Goal: Task Accomplishment & Management: Complete application form

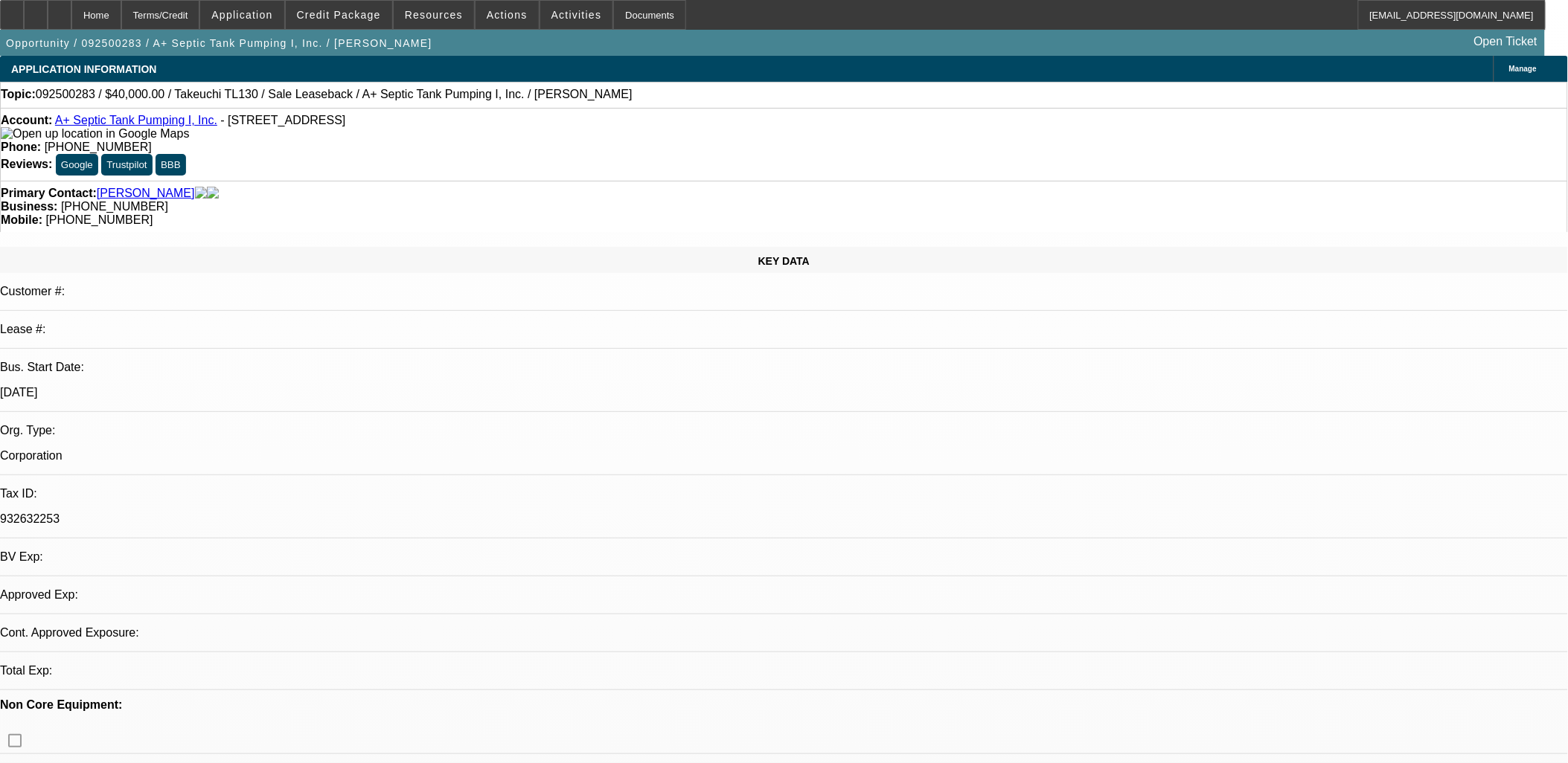
select select "0"
select select "2"
select select "0"
select select "2"
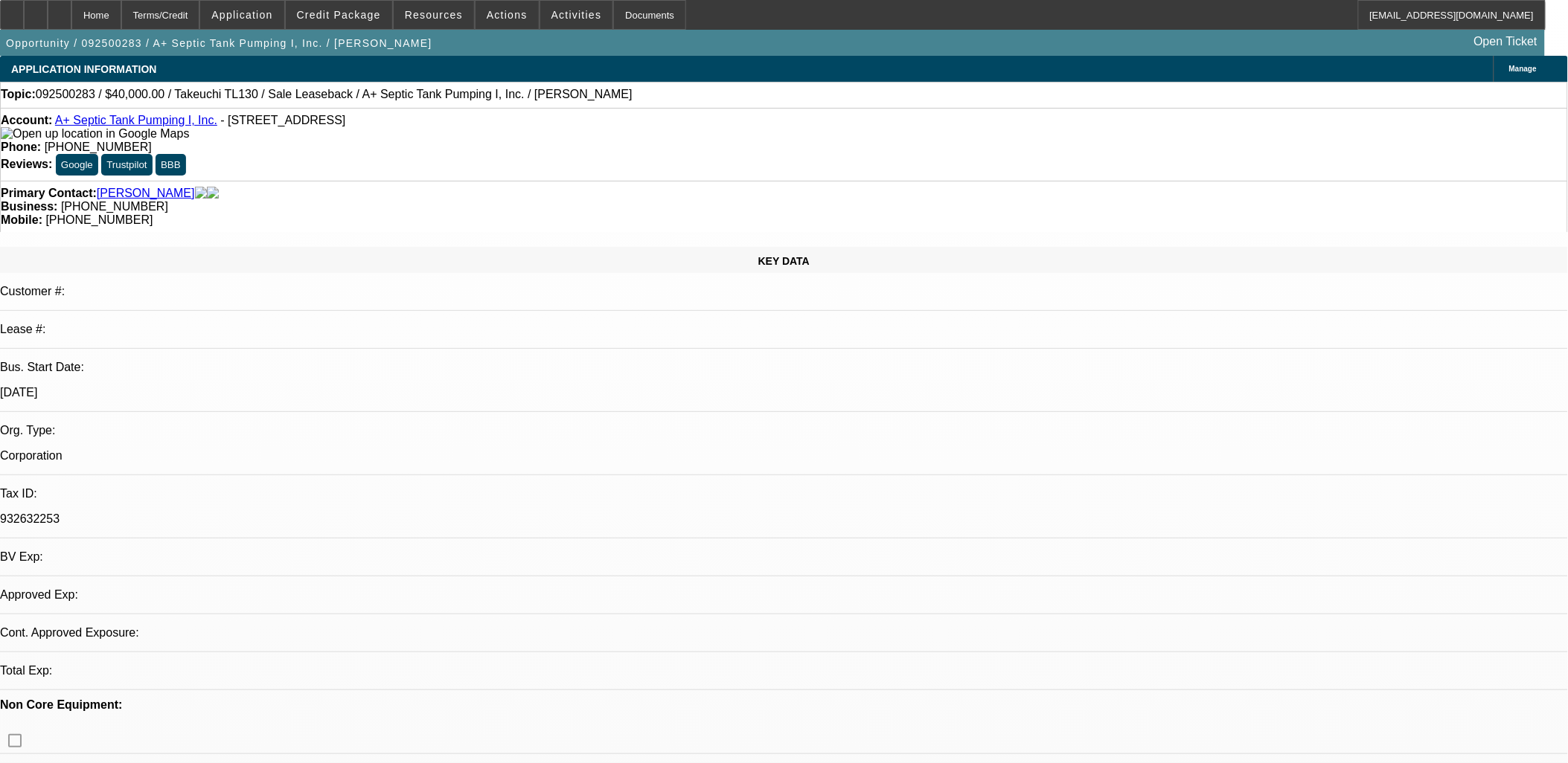
select select "0"
select select "1"
select select "2"
select select "6"
select select "1"
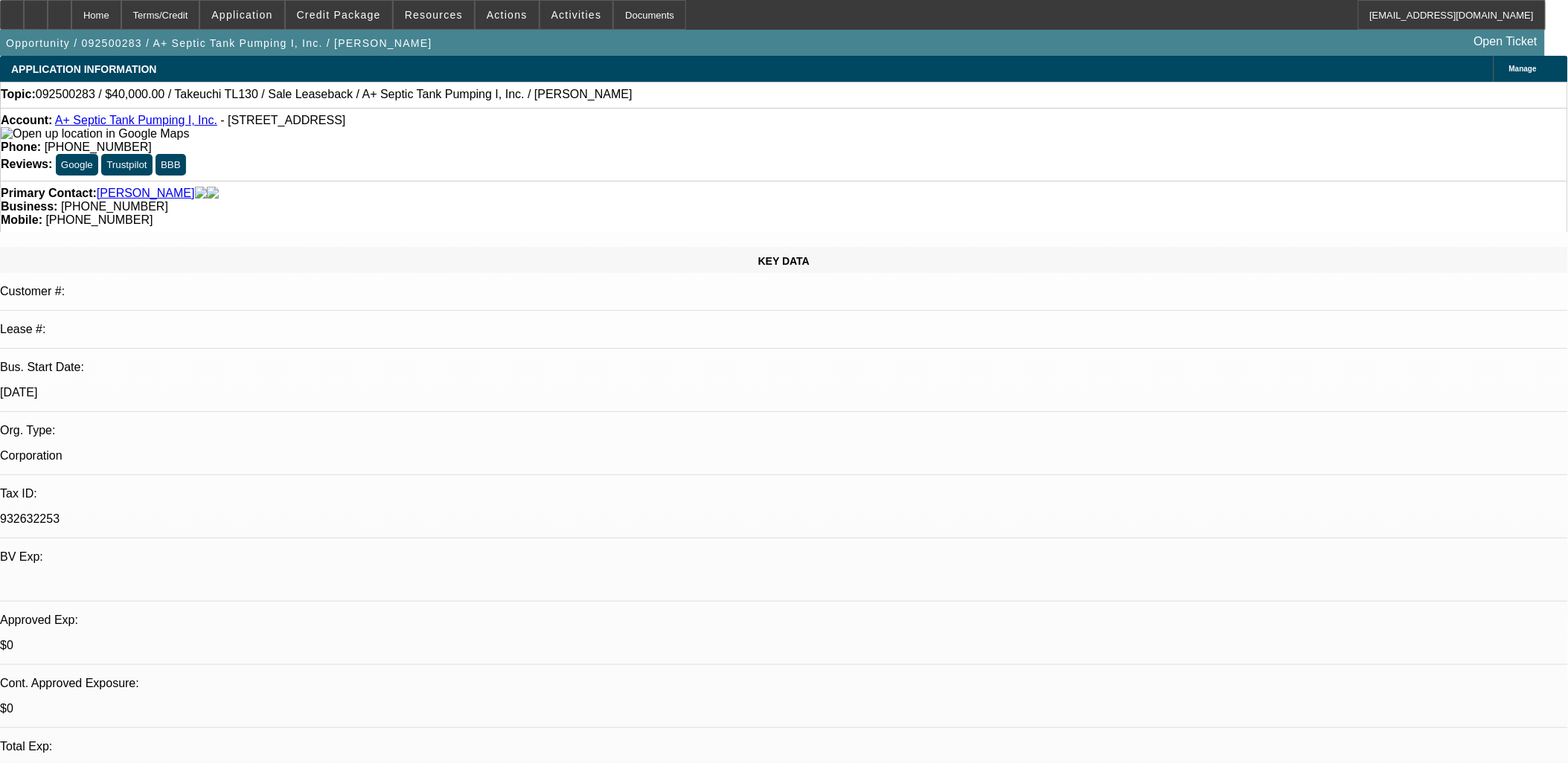
select select "2"
select select "6"
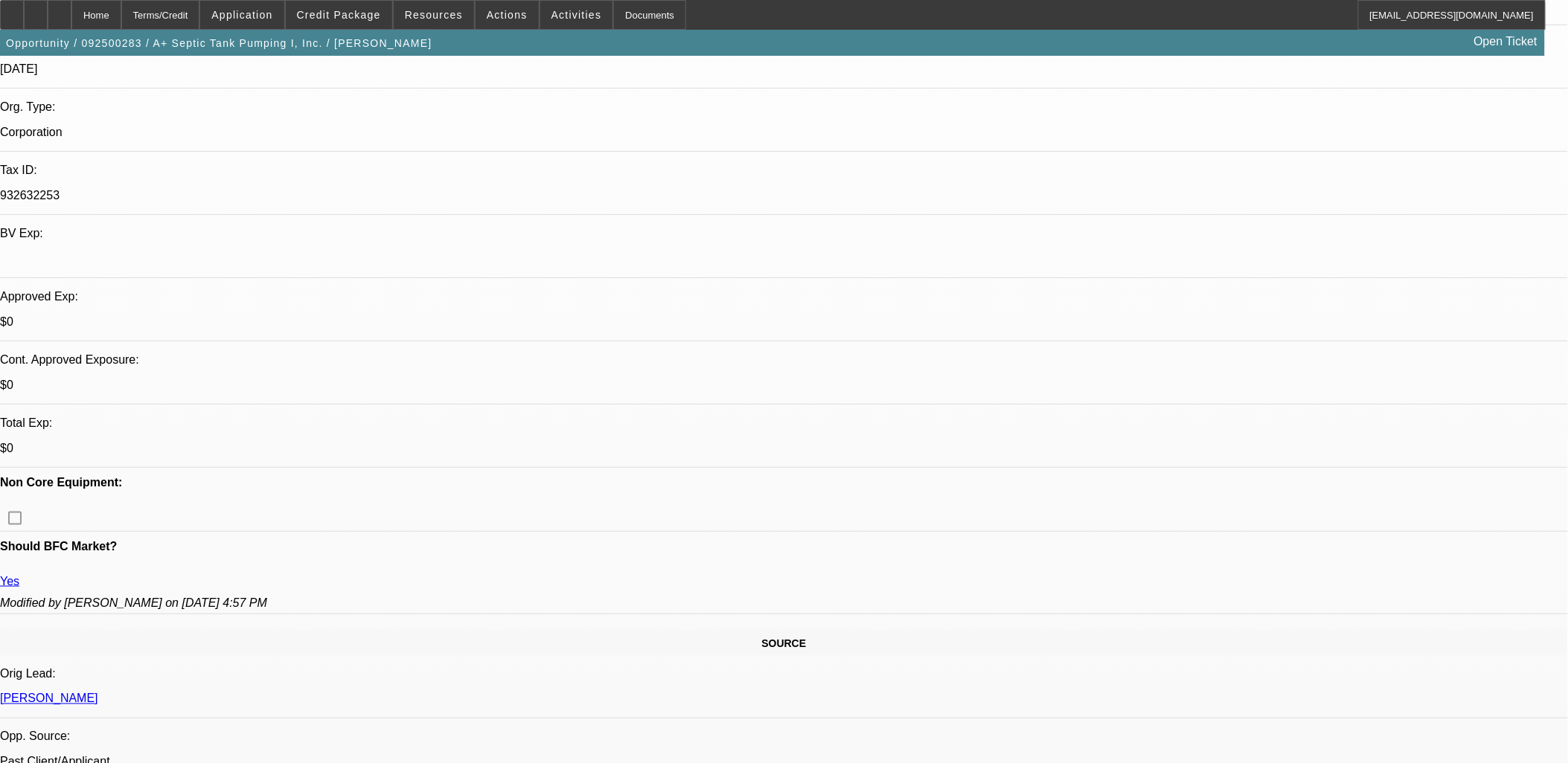
scroll to position [330, 0]
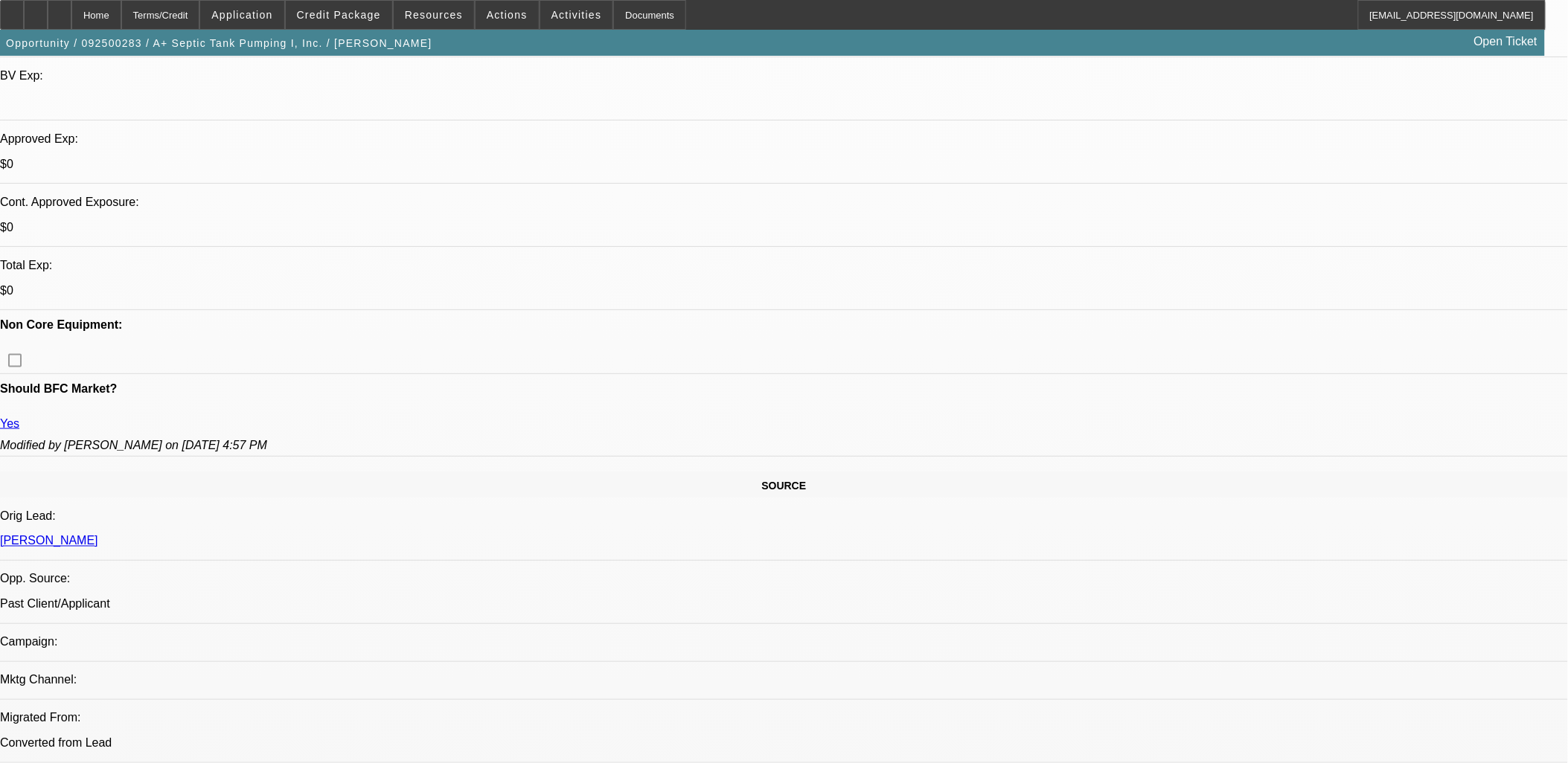
scroll to position [247, 0]
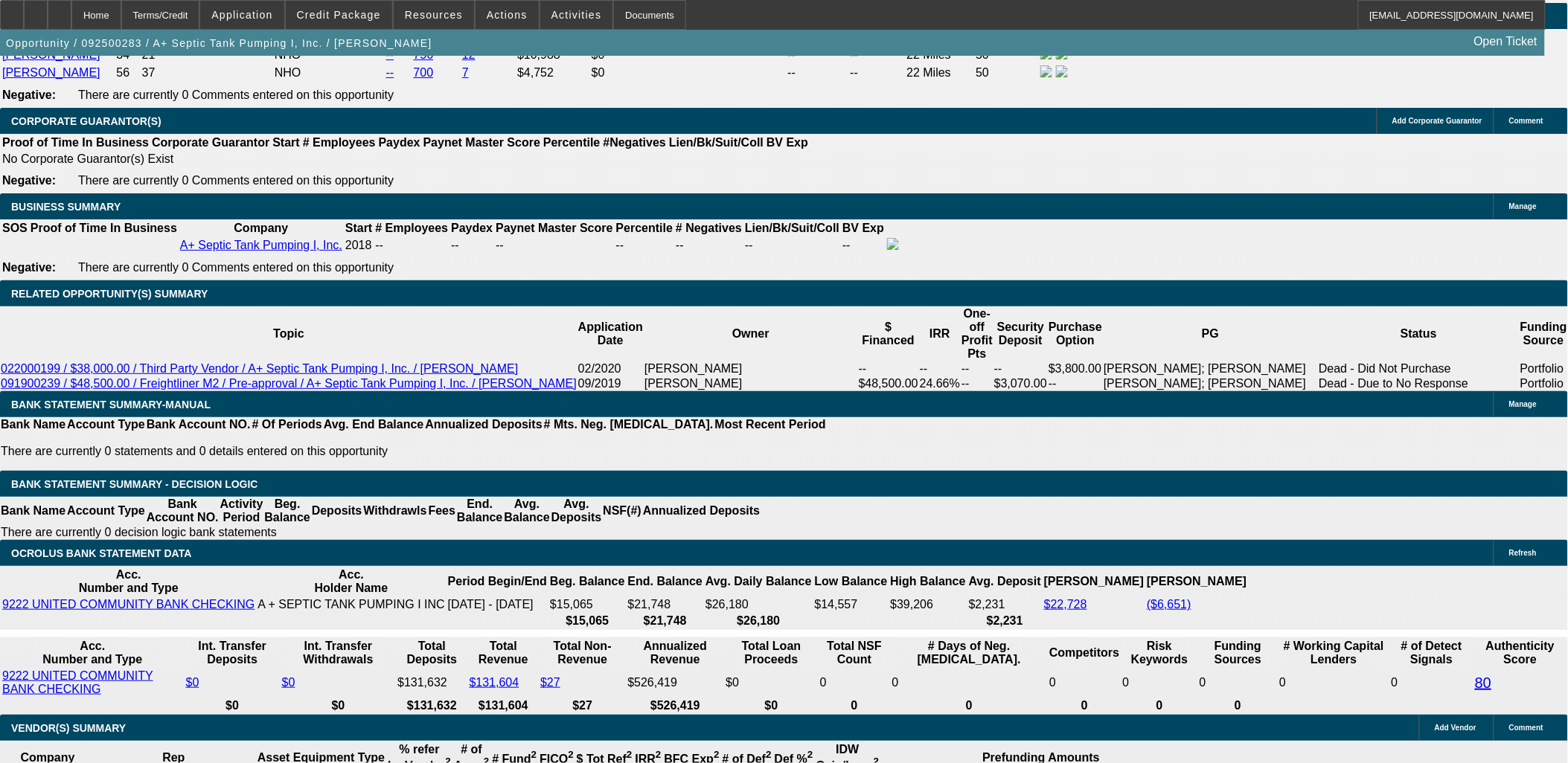
scroll to position [2314, 0]
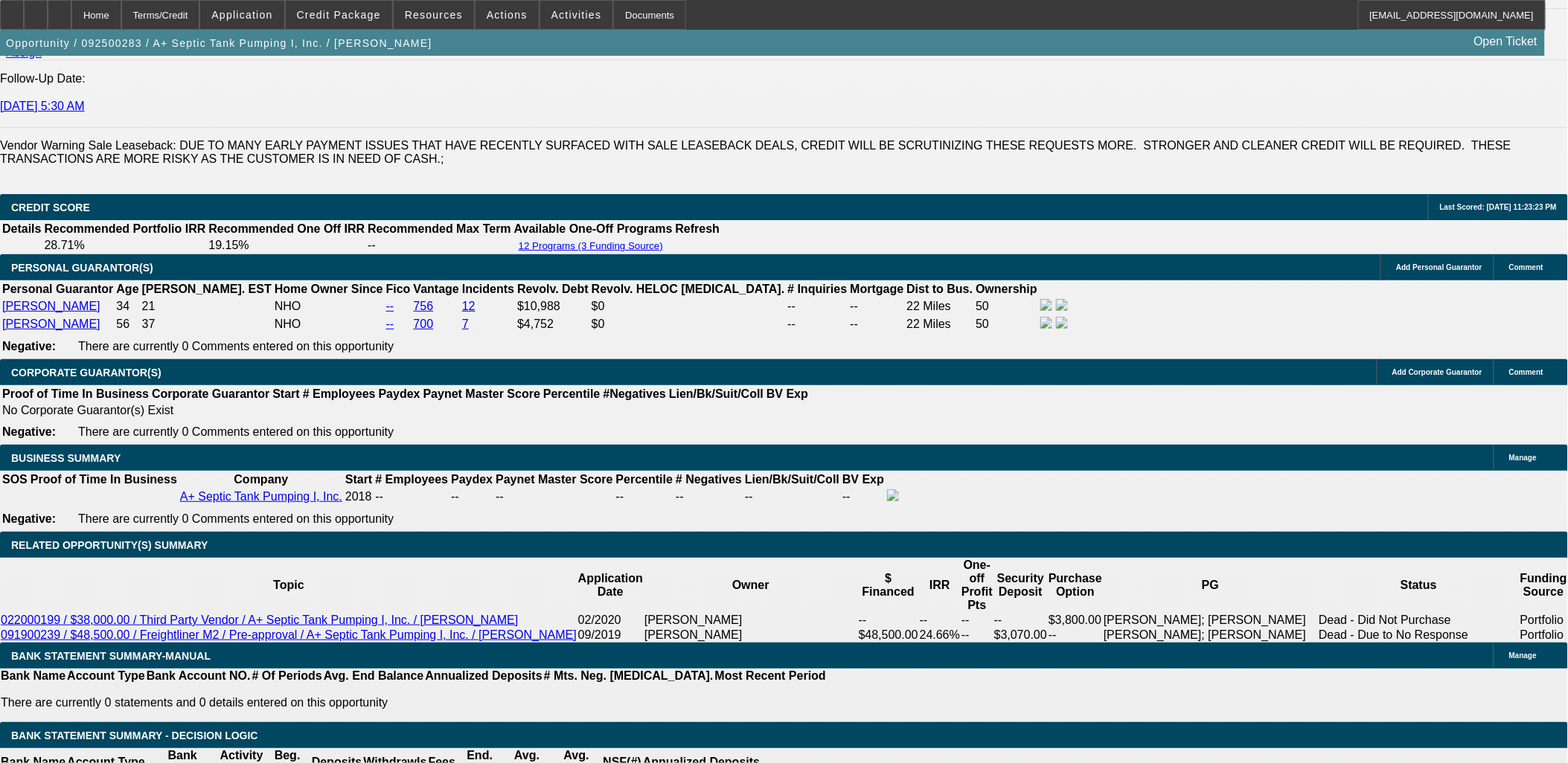
scroll to position [1819, 0]
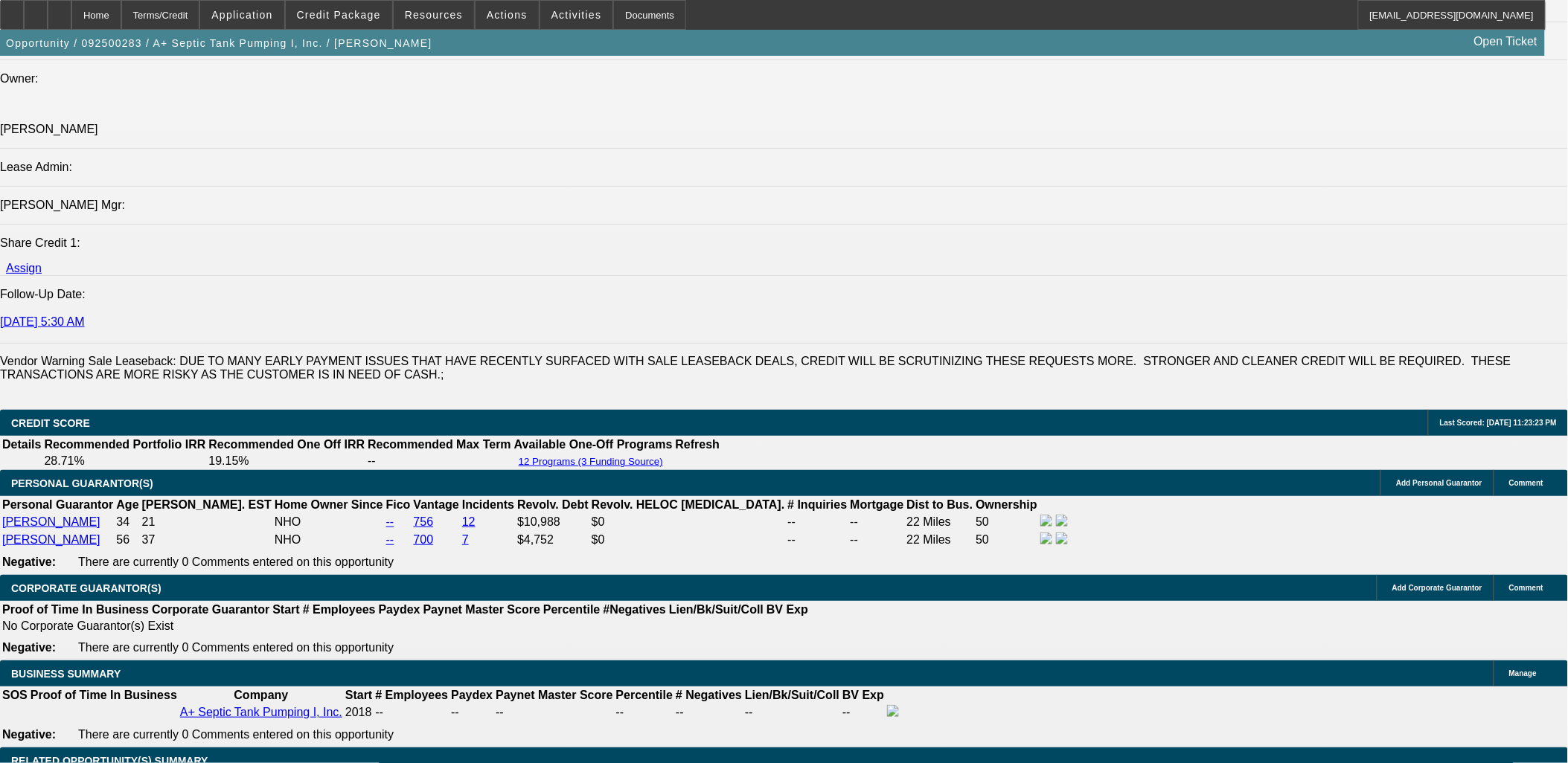
click at [343, 15] on span "Credit Package" at bounding box center [338, 15] width 84 height 12
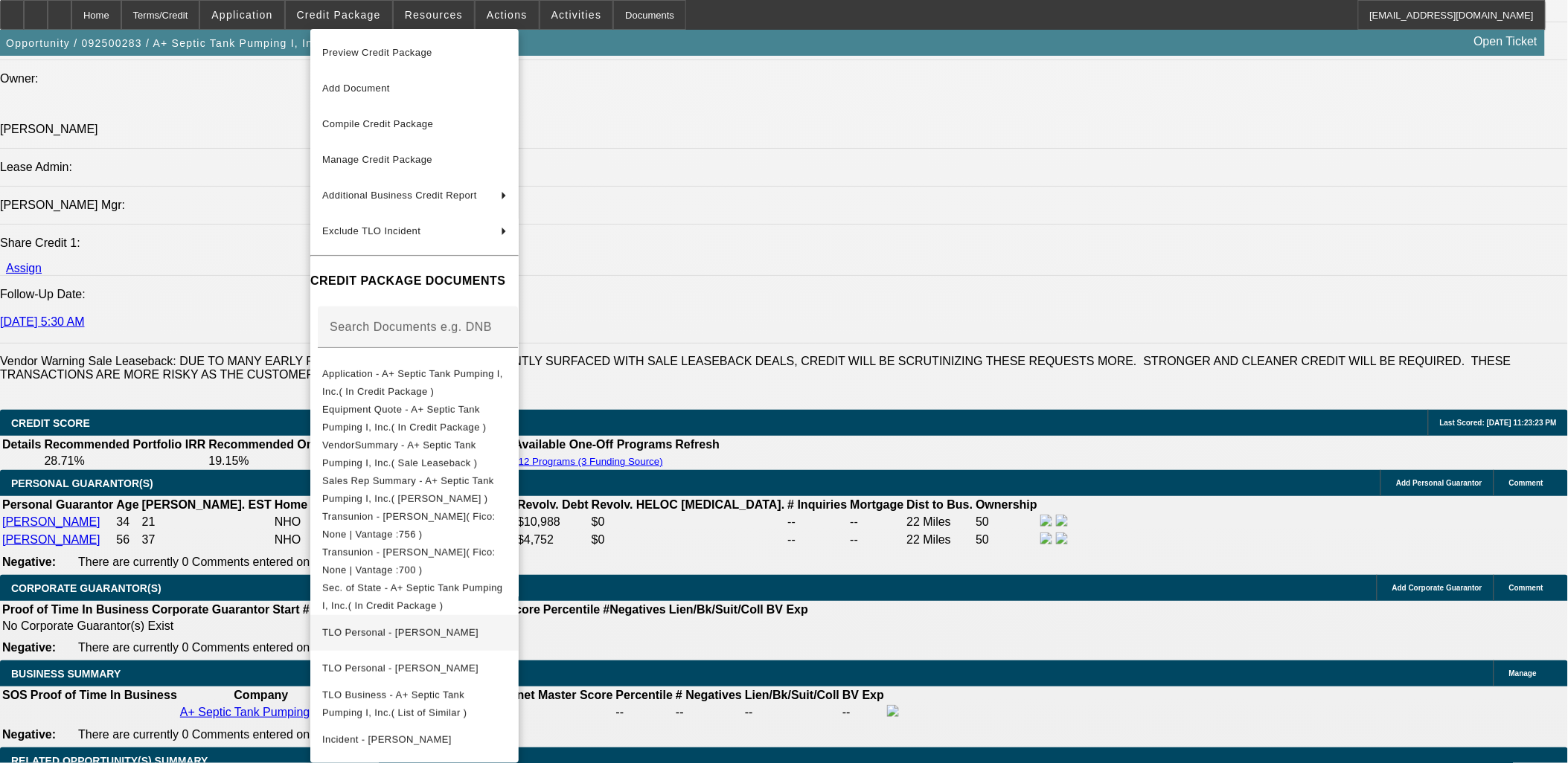
scroll to position [75, 0]
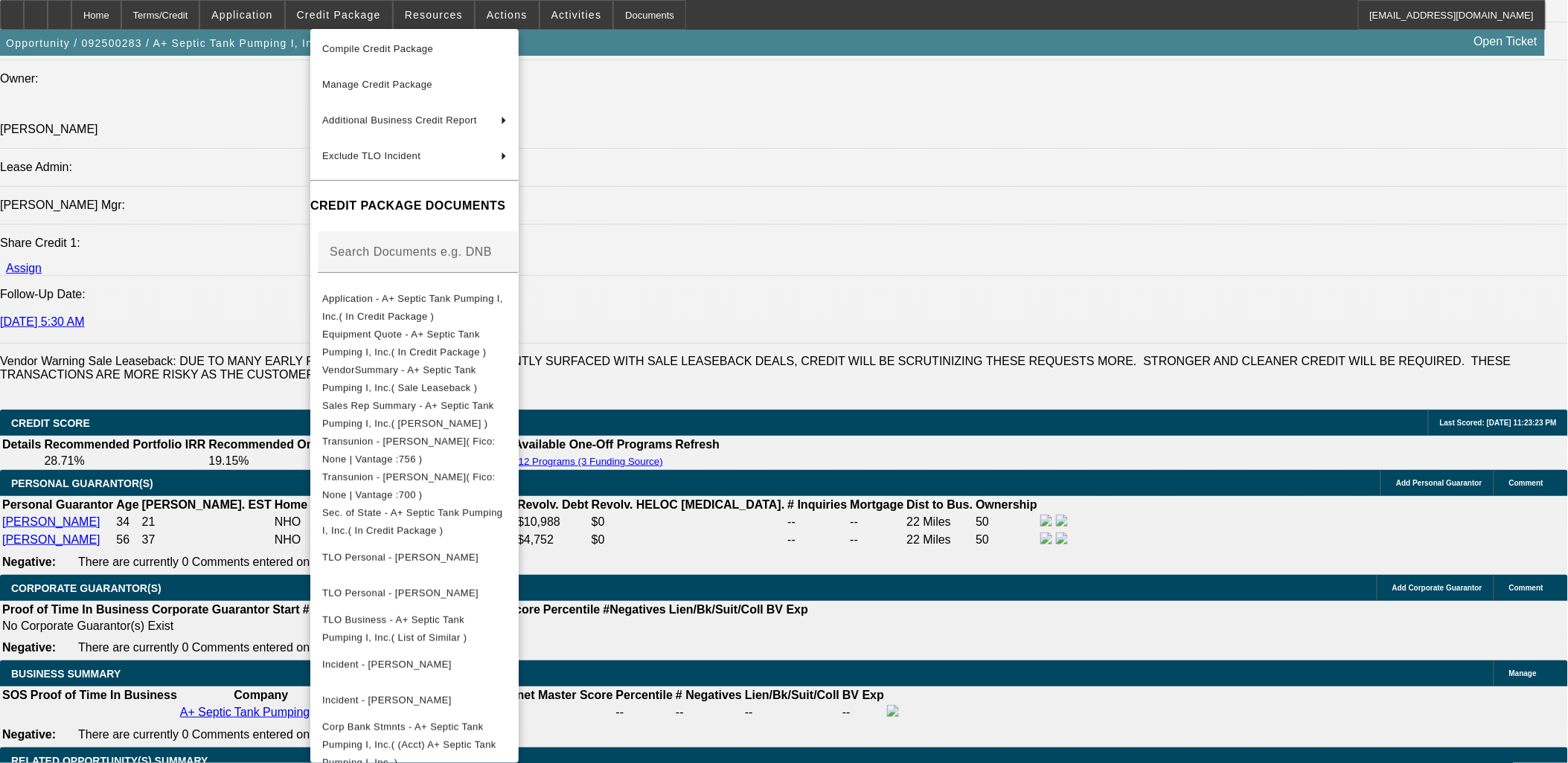
click at [751, 517] on div at bounding box center [784, 381] width 1568 height 763
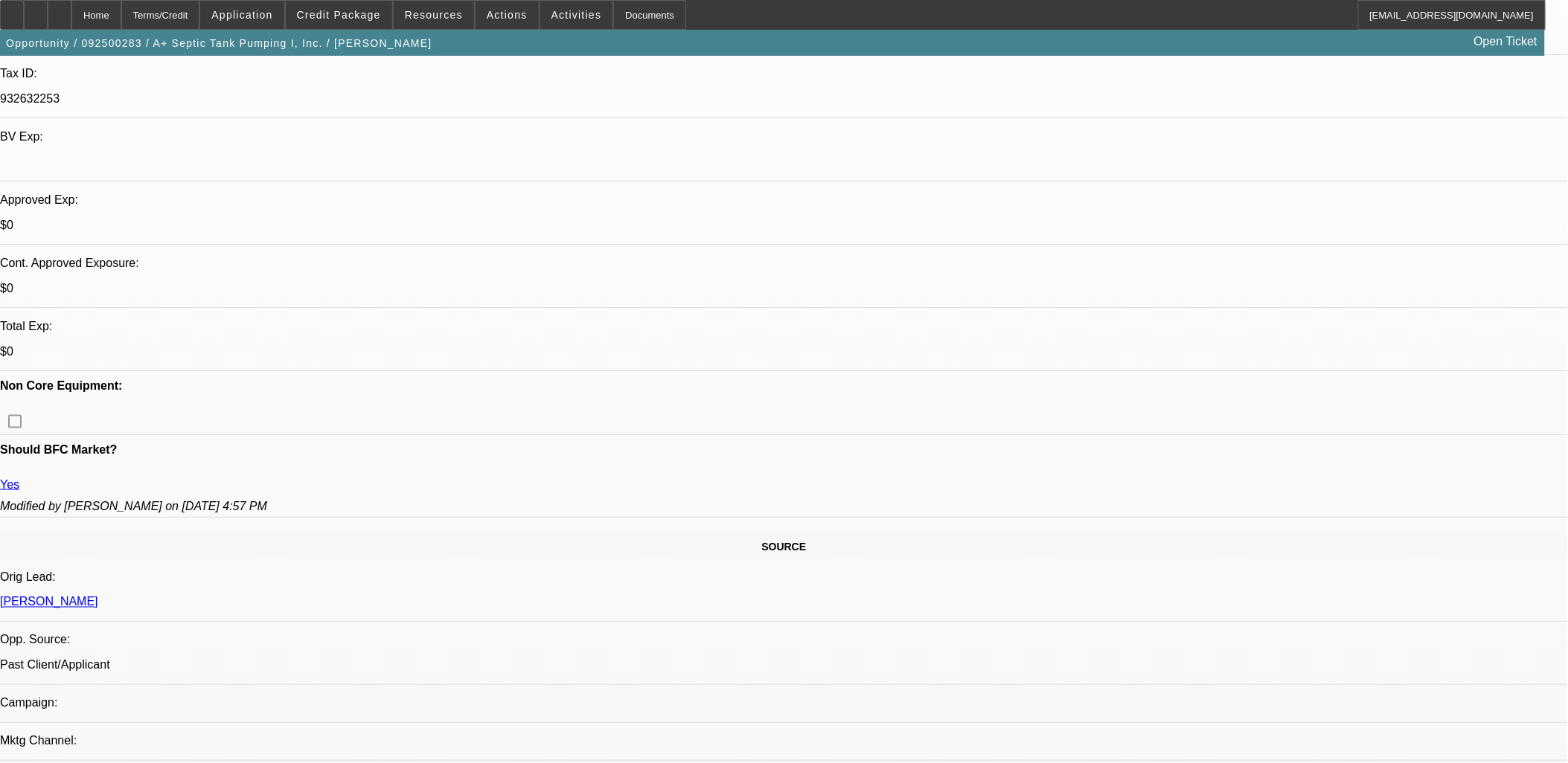
scroll to position [247, 0]
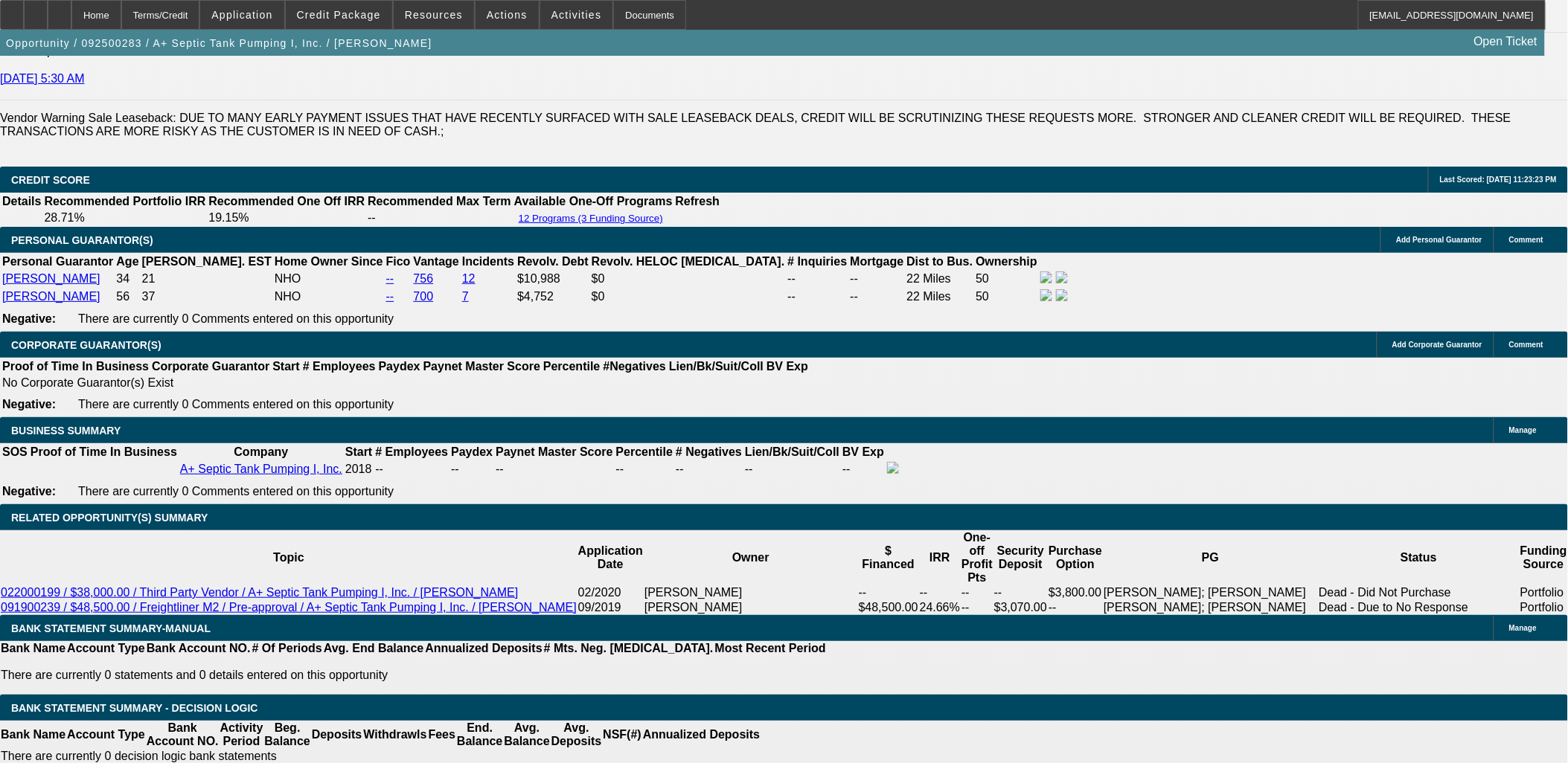
scroll to position [2233, 0]
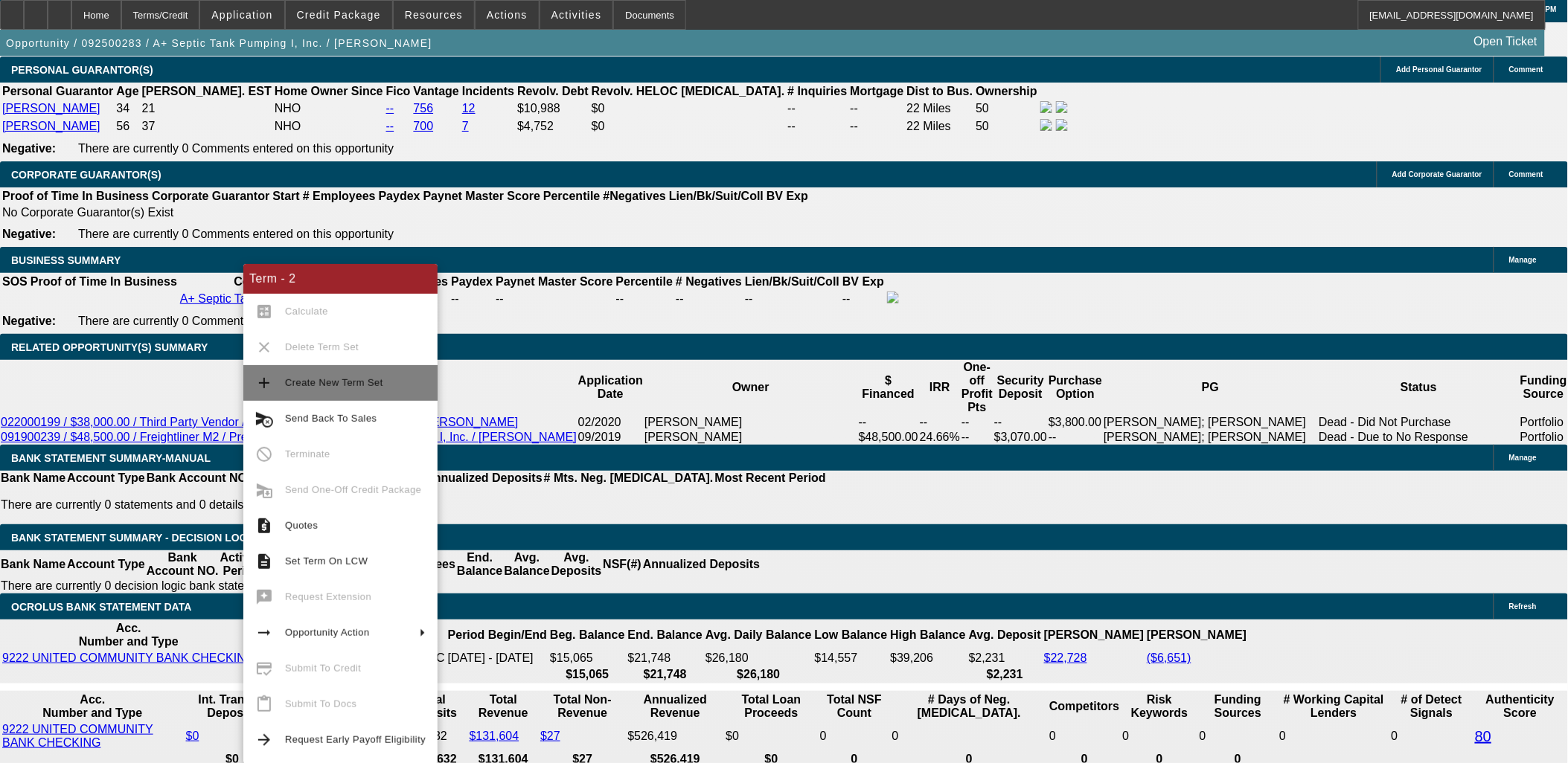
click at [317, 390] on span "Create New Term Set" at bounding box center [355, 384] width 141 height 18
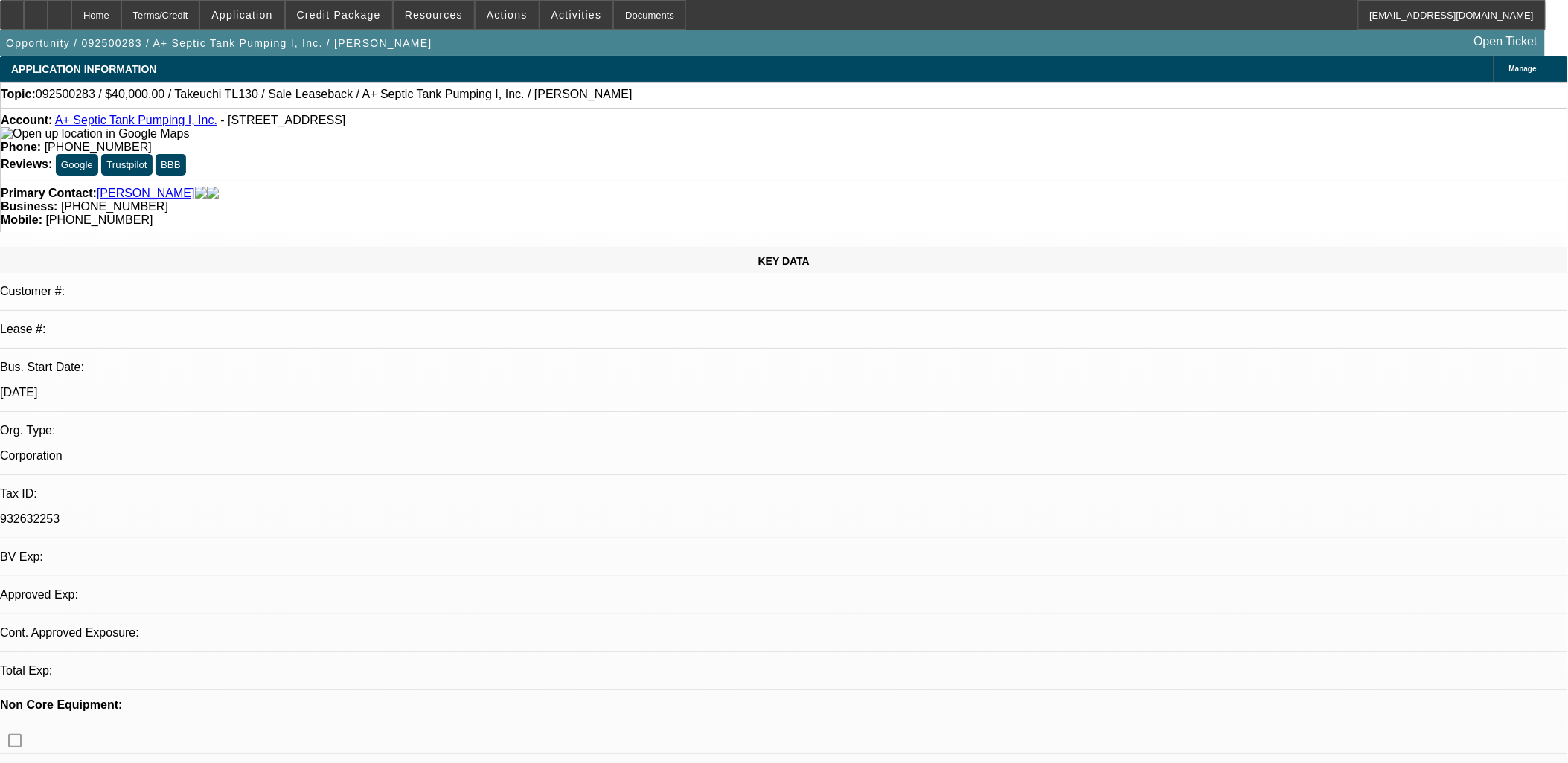
select select "0"
select select "2"
select select "0"
select select "2"
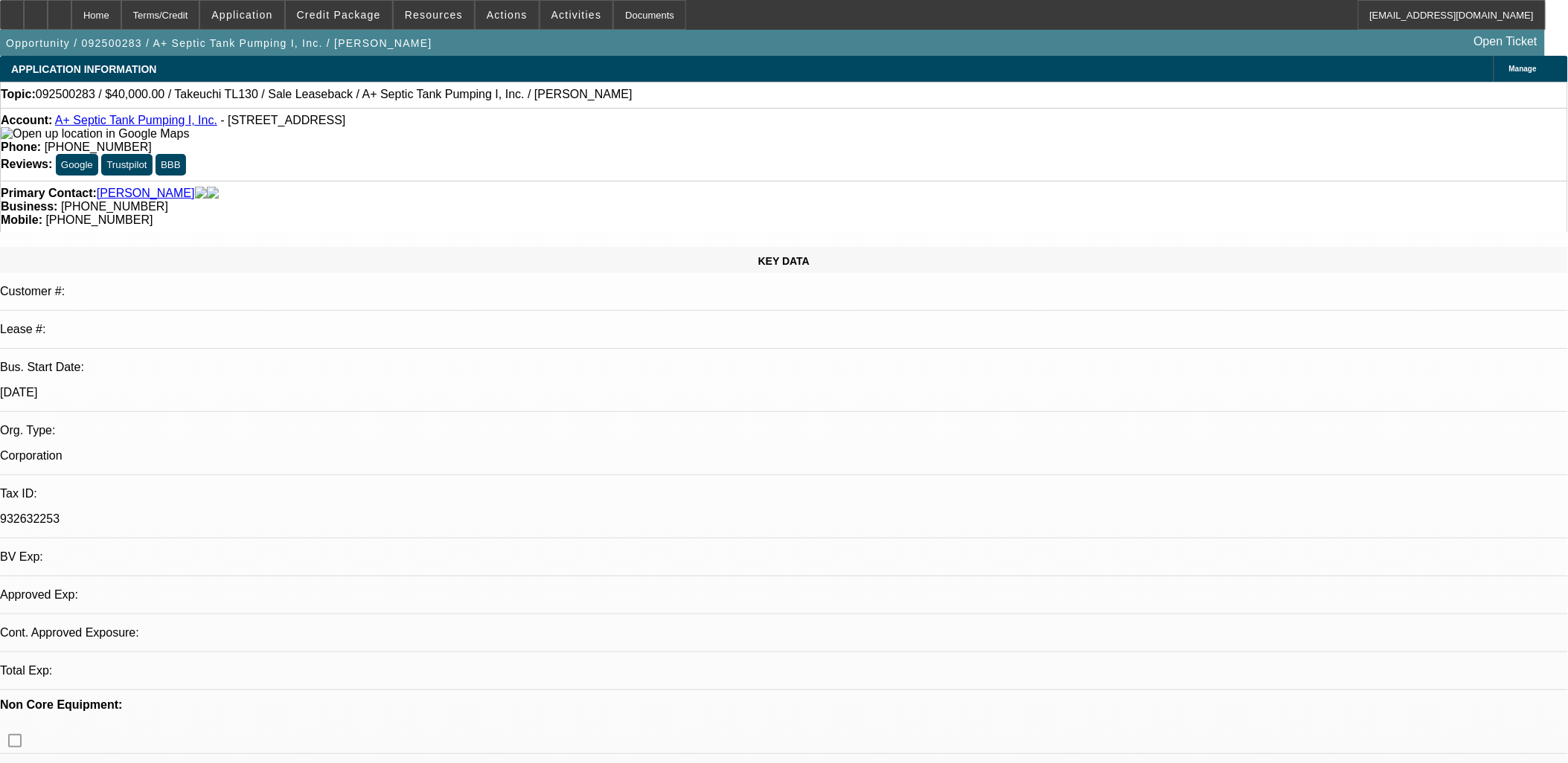
select select "0"
select select "2"
select select "0"
select select "1"
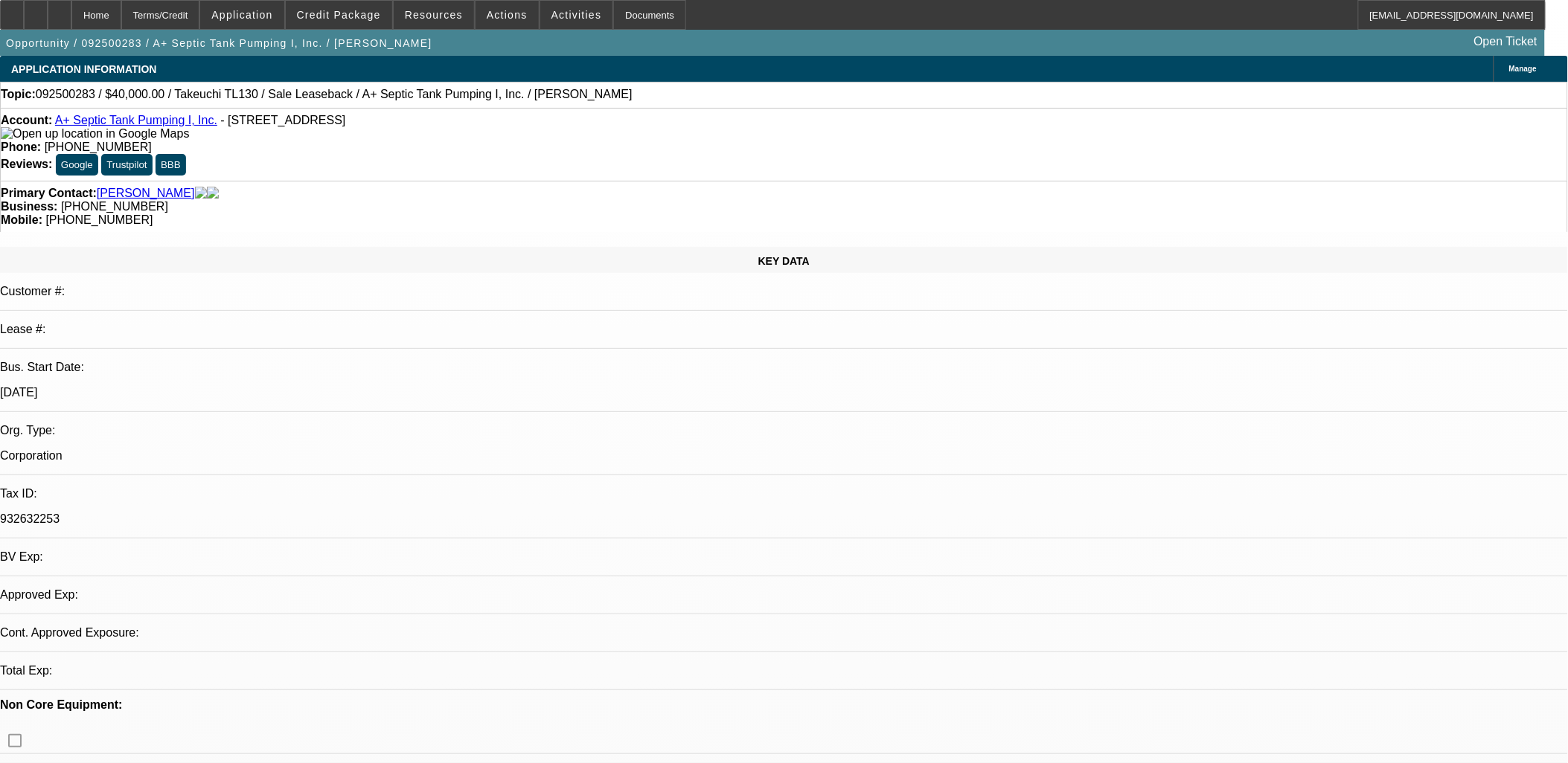
select select "2"
select select "6"
select select "1"
select select "2"
select select "6"
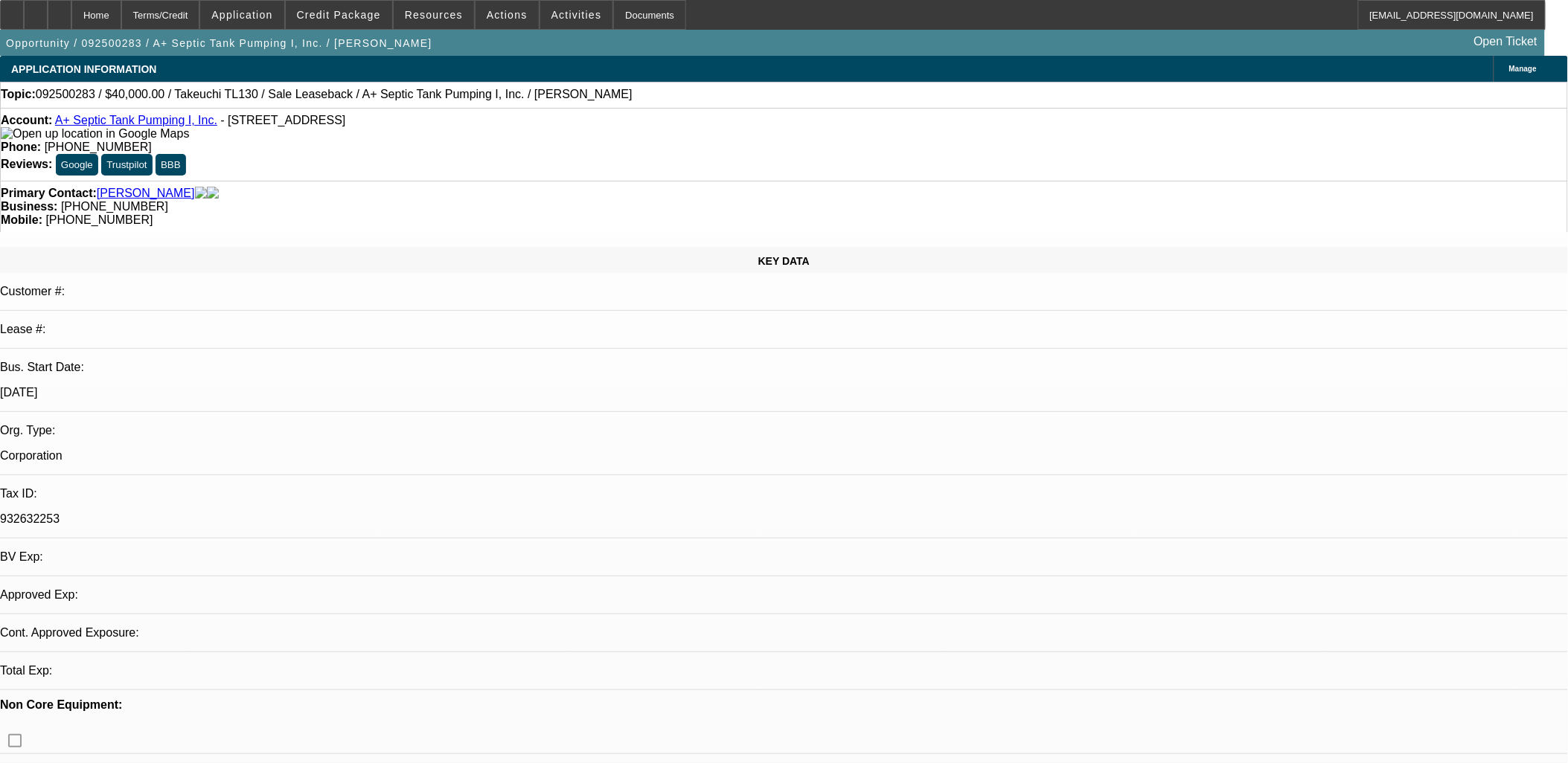
select select "1"
select select "2"
select select "6"
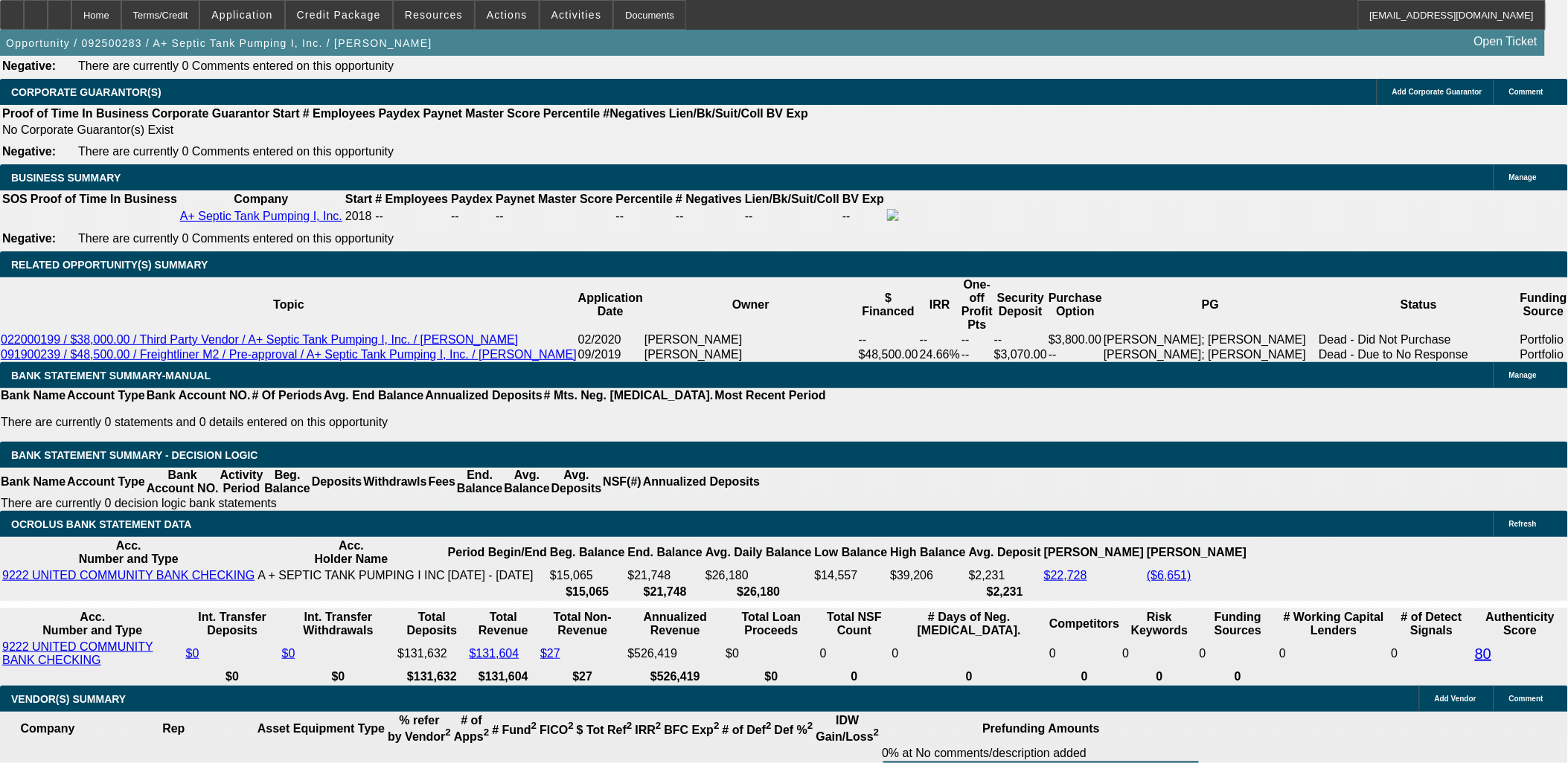
scroll to position [2309, 0]
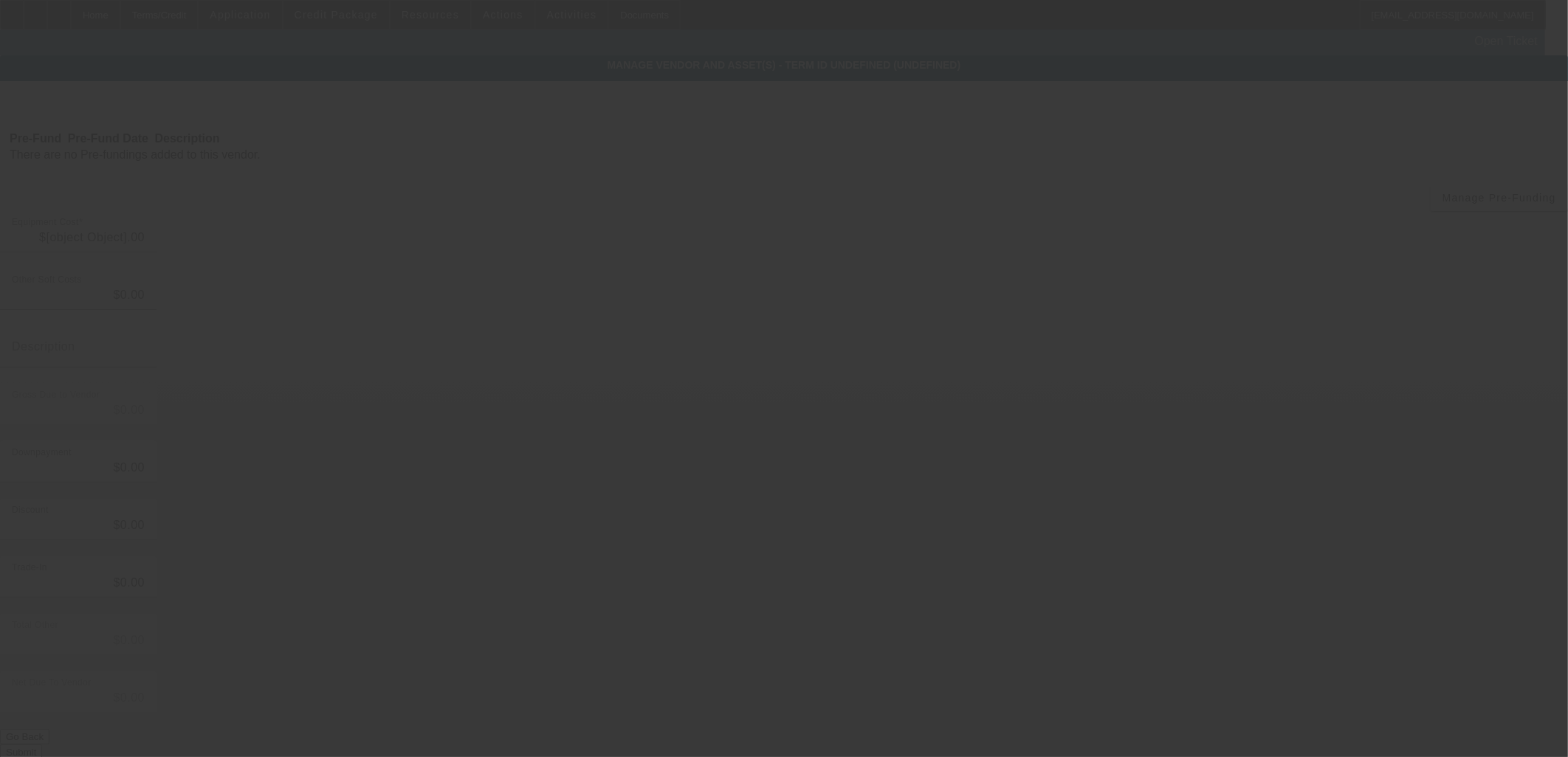
type input "$40,000.00"
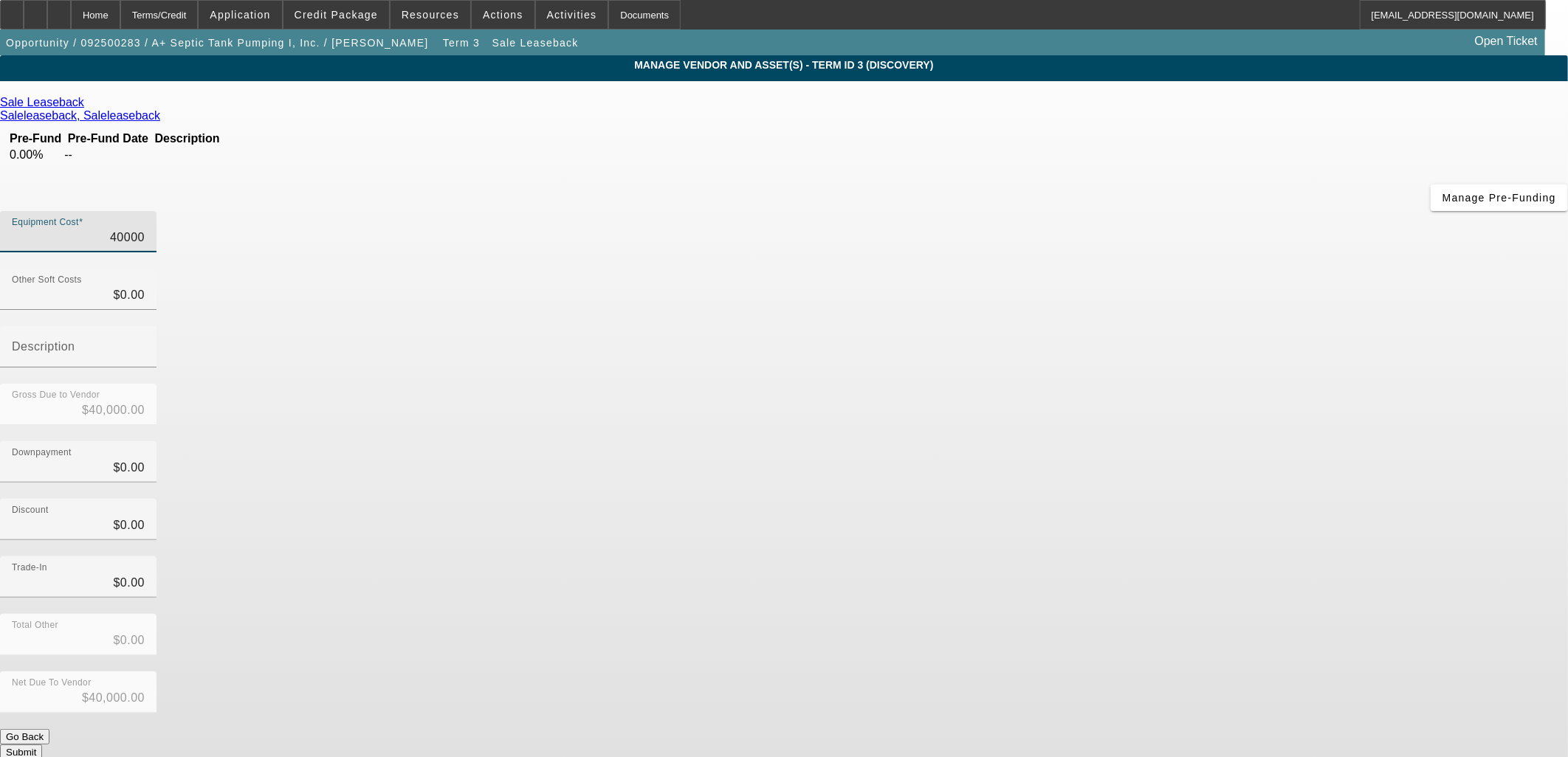
click at [144, 229] on input "40000" at bounding box center [78, 238] width 133 height 18
type input "4"
type input "$4.00"
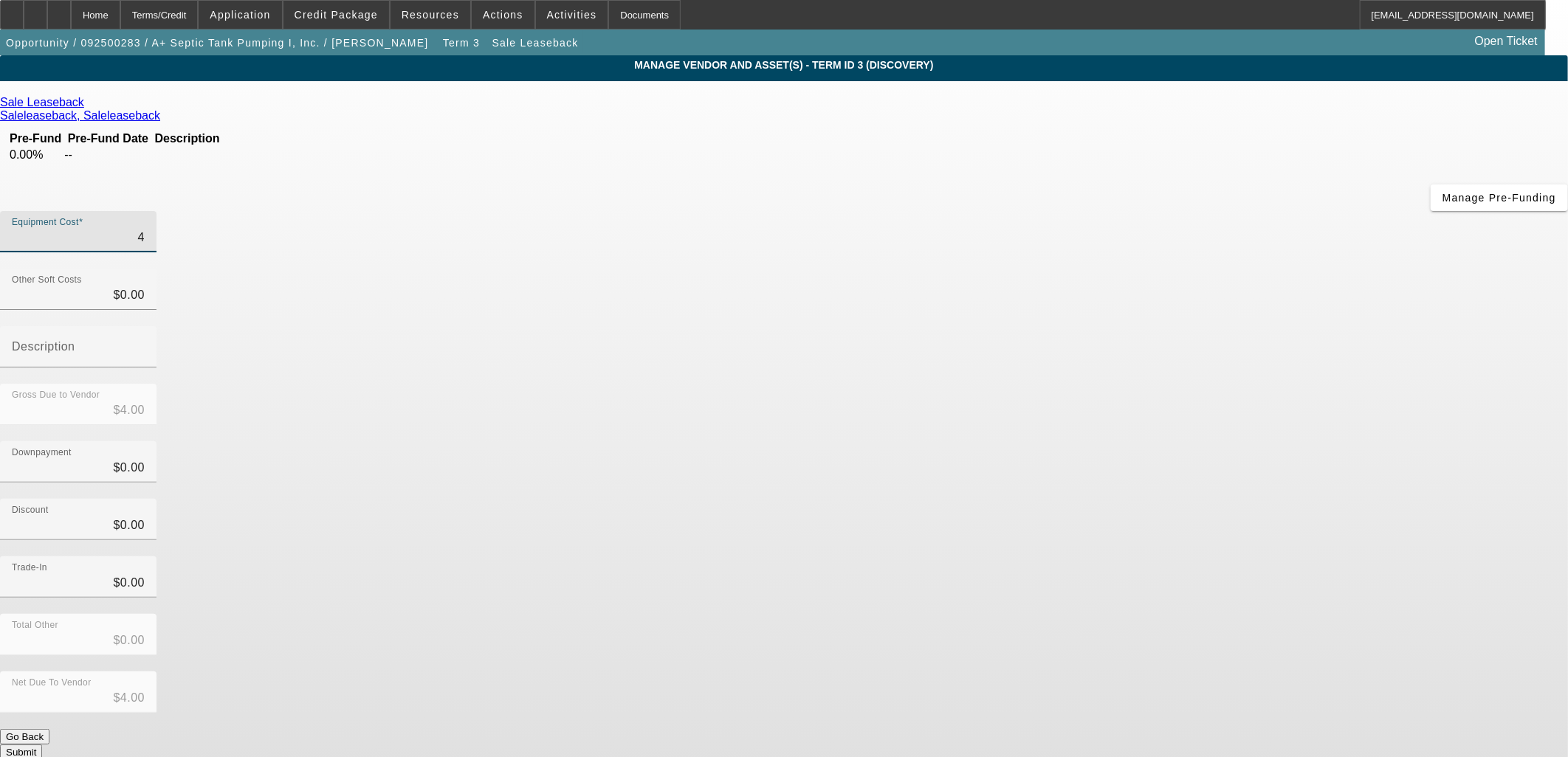
type input "49"
type input "$49.00"
type input "490"
type input "$490.00"
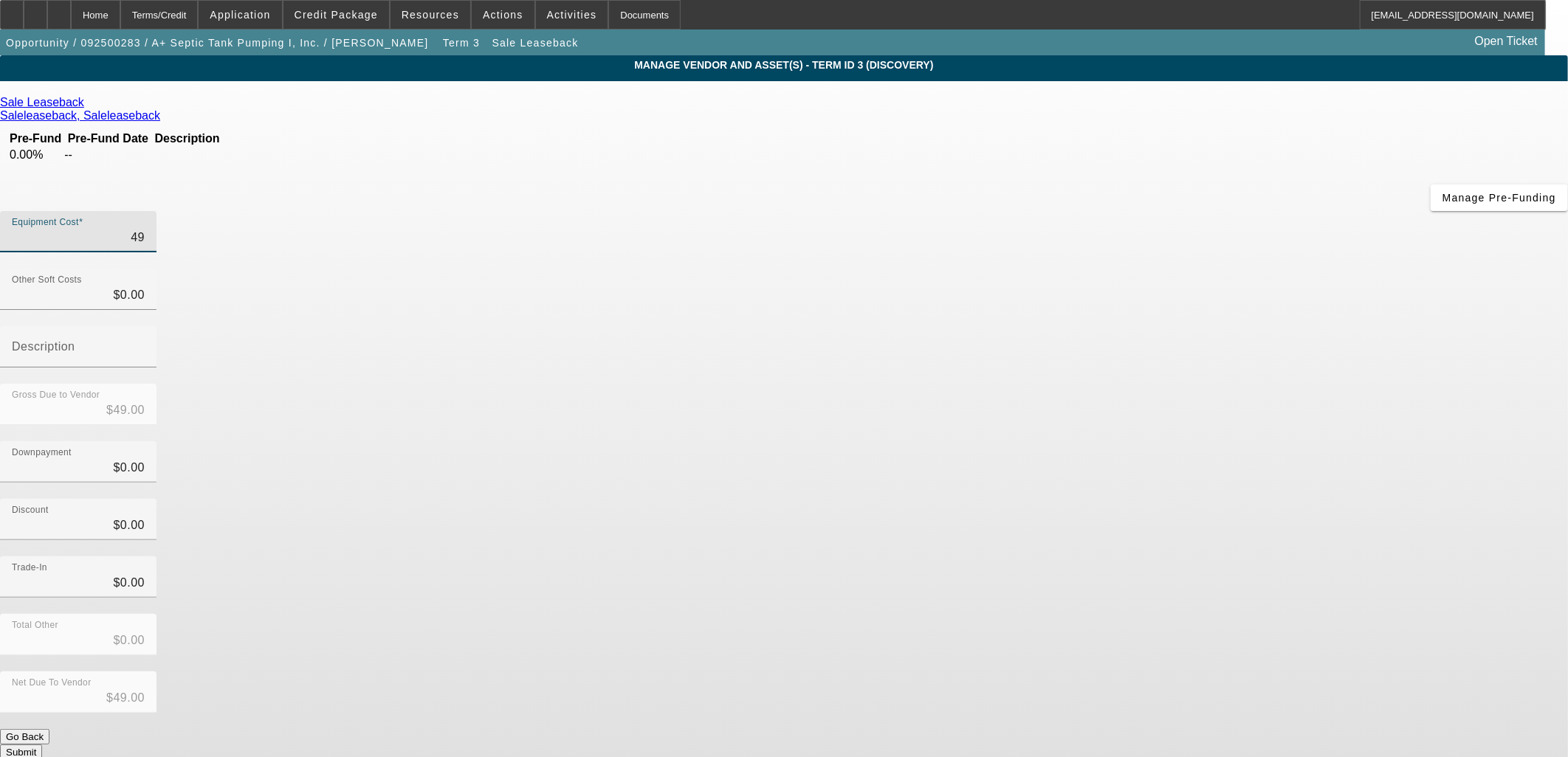
type input "$490.00"
type input "4900"
type input "$4,900.00"
type input "49000"
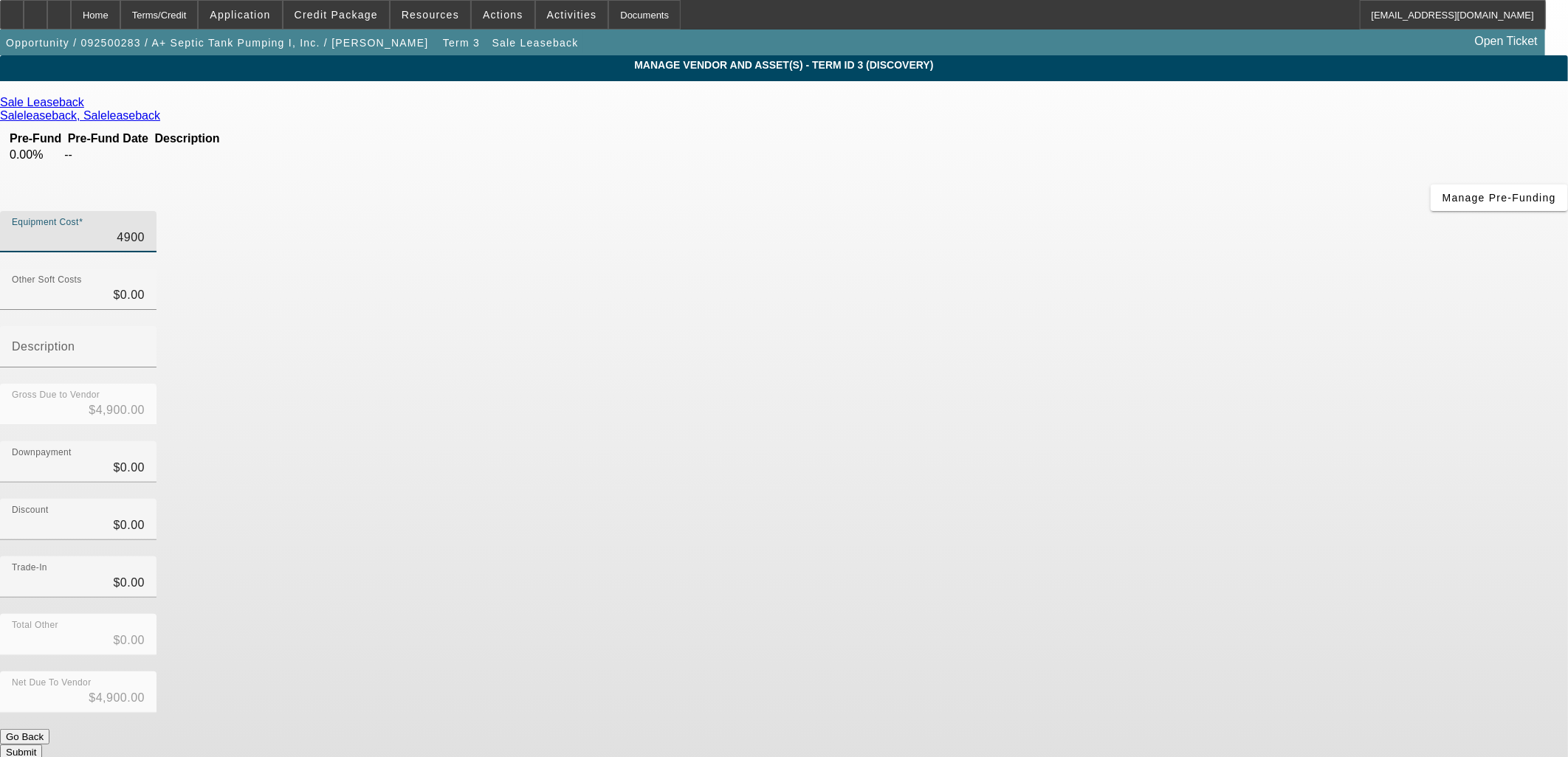
type input "$49,000.00"
click at [1125, 383] on div "Gross Due to Vendor $49,000.00" at bounding box center [784, 412] width 1568 height 58
click at [144, 229] on input "49000" at bounding box center [78, 238] width 133 height 18
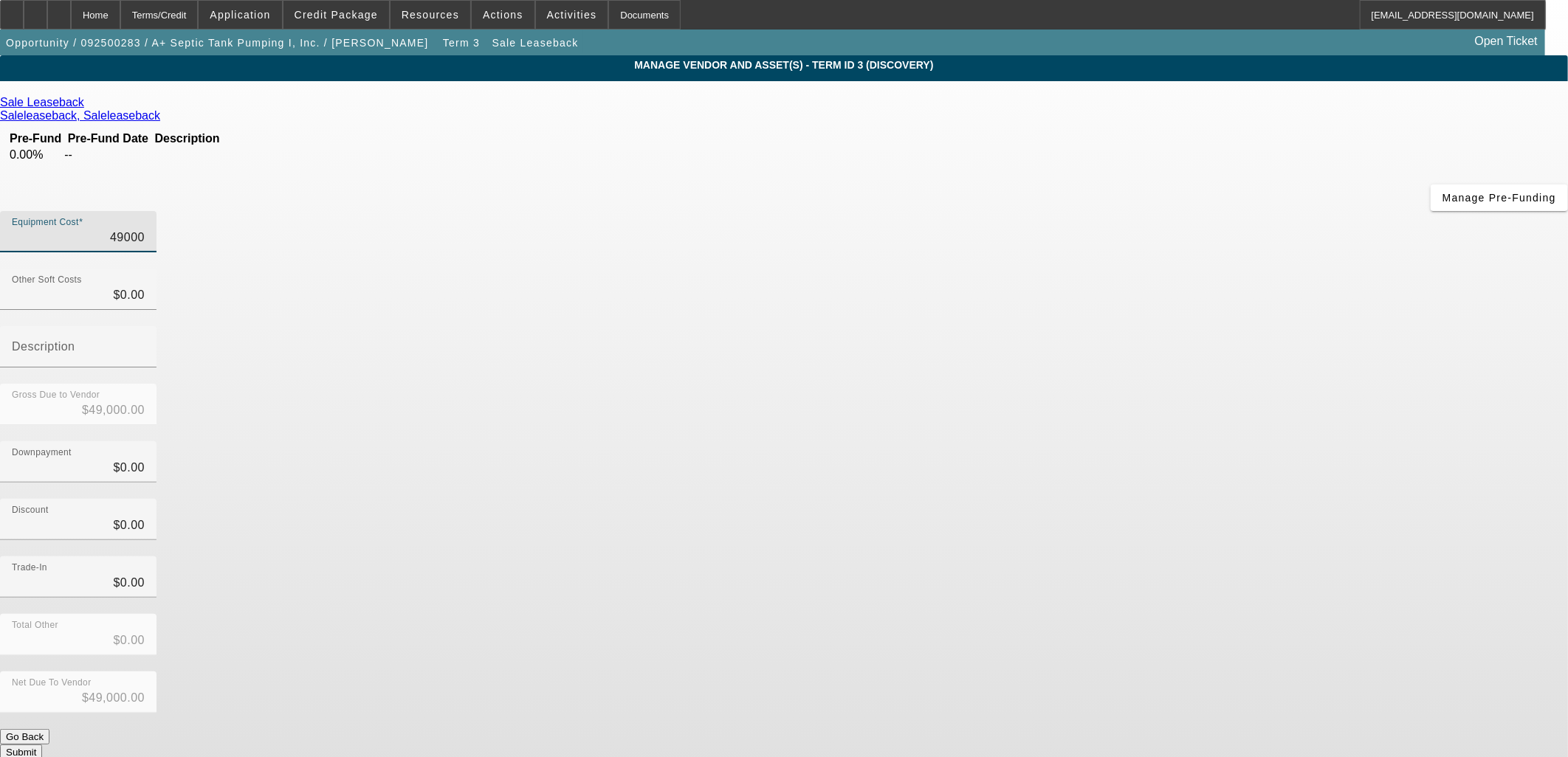
type input "4"
type input "$4.00"
type input "45"
type input "$45.00"
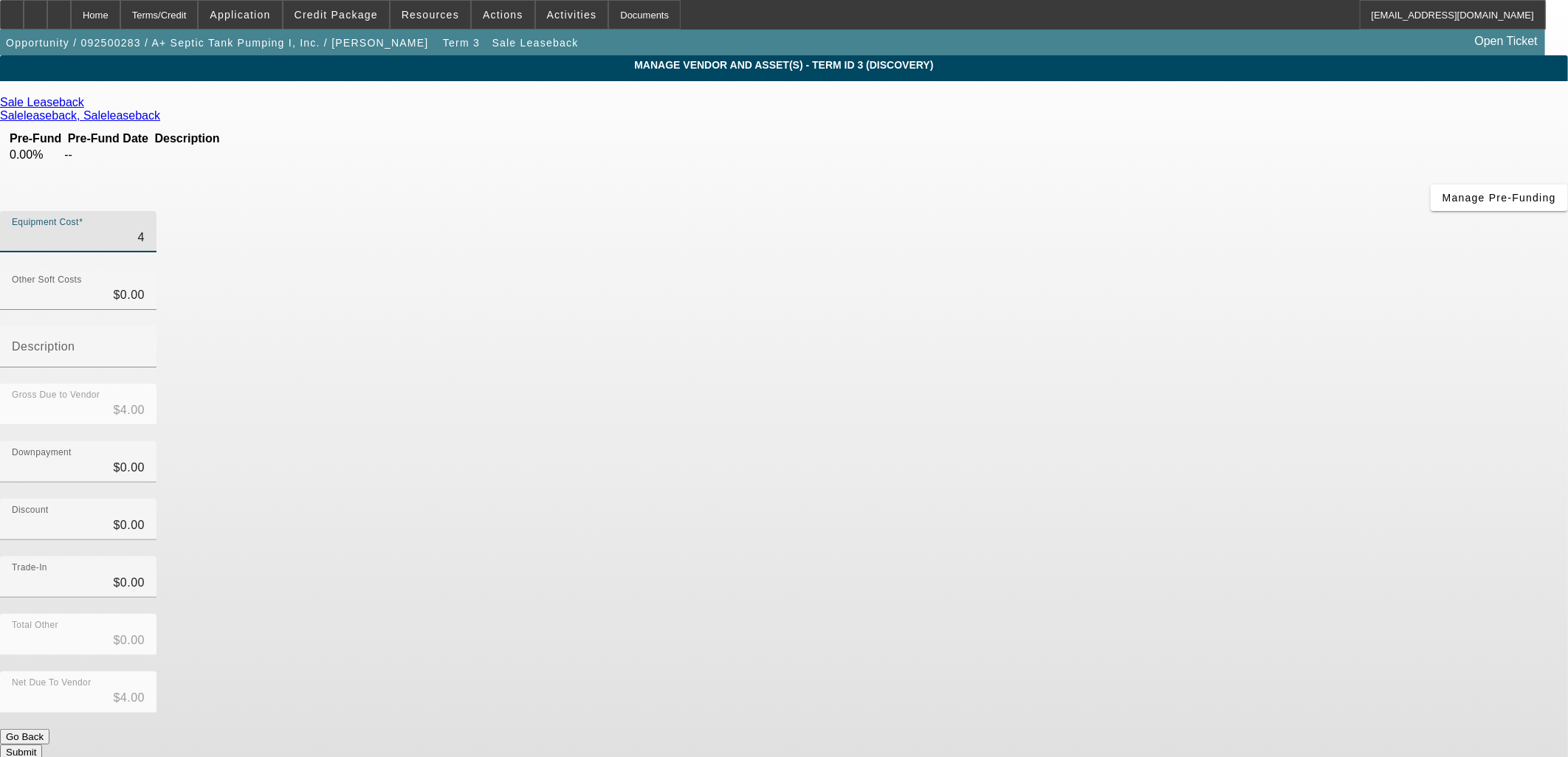
type input "$45.00"
type input "4"
type input "$4.00"
type input "49"
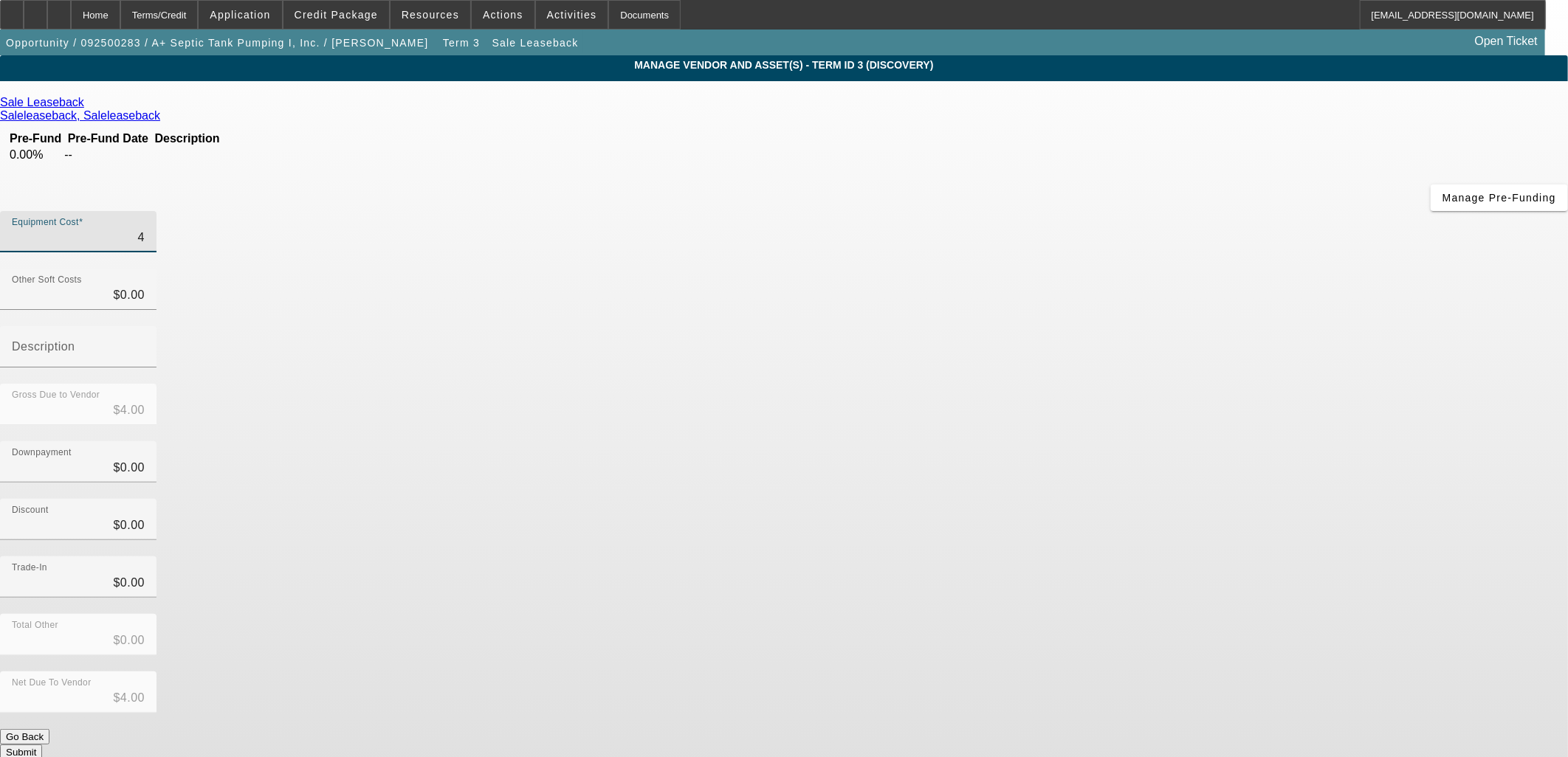
type input "$49.00"
type input "490"
type input "$490.00"
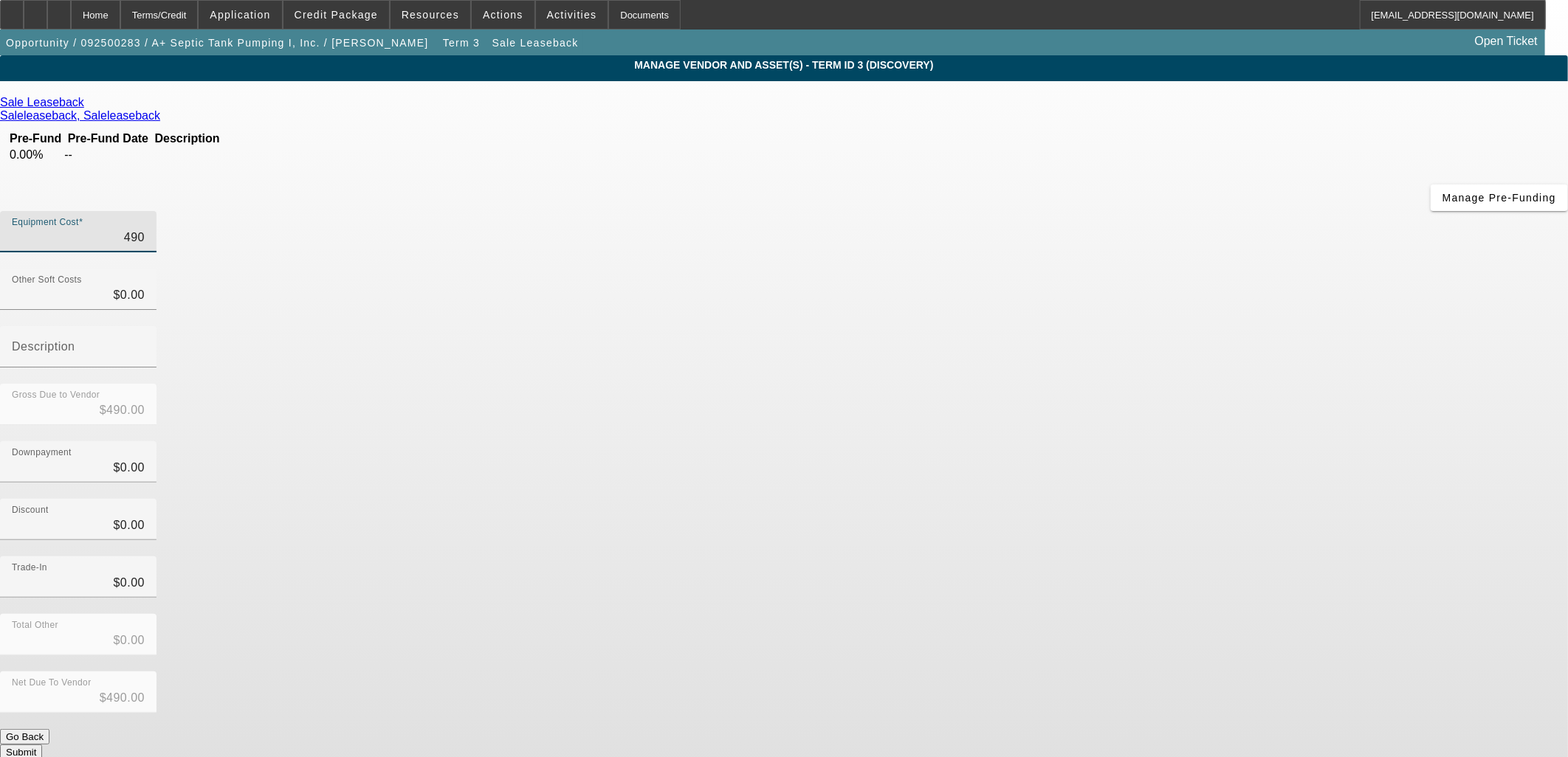
type input "4900"
type input "$4,900.00"
type input "49000"
type input "$49,000.00"
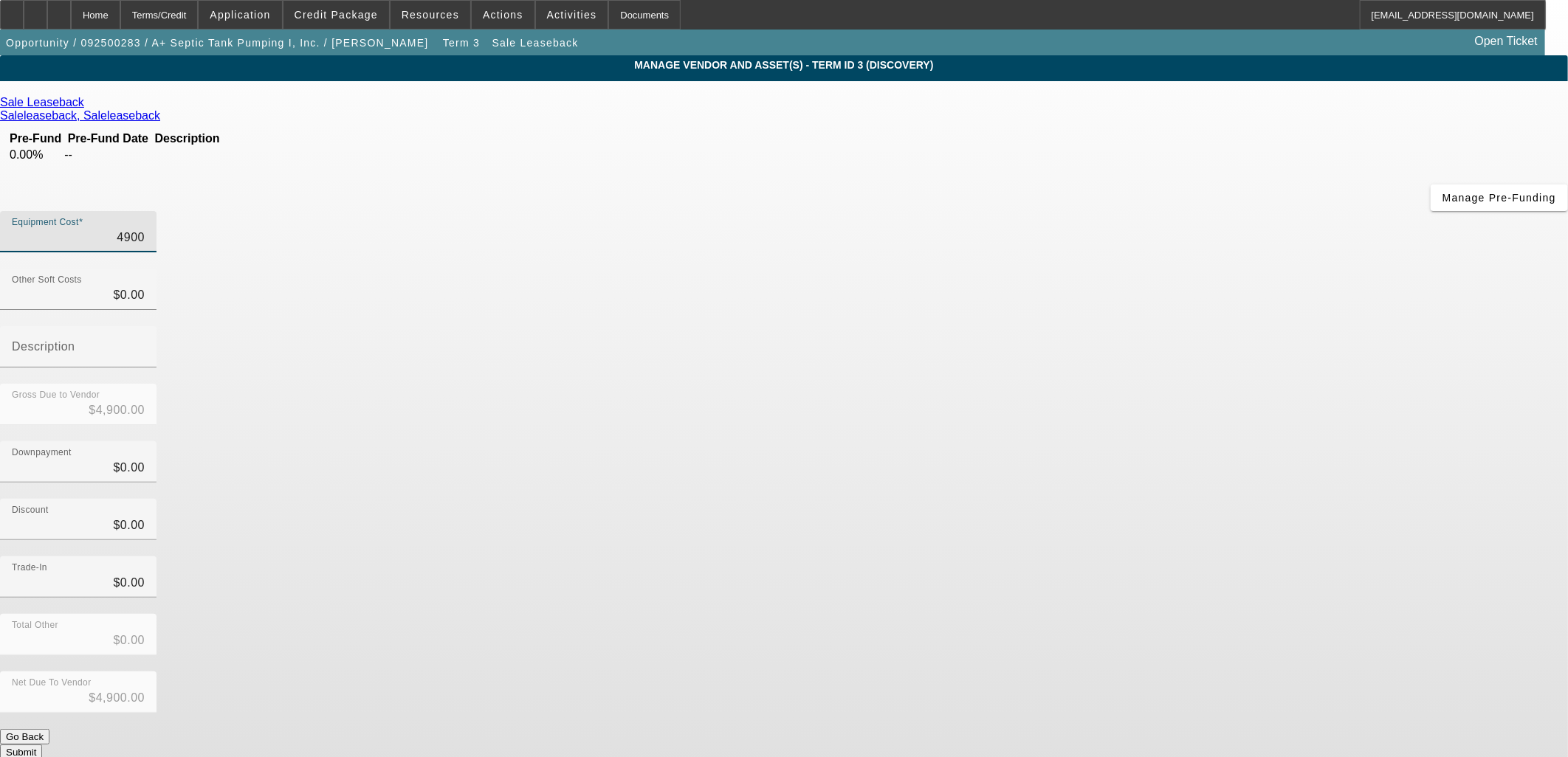
type input "$49,000.00"
drag, startPoint x: 1142, startPoint y: 334, endPoint x: 1153, endPoint y: 362, distance: 30.1
click at [1142, 499] on div "Discount $0.00" at bounding box center [784, 528] width 1568 height 58
click at [42, 745] on button "Submit" at bounding box center [21, 752] width 42 height 15
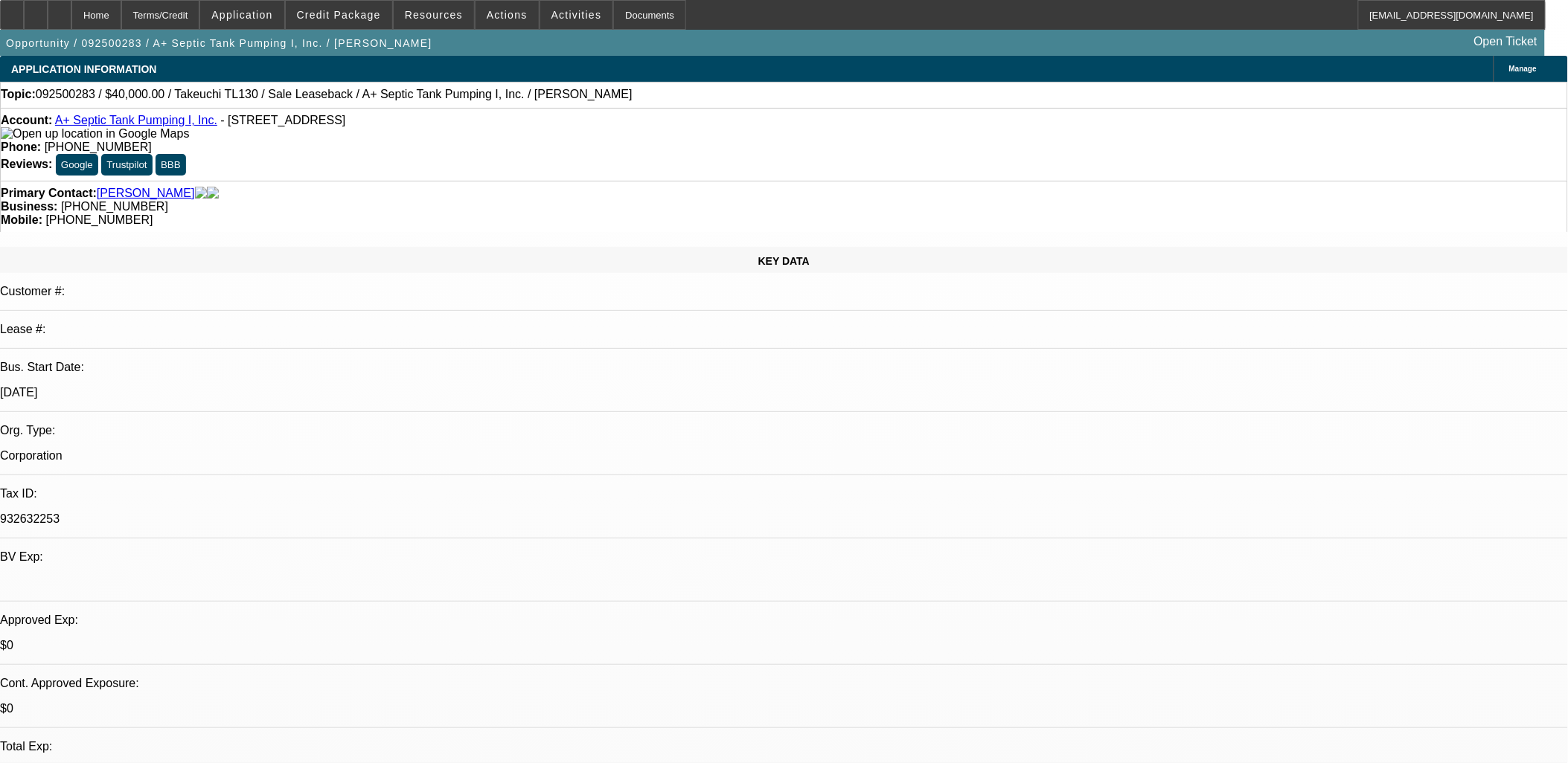
select select "0"
select select "2"
select select "0"
select select "6"
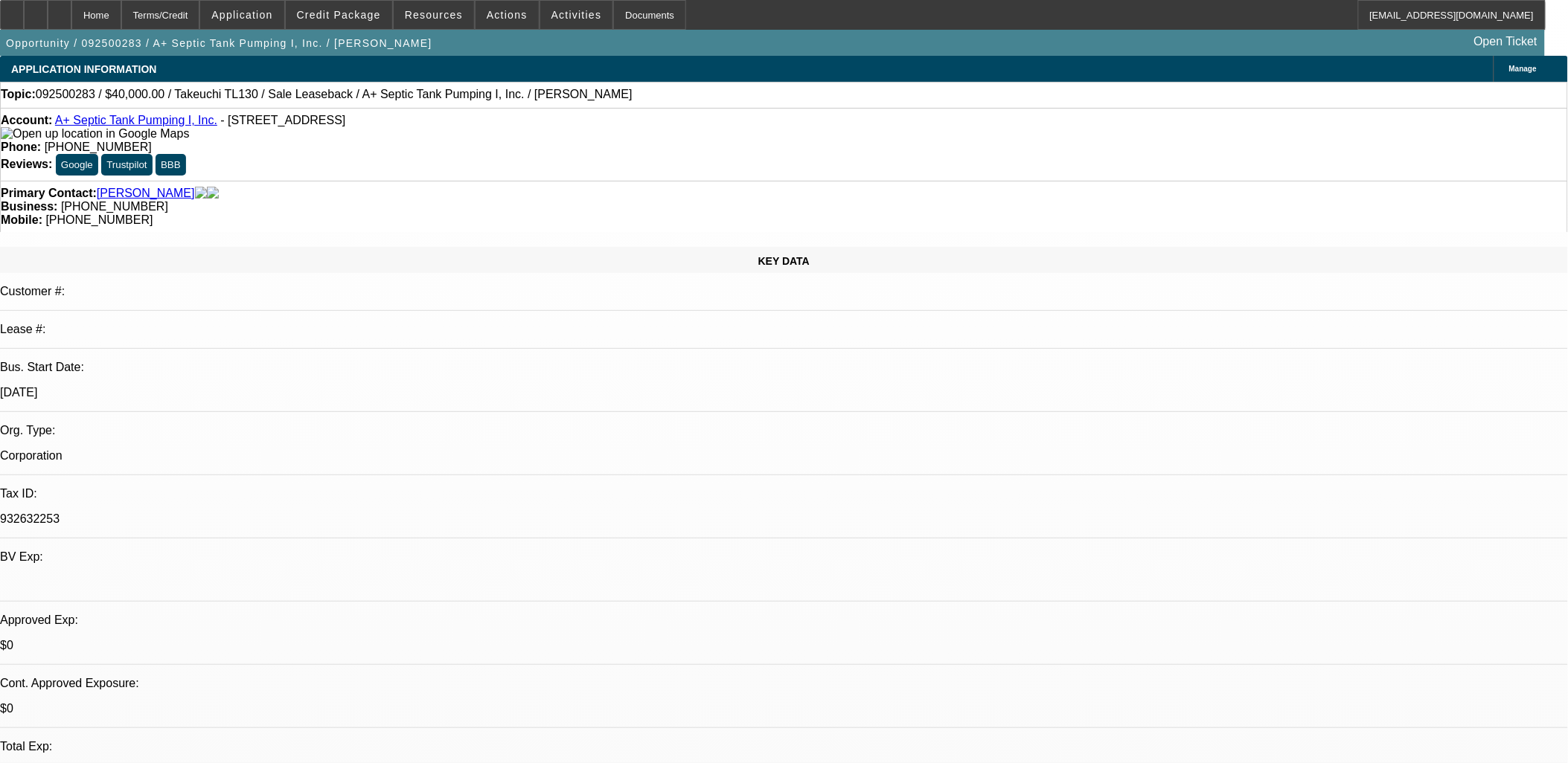
select select "0"
select select "2"
select select "0"
select select "6"
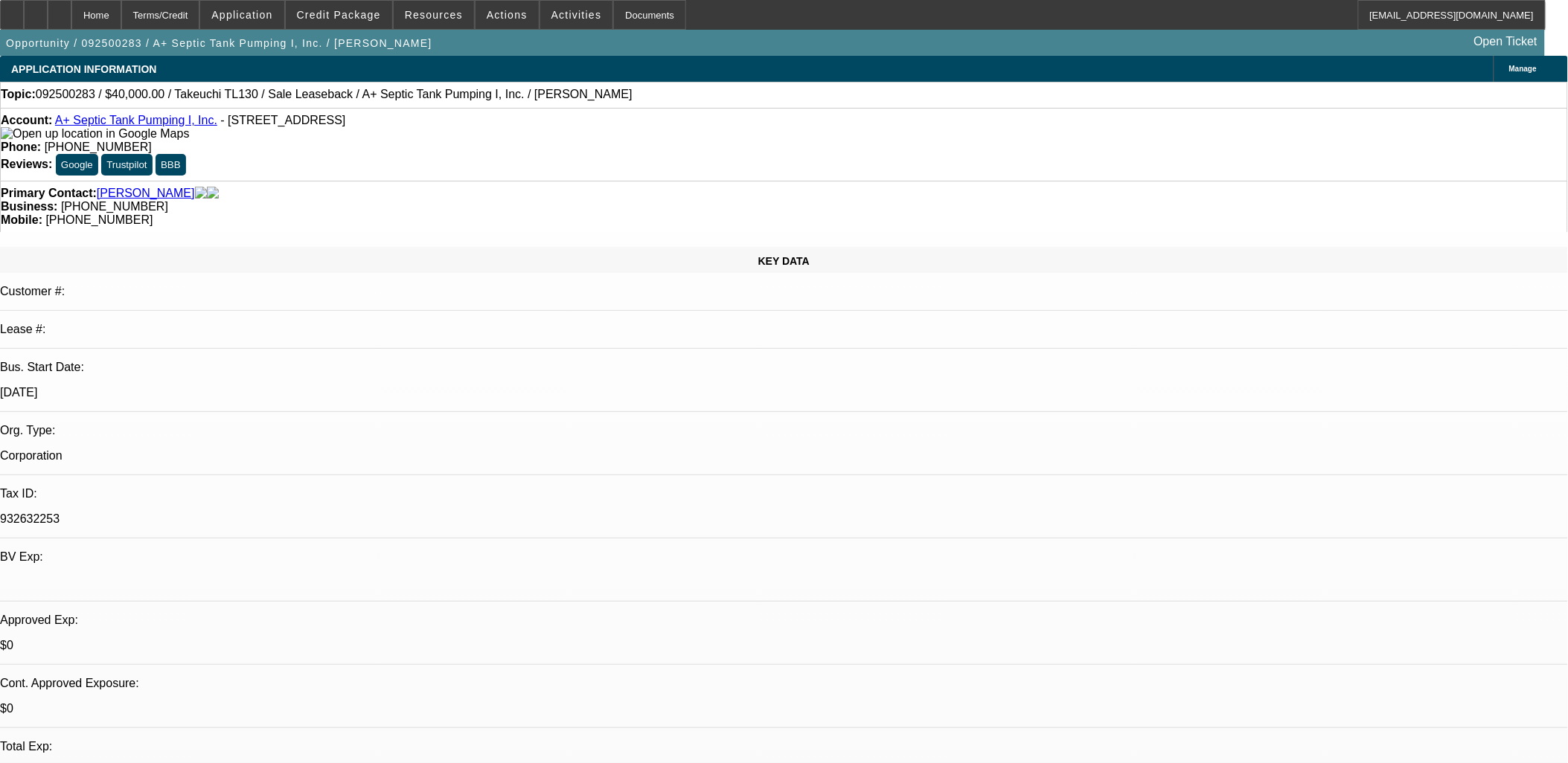
select select "0"
select select "2"
select select "0"
select select "6"
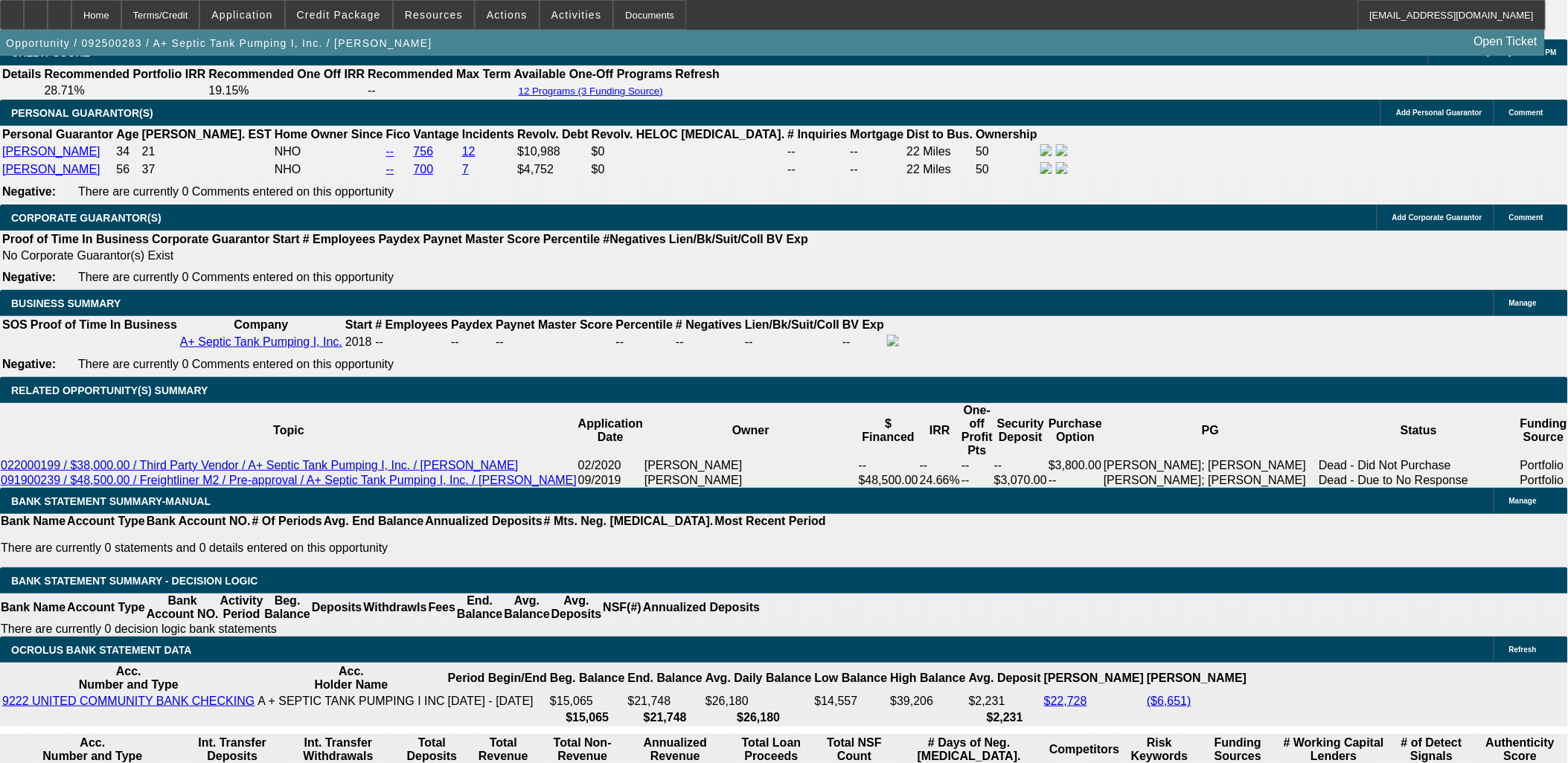
scroll to position [2397, 0]
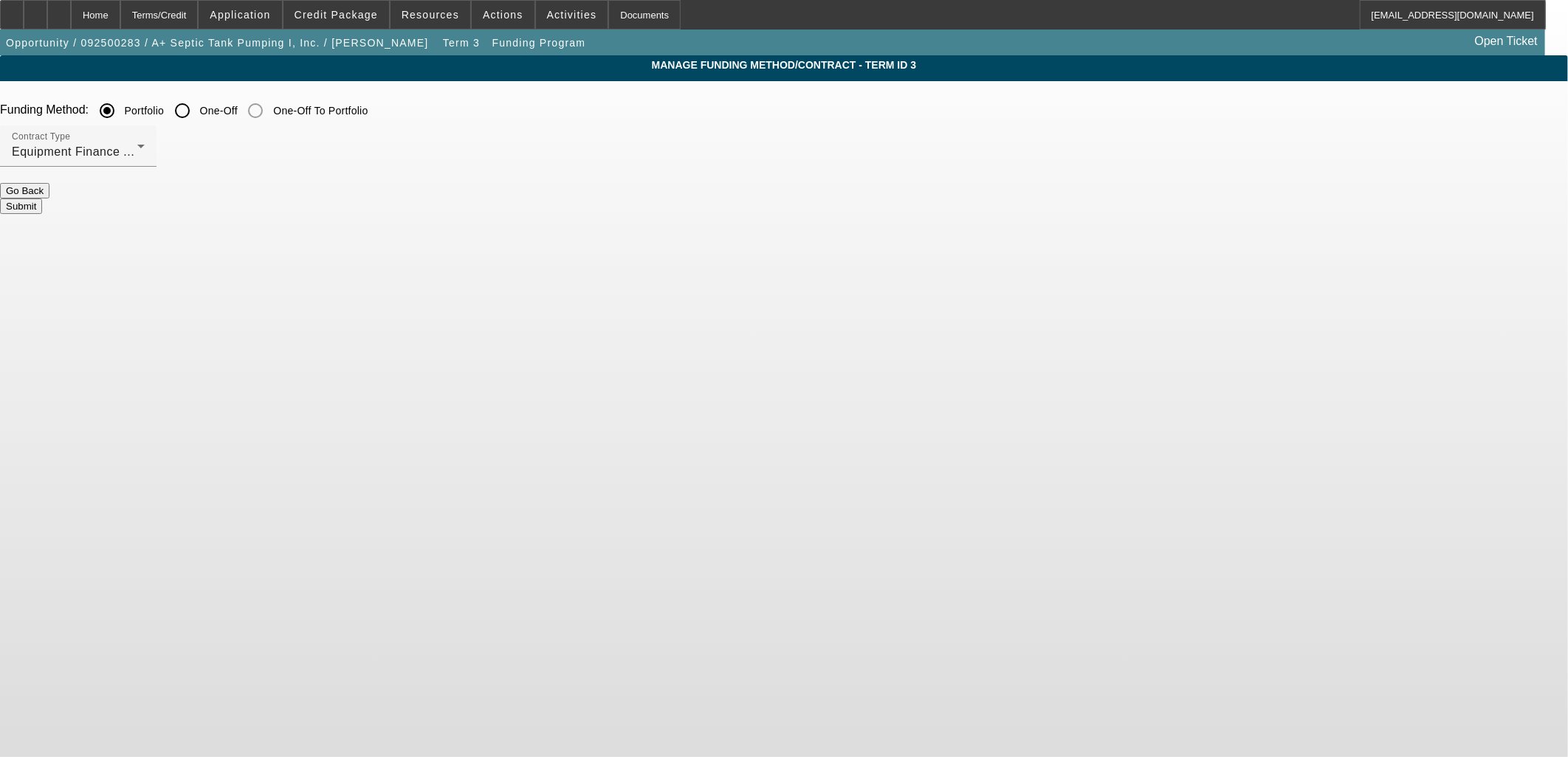
click at [197, 109] on input "One-Off" at bounding box center [182, 110] width 30 height 30
radio input "true"
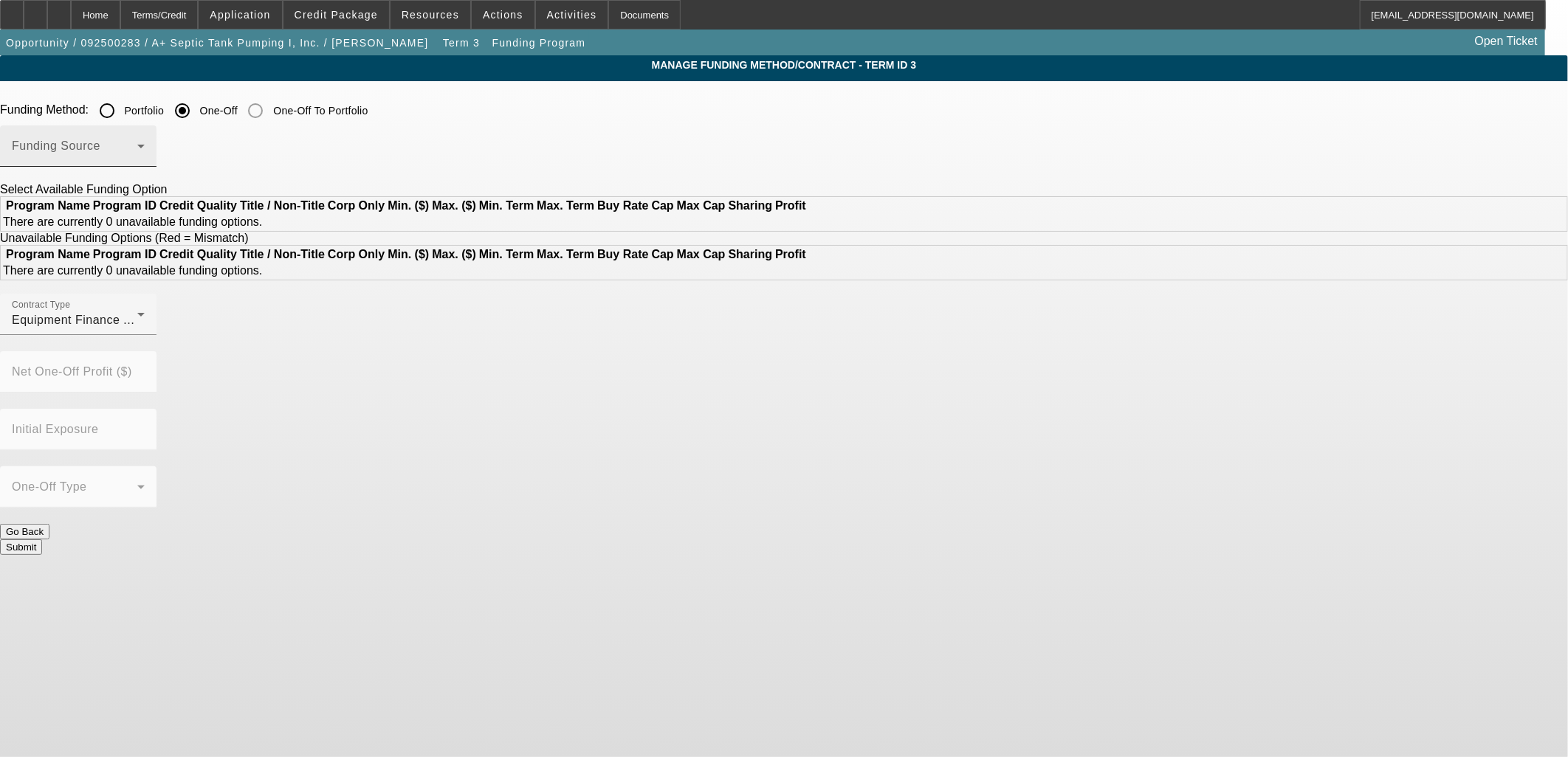
click at [144, 143] on div "Funding Source" at bounding box center [78, 146] width 133 height 42
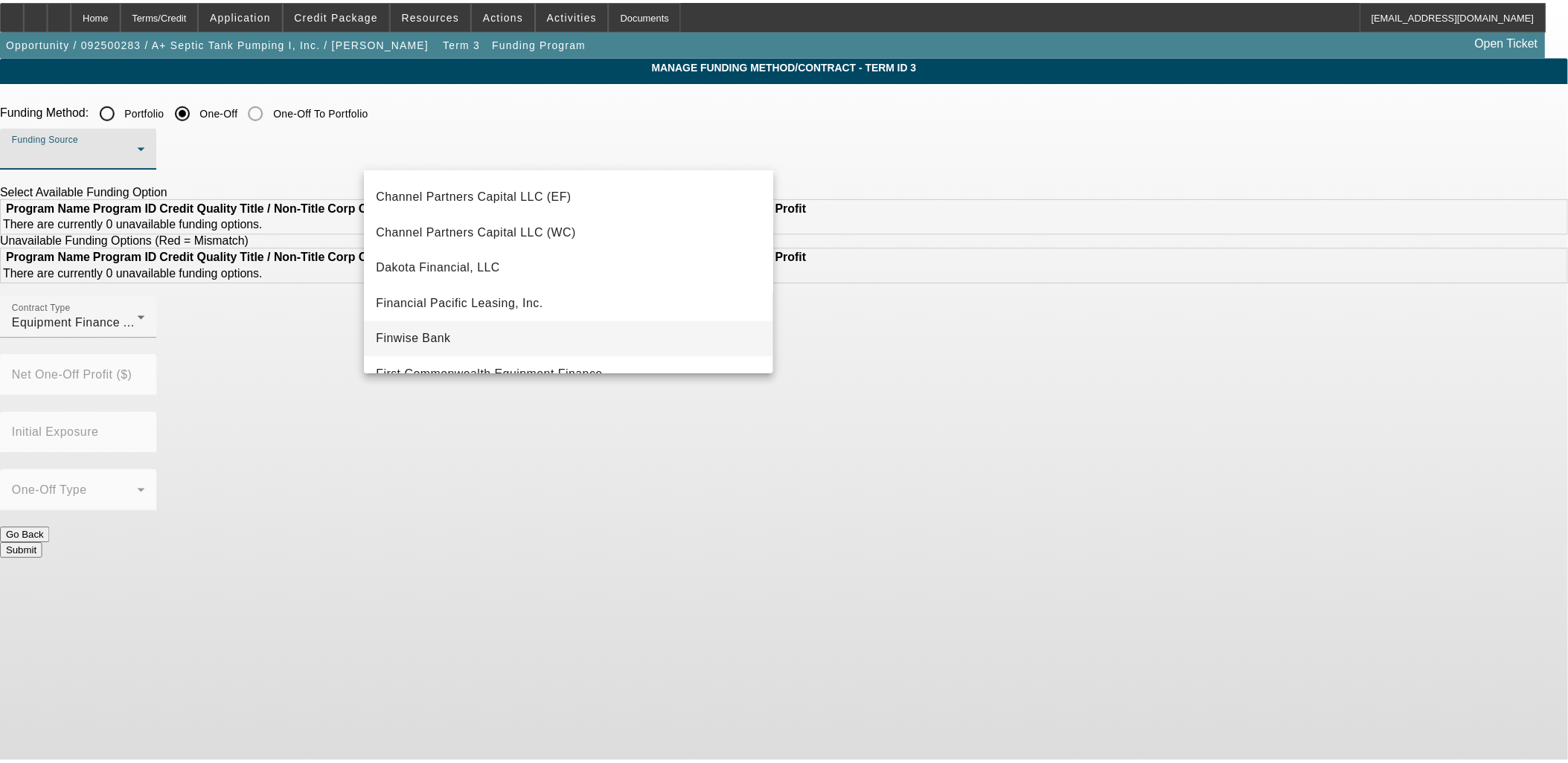
scroll to position [166, 0]
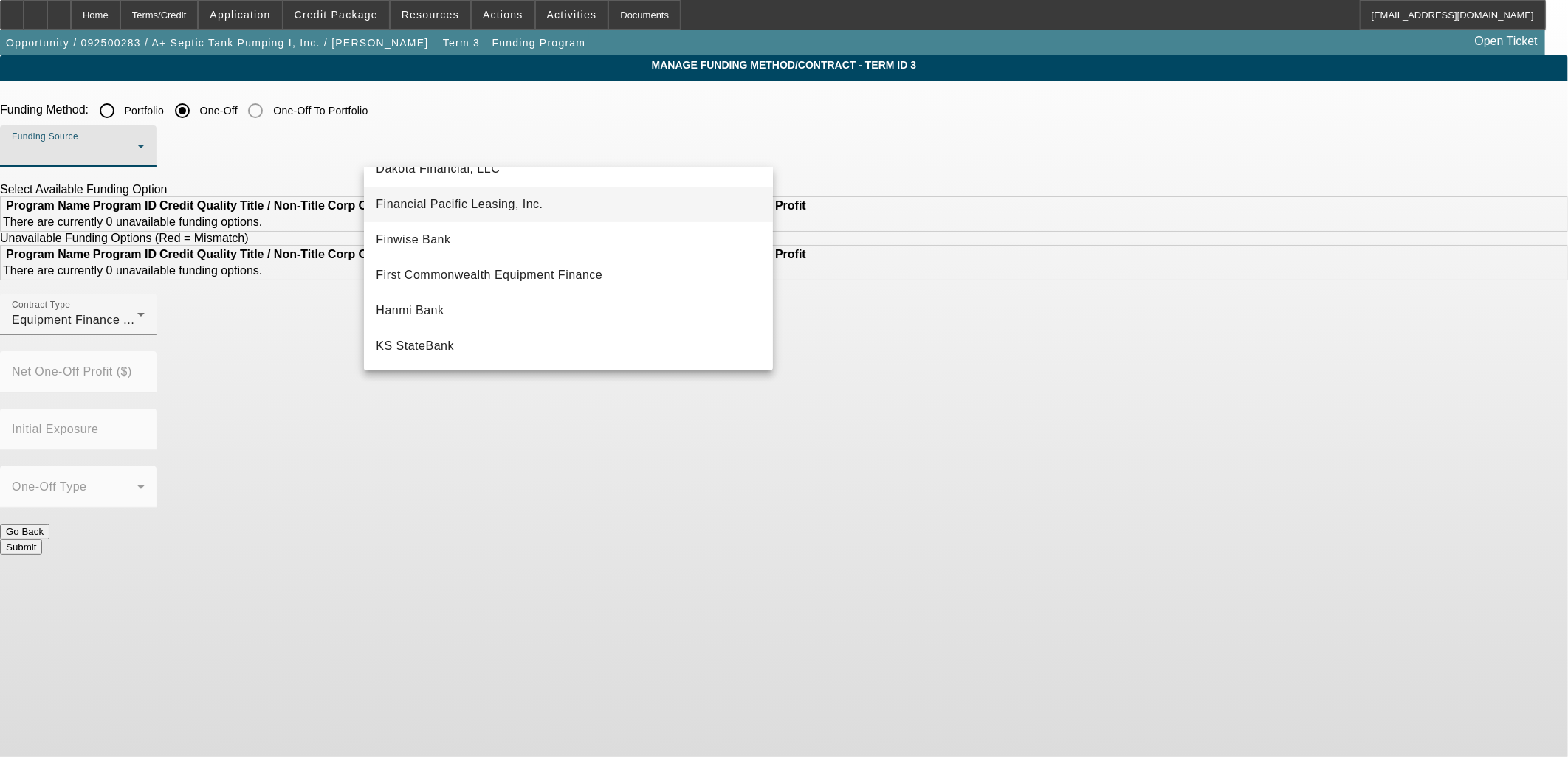
click at [440, 209] on span "Financial Pacific Leasing, Inc." at bounding box center [458, 205] width 167 height 18
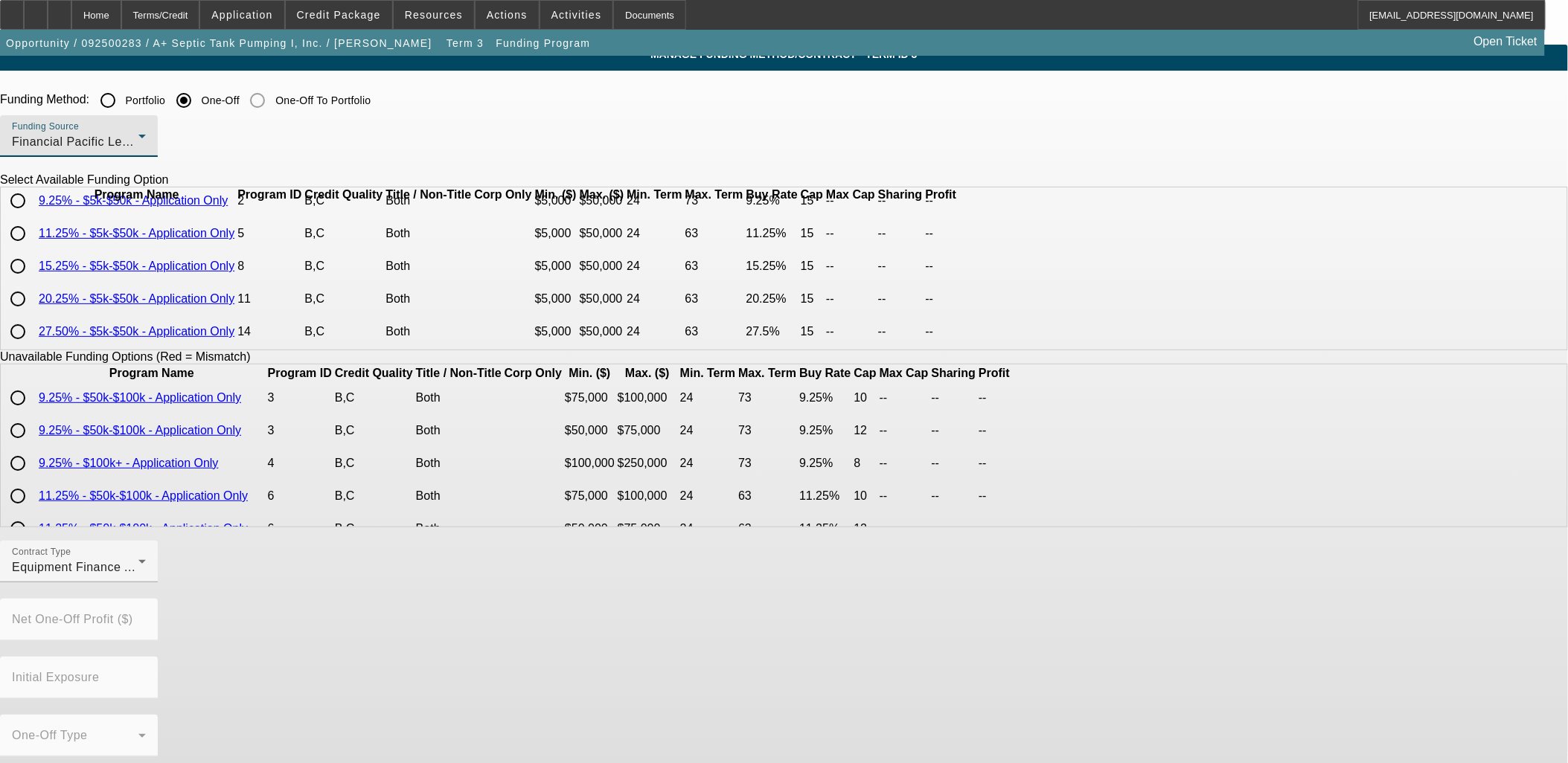
scroll to position [15, 0]
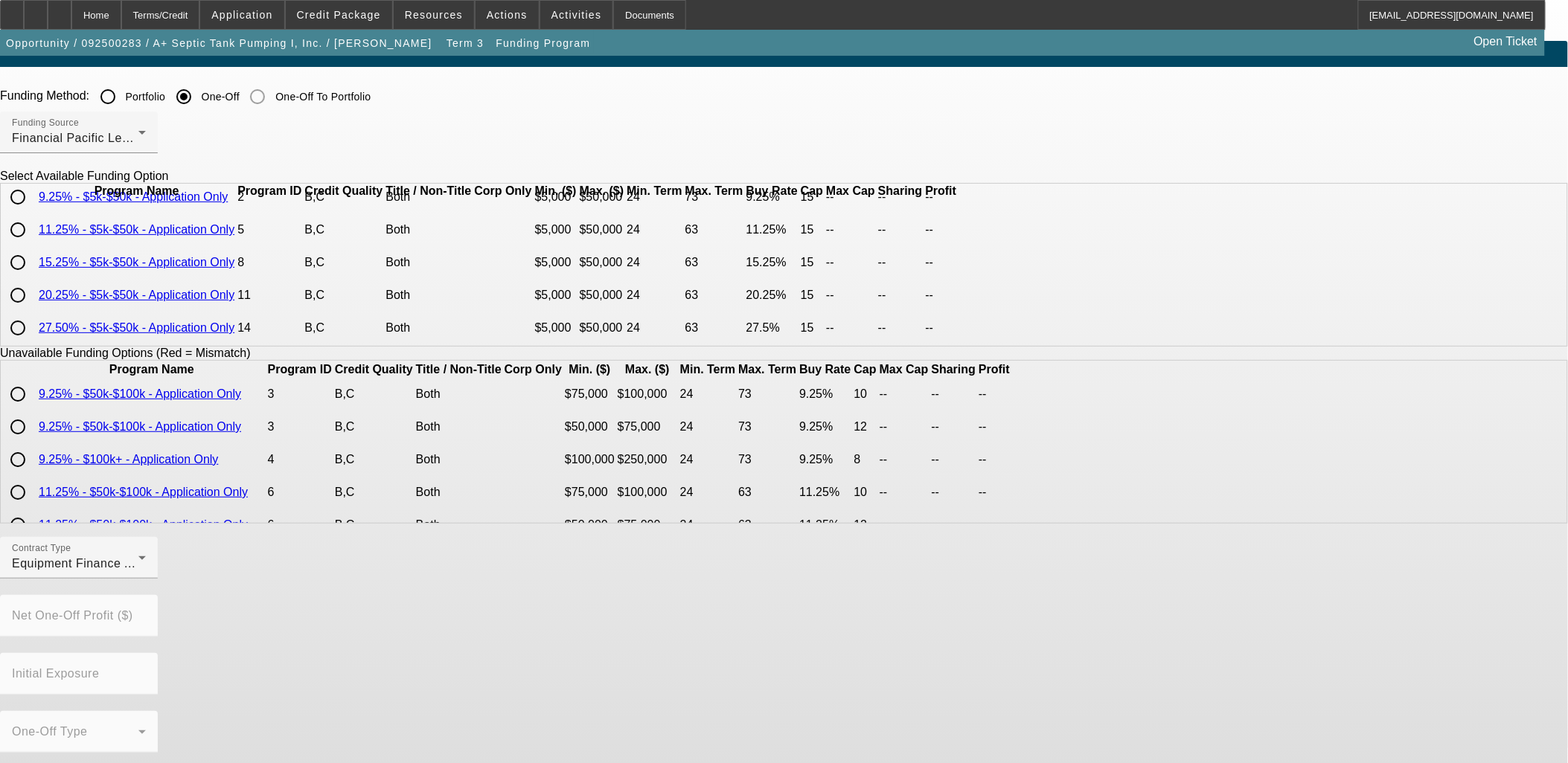
click at [33, 329] on input "radio" at bounding box center [17, 327] width 30 height 30
radio input "true"
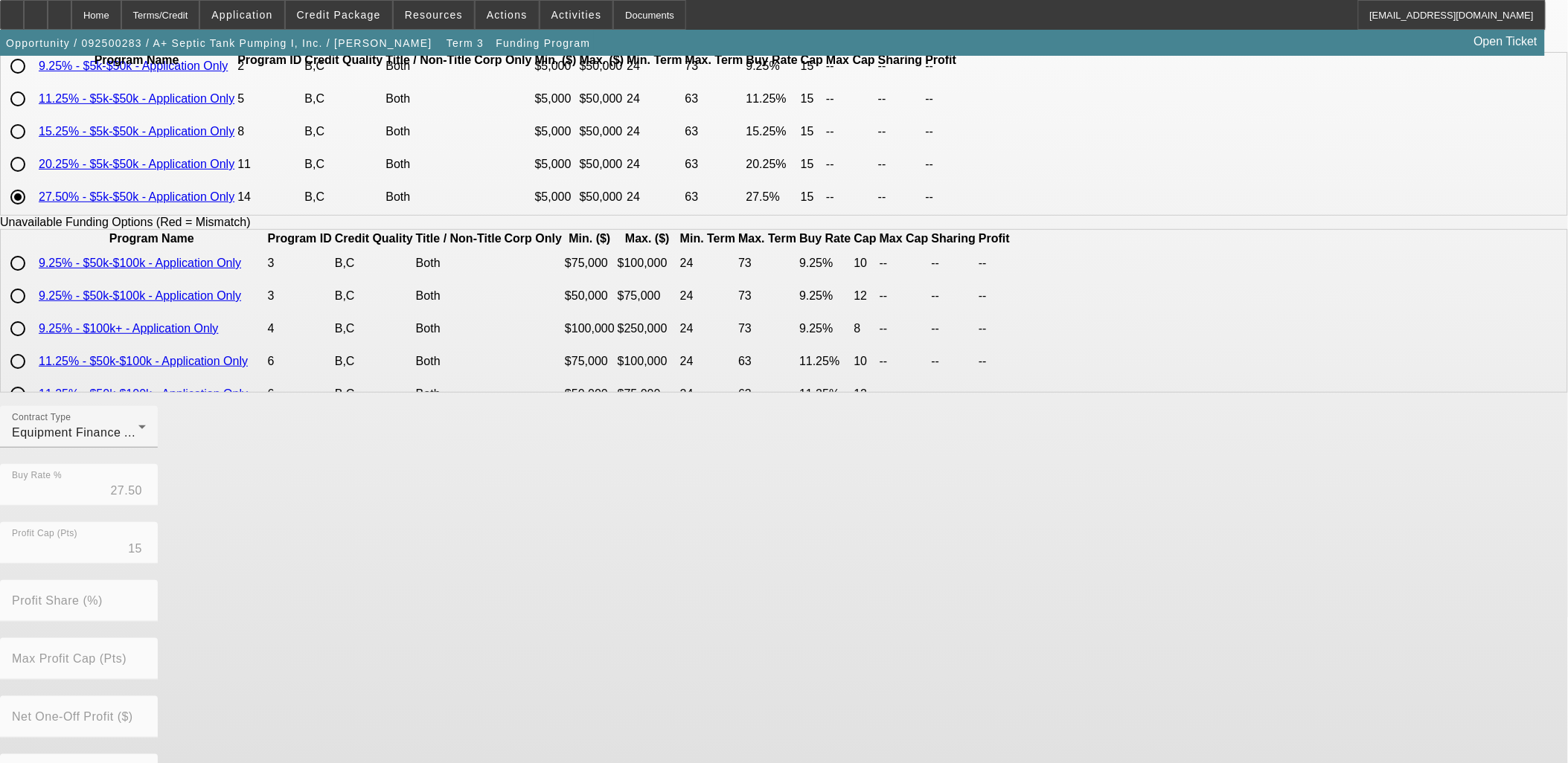
scroll to position [248, 0]
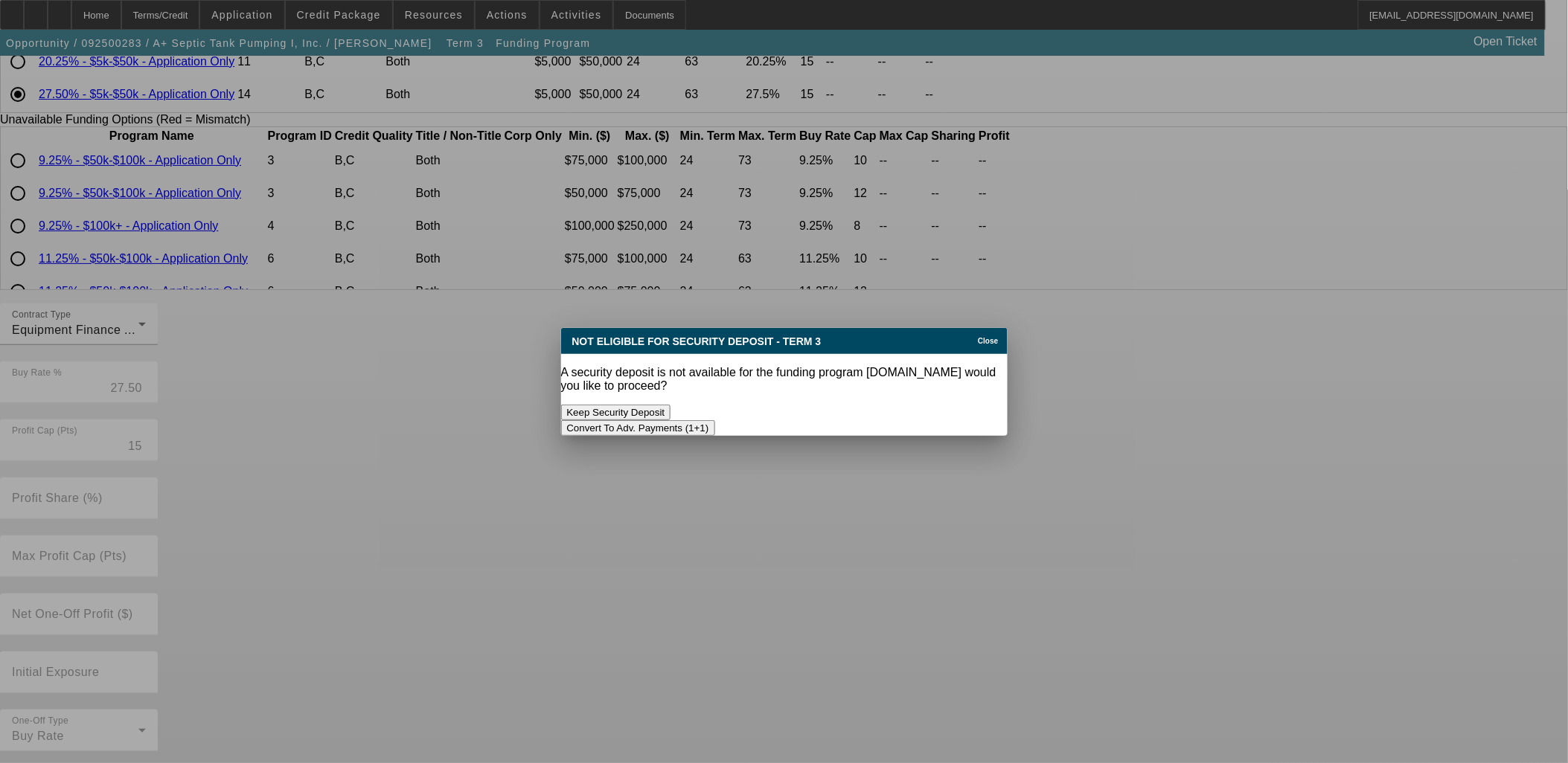
click at [715, 420] on button "Convert To Adv. Payments (1+1)" at bounding box center [638, 427] width 154 height 15
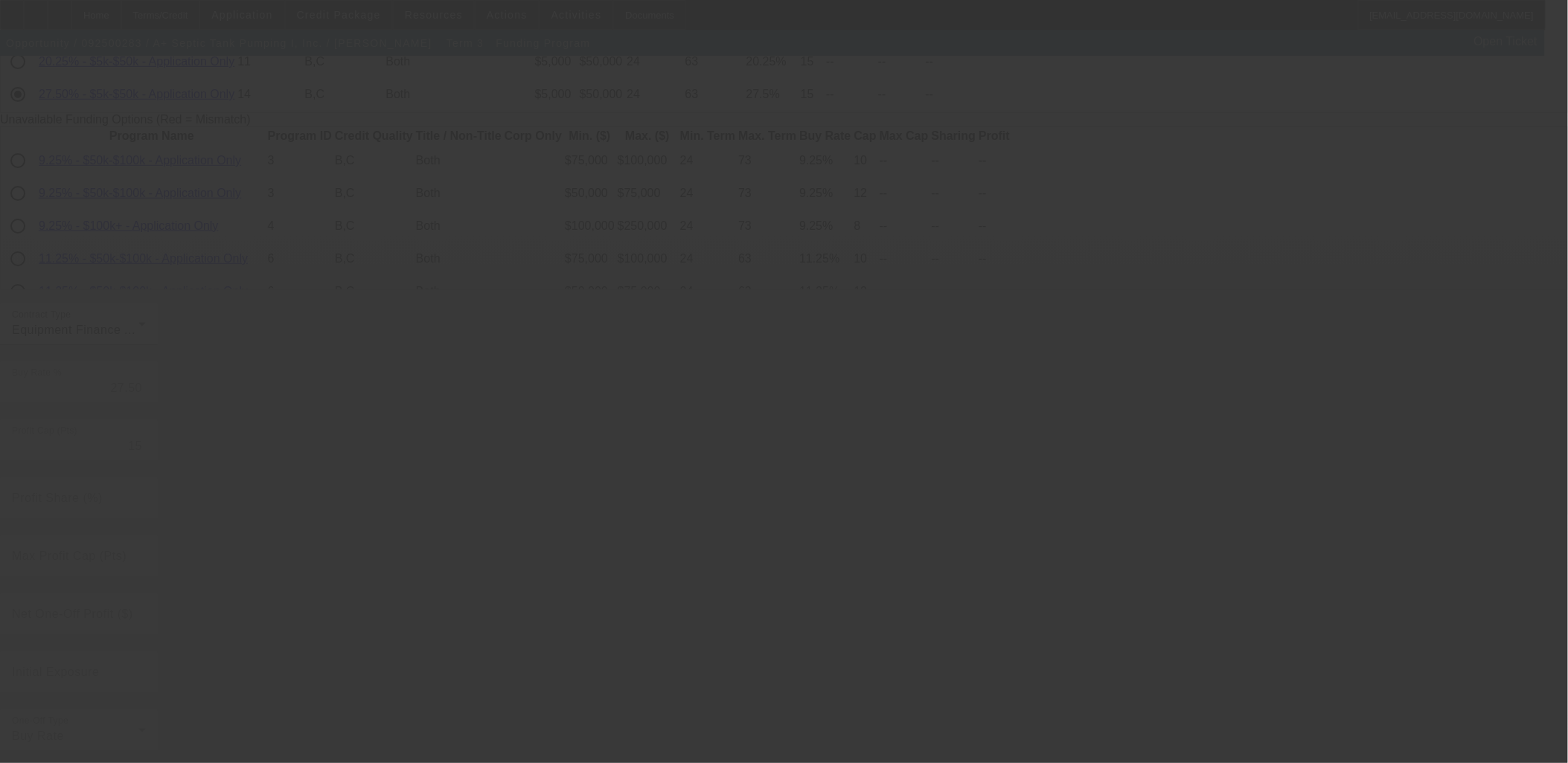
radio input "true"
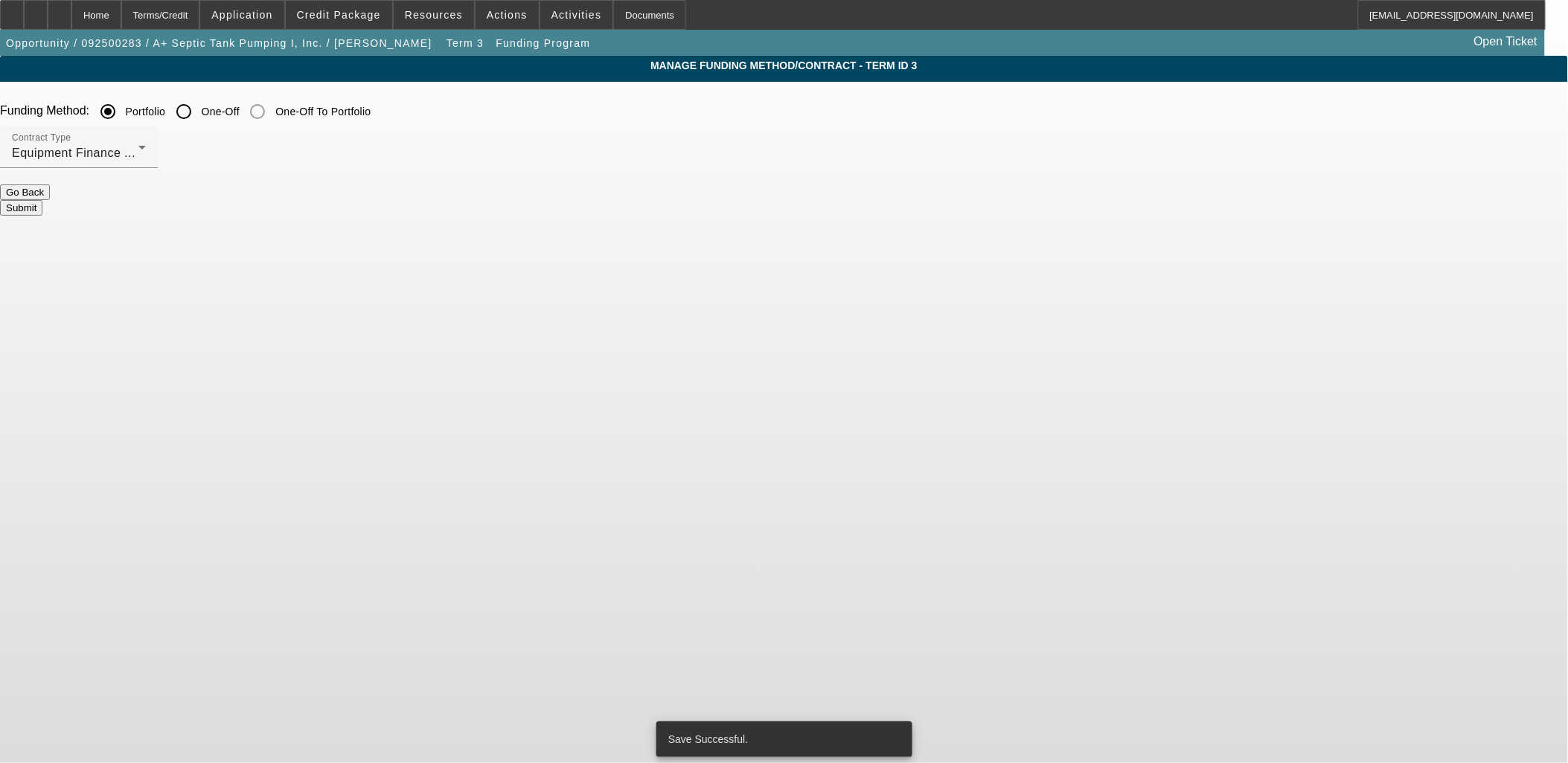
scroll to position [0, 0]
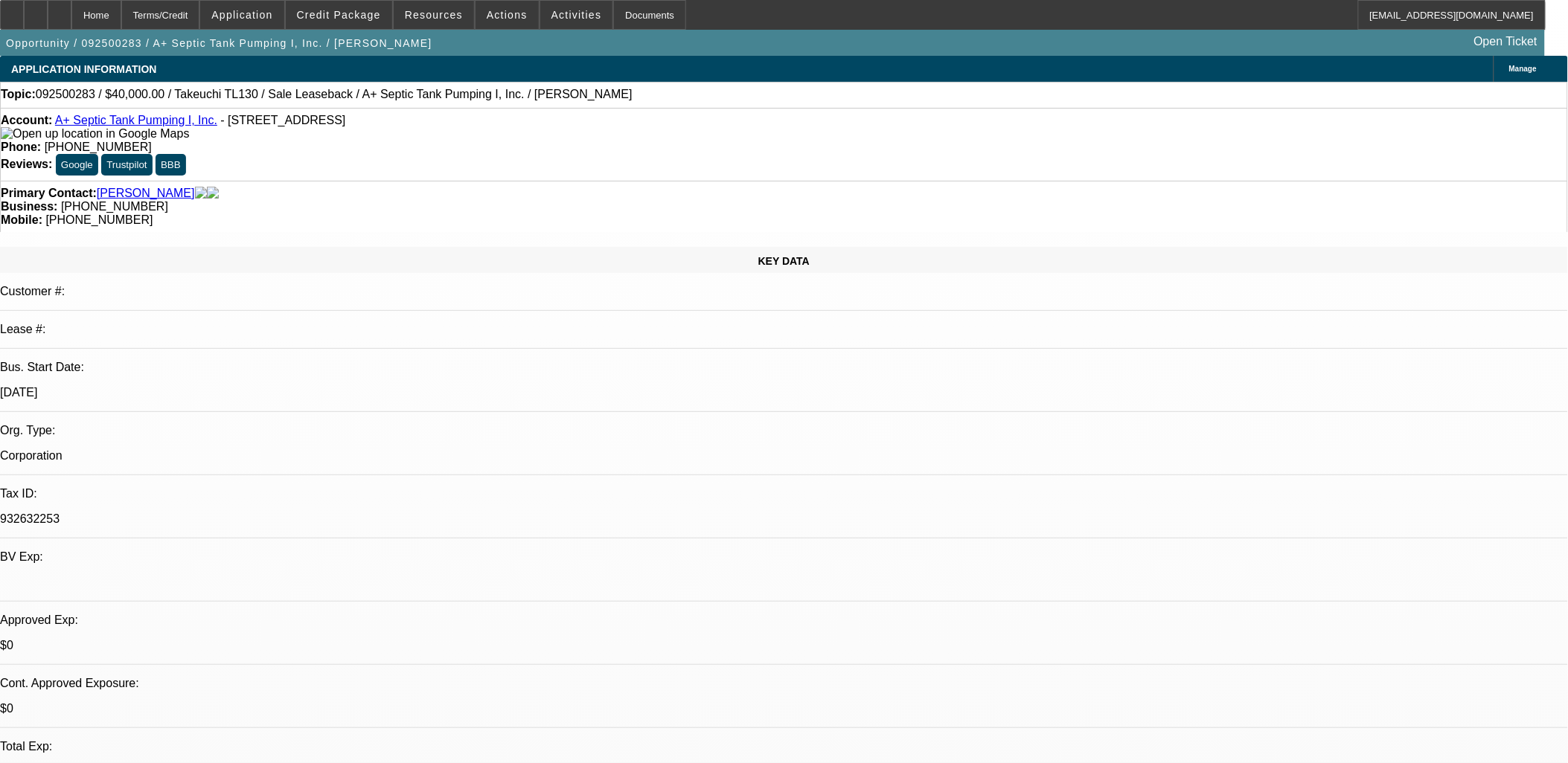
select select "0"
select select "6"
select select "0"
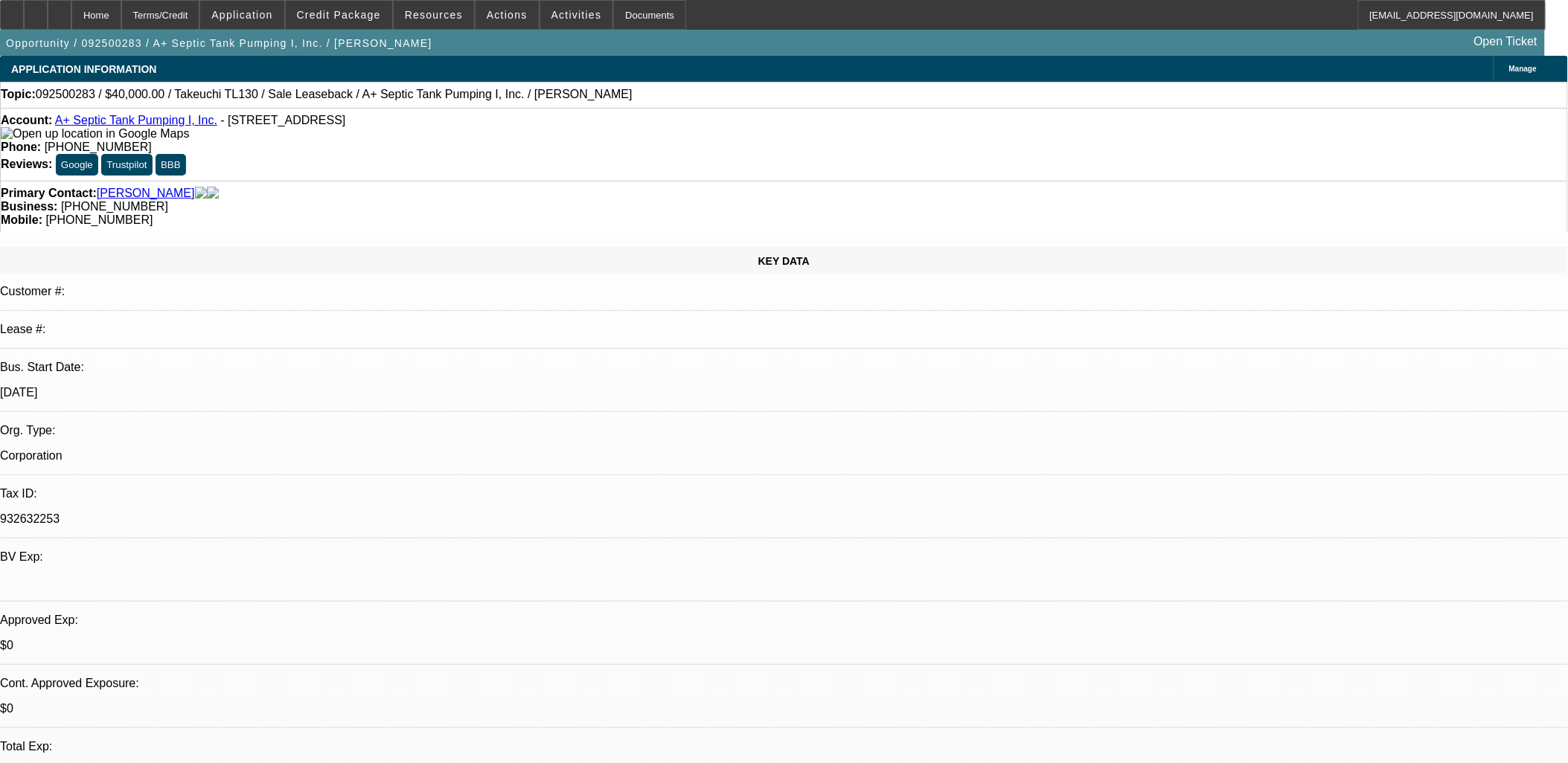
select select "2"
select select "0"
select select "6"
select select "0"
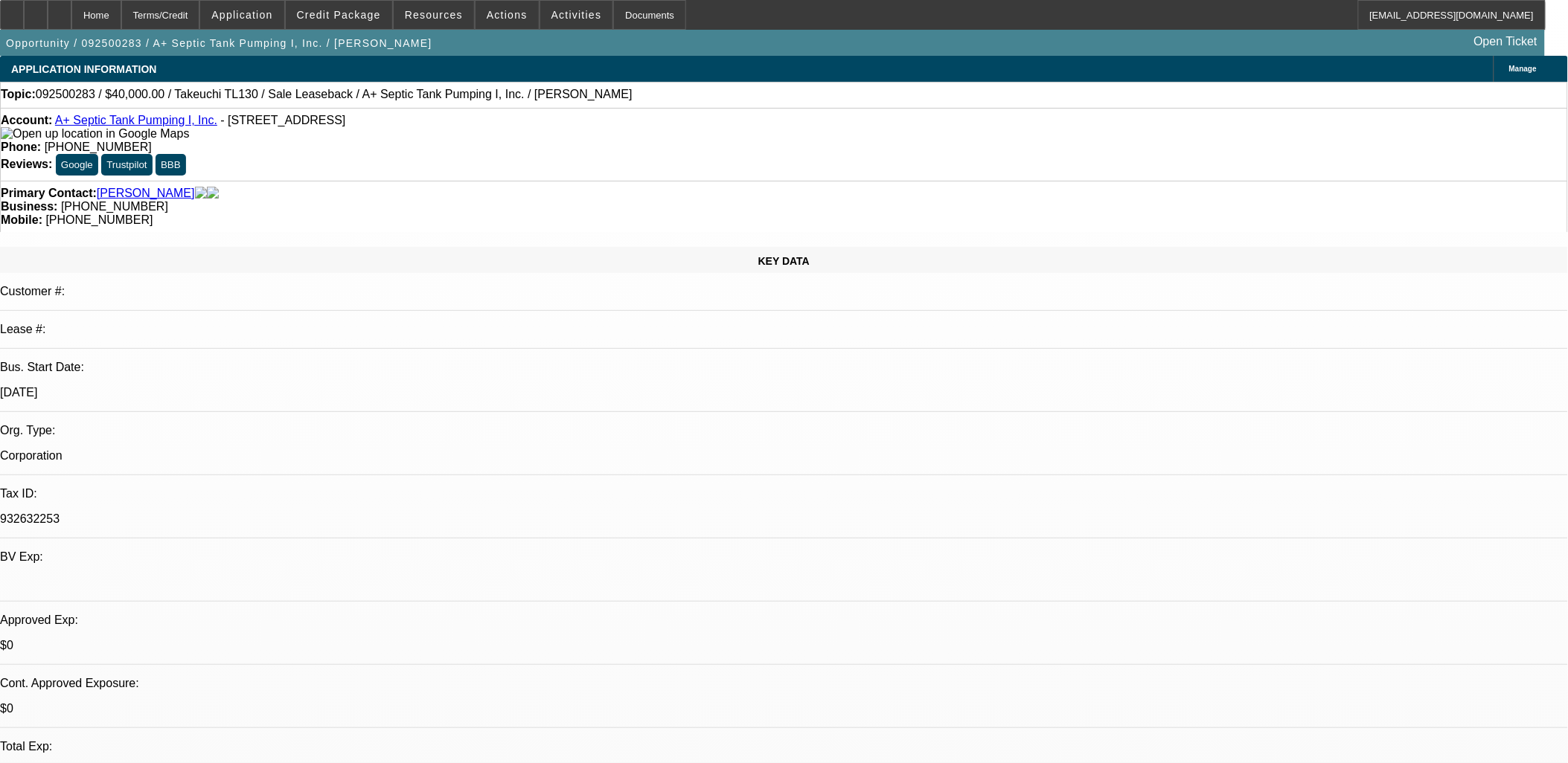
select select "2"
select select "0"
select select "6"
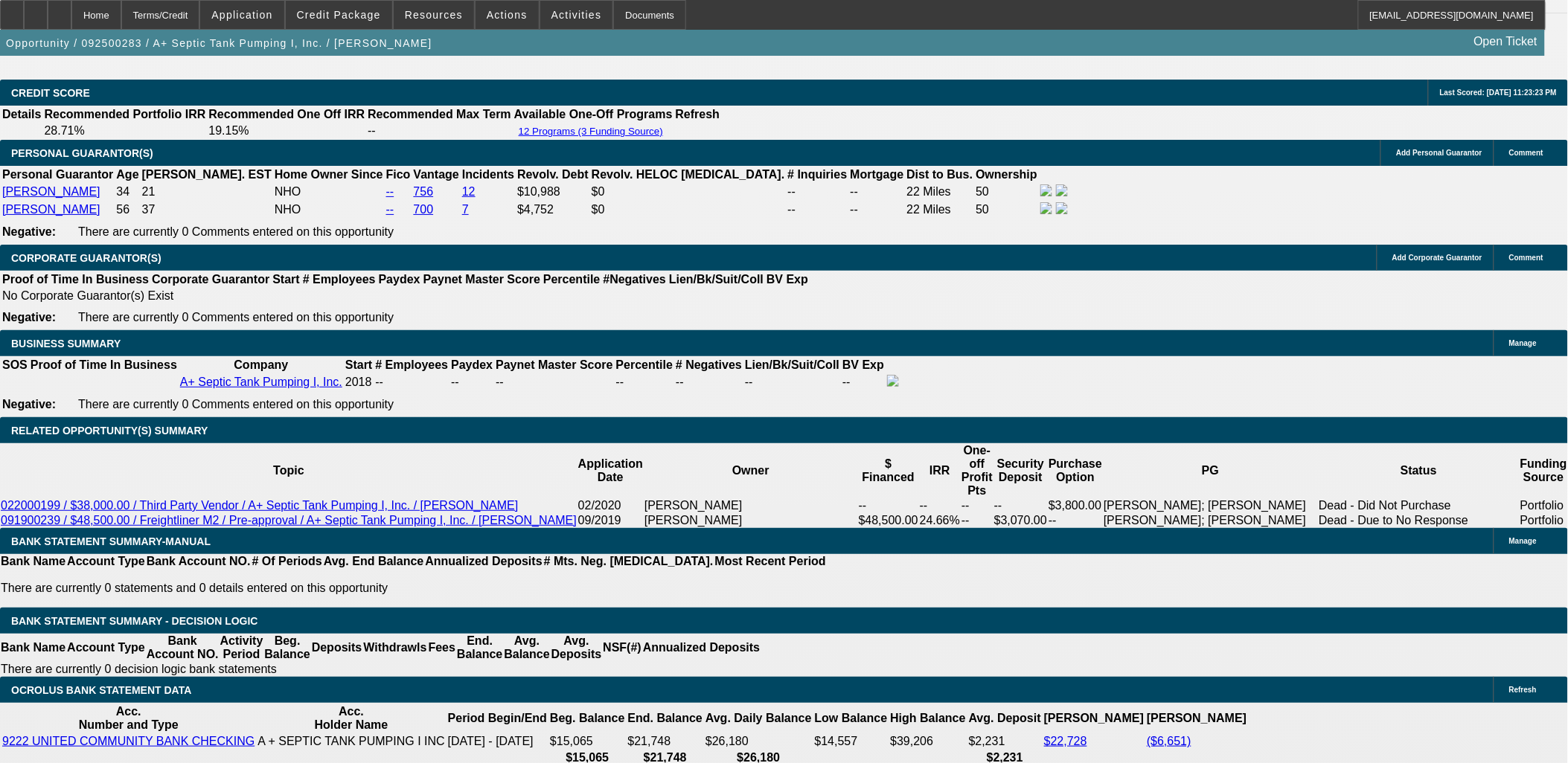
scroll to position [2314, 0]
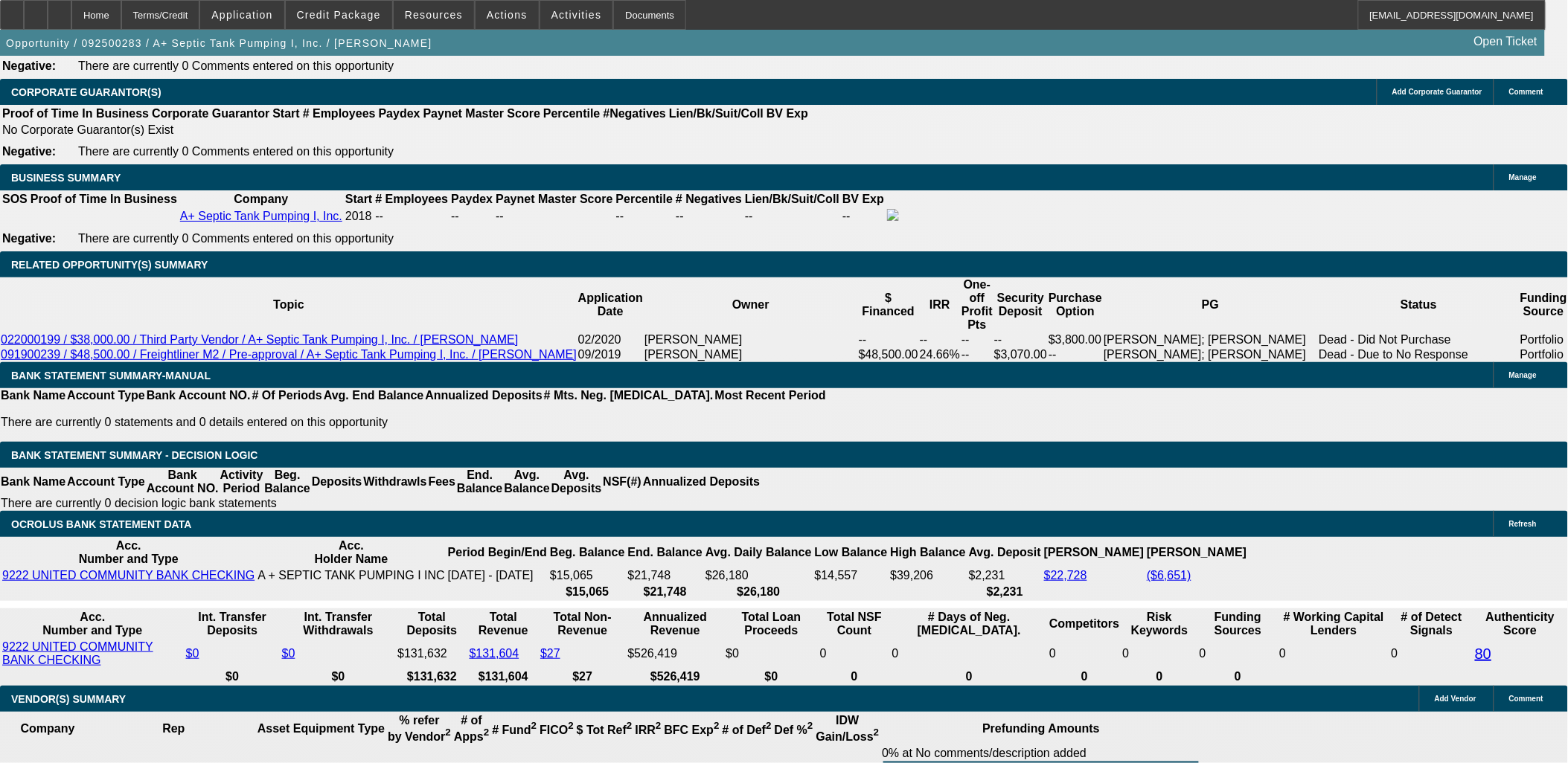
type input "UNKNOWN"
type input "2"
type input "$2,084.47"
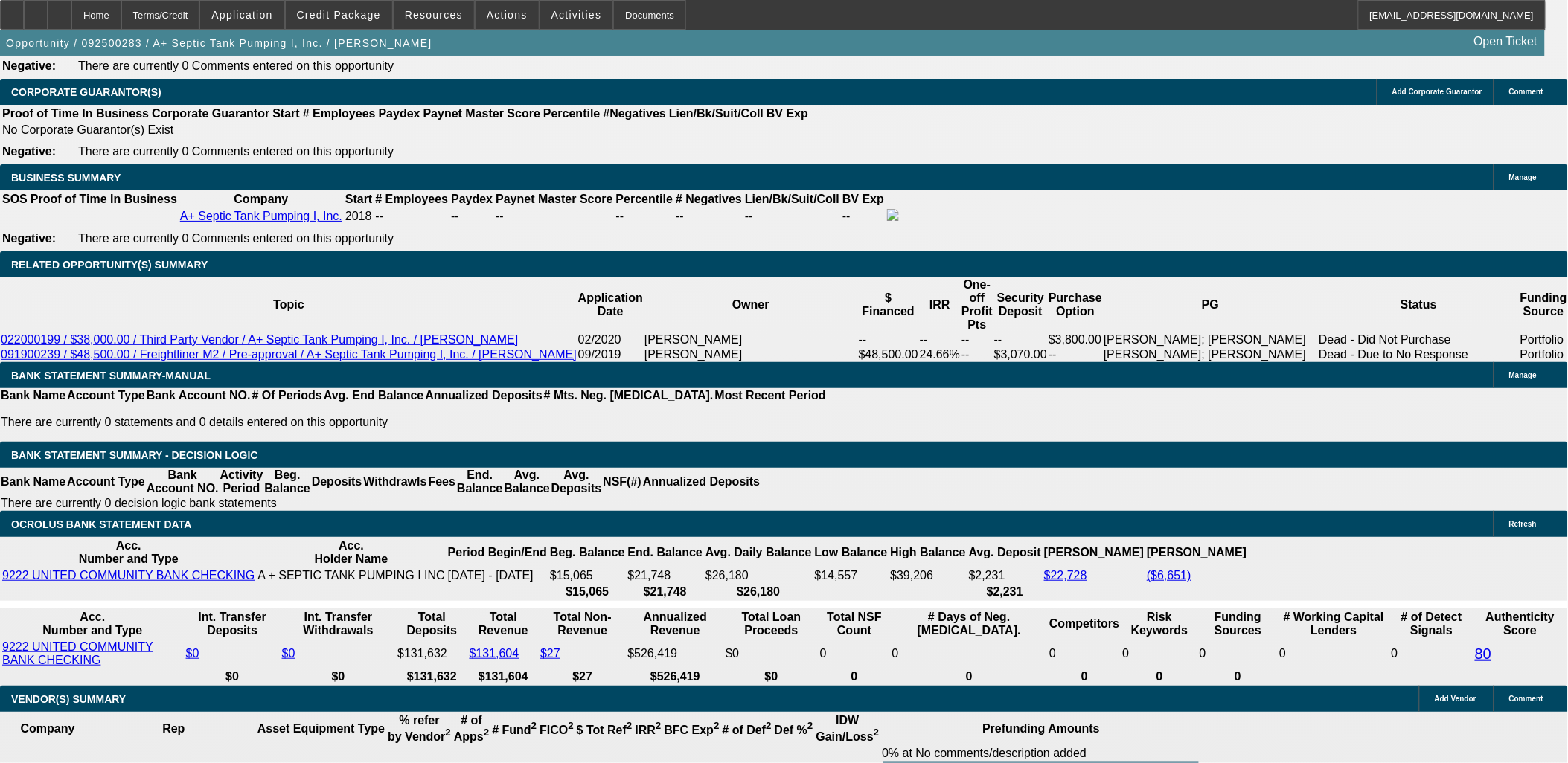
type input "29"
type input "$2,714.57"
type input "29"
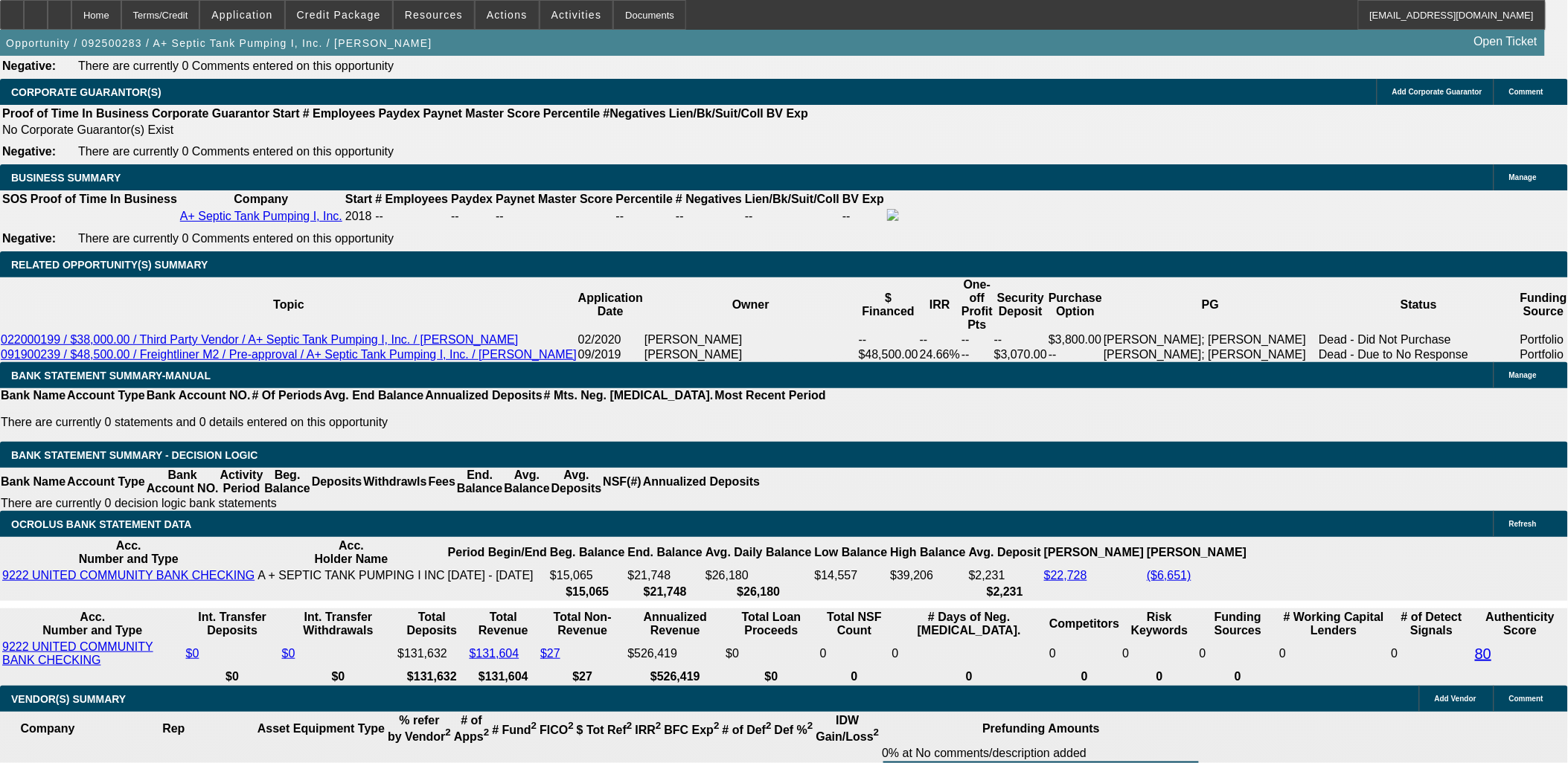
type input "2"
type input "2715"
type input "29"
type input "$2,715.00"
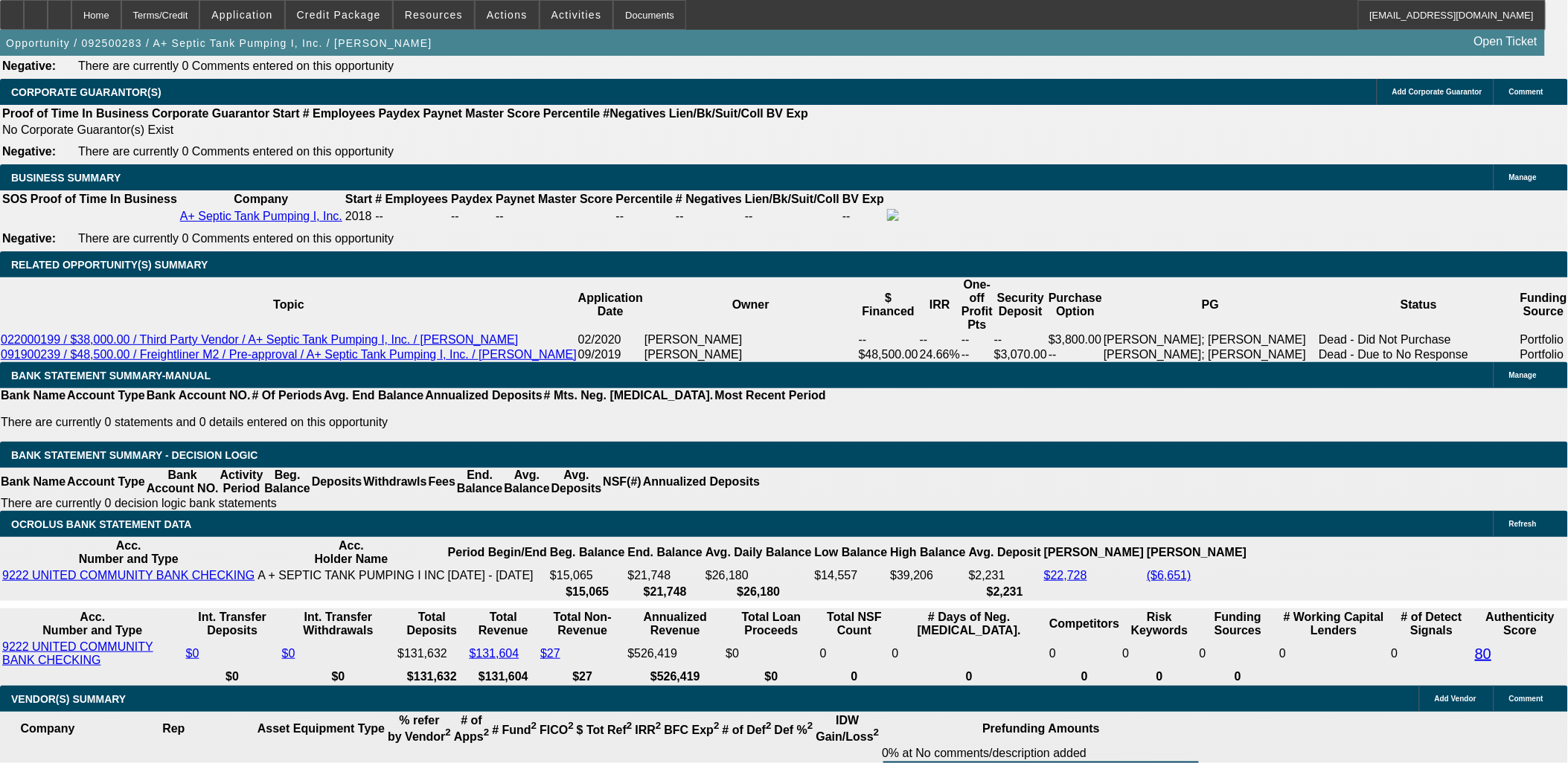
type input "36"
type input "$2,053.84"
type input "36"
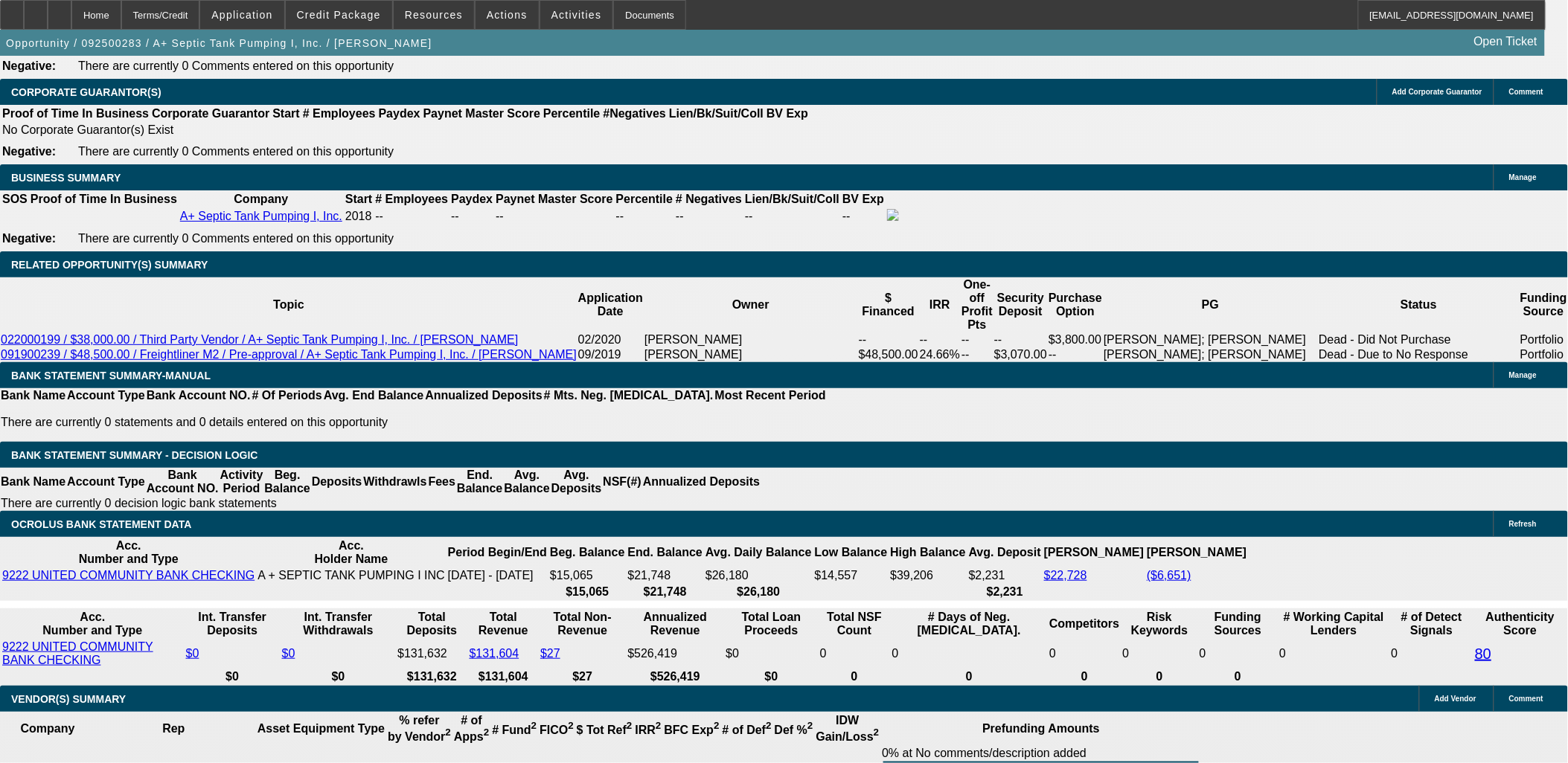
type input "20"
type input "2055"
type input "29.1"
type input "$2,055.00"
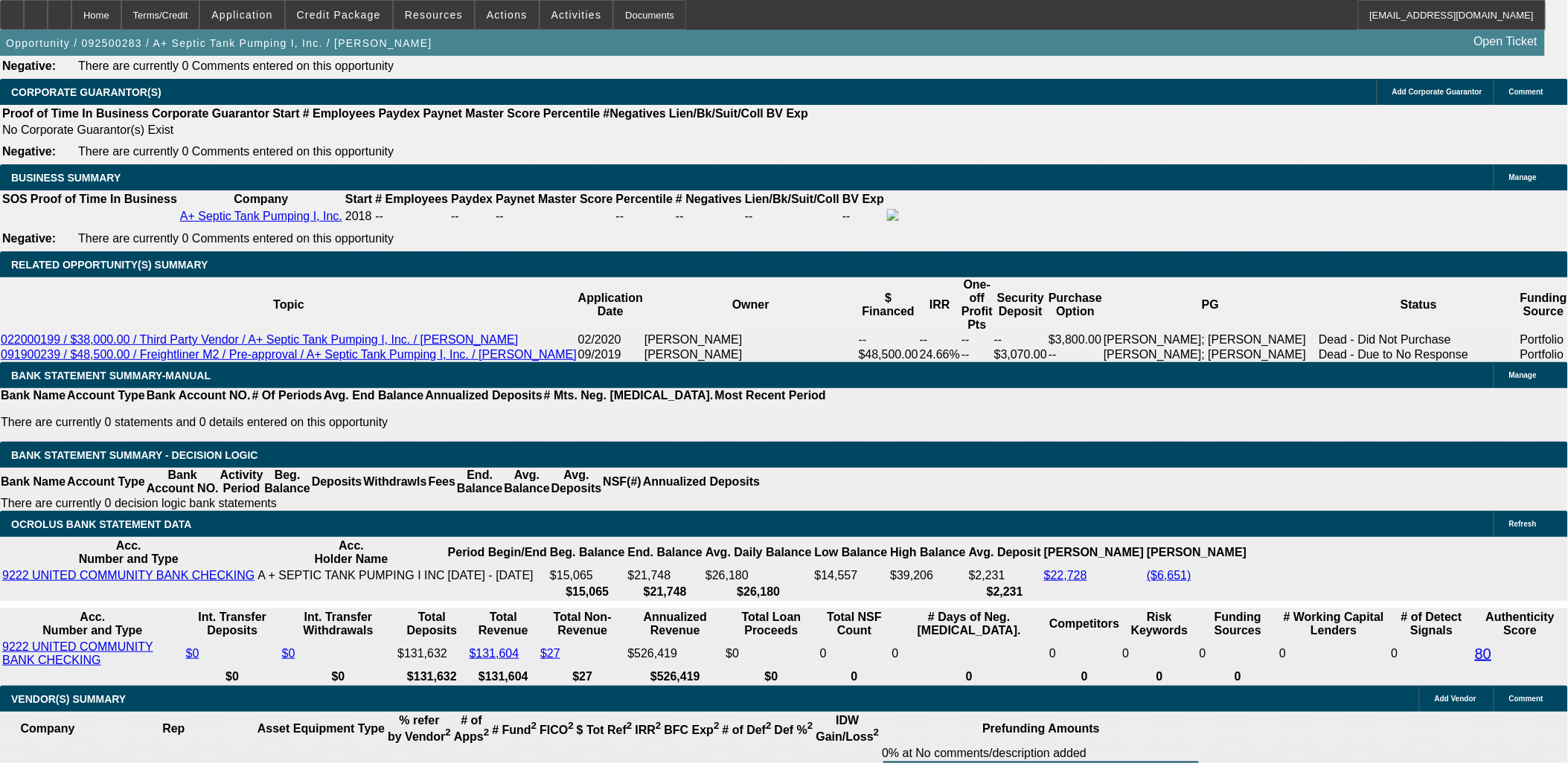
select select "3"
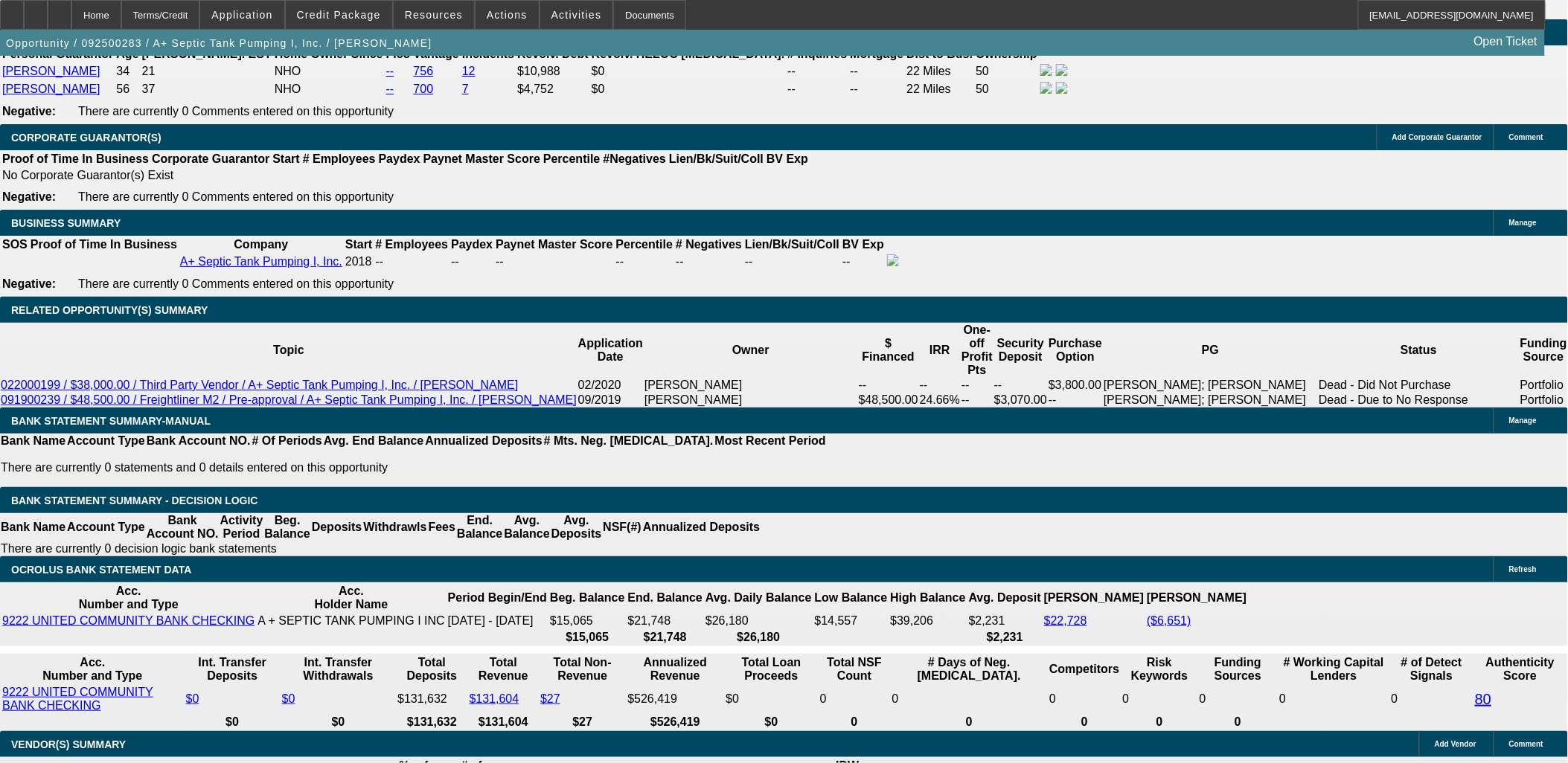
scroll to position [2233, 0]
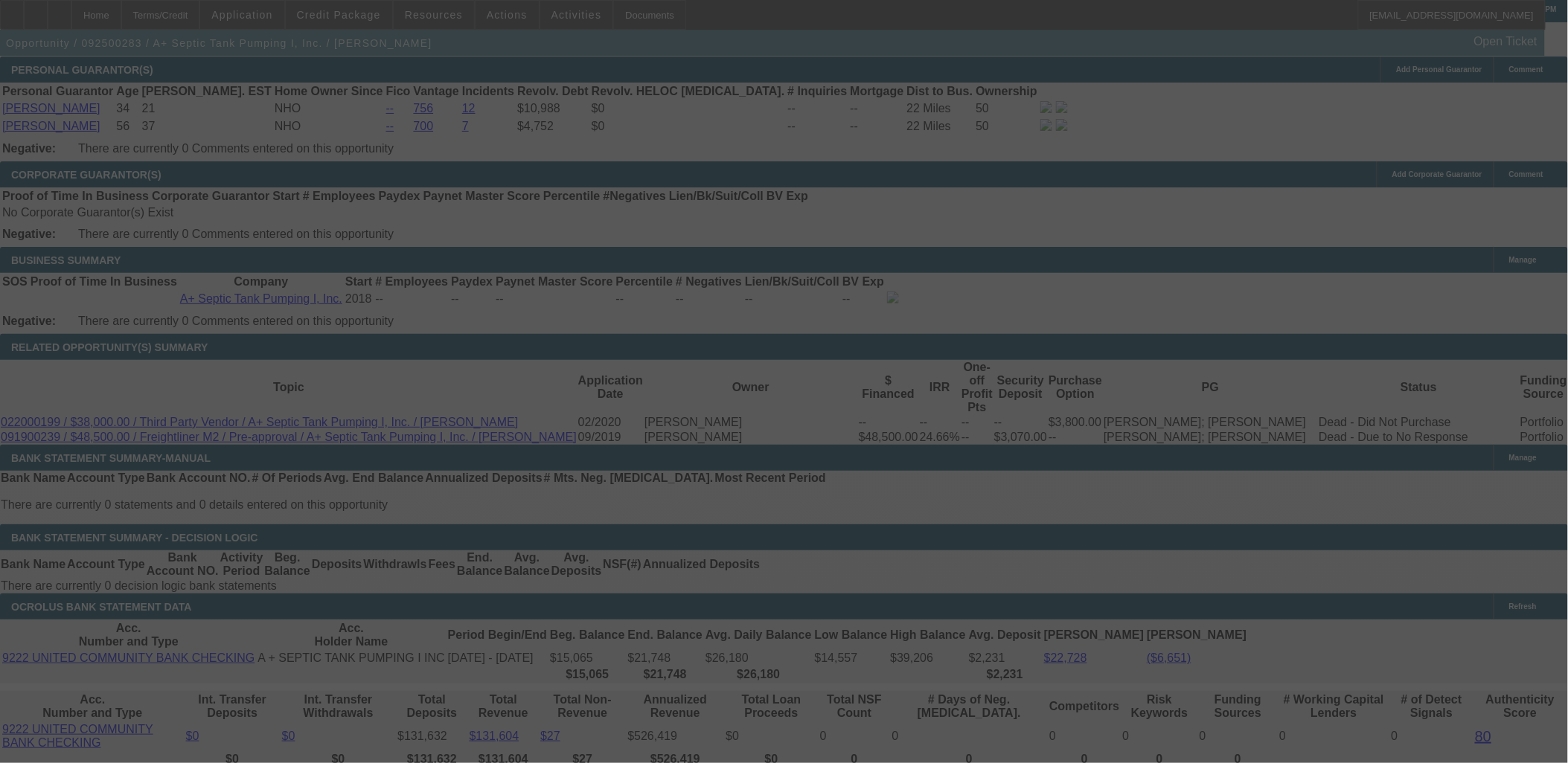
select select "0"
select select "3"
select select "0"
select select "6"
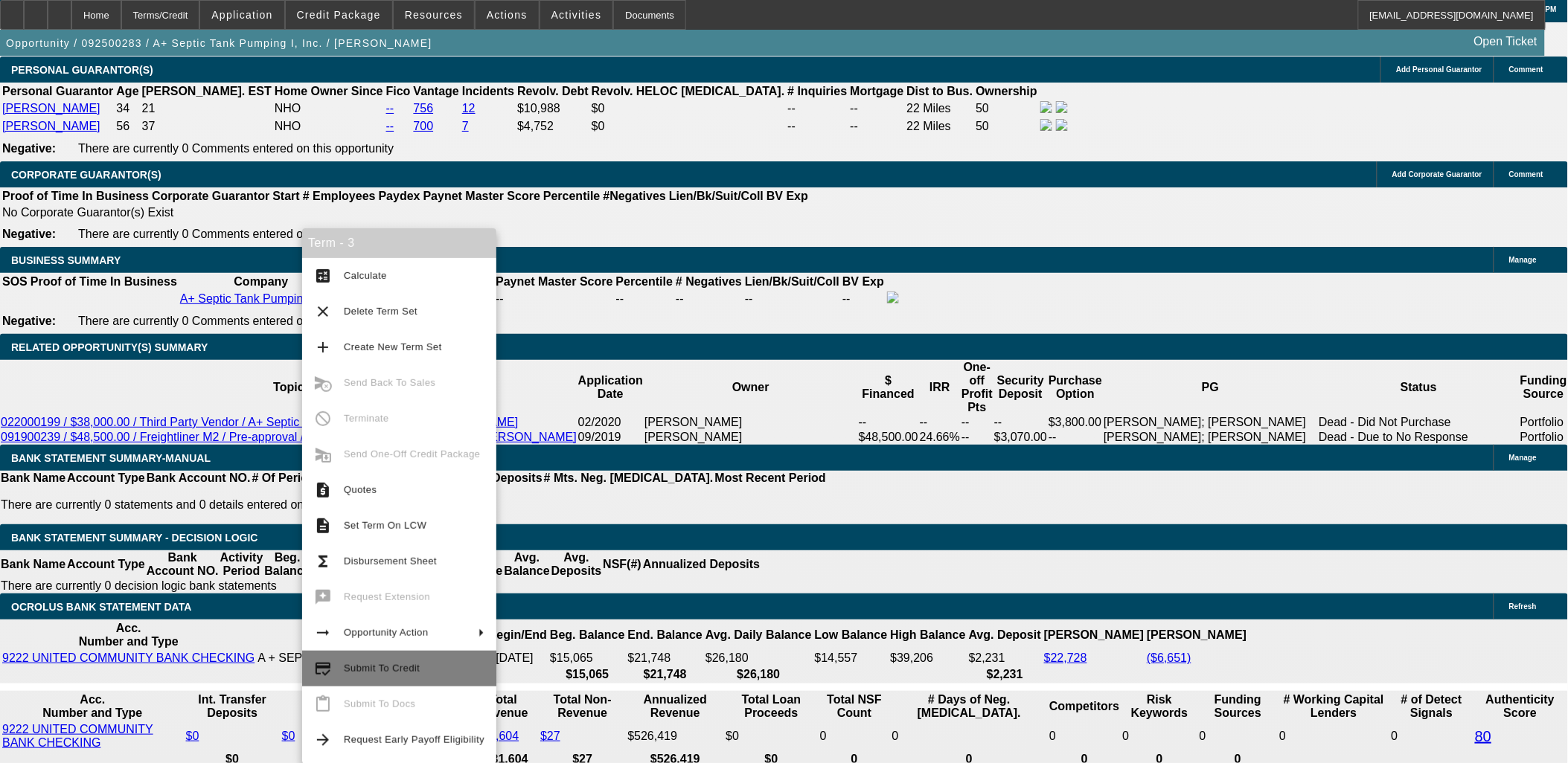
click at [382, 661] on span "Submit To Credit" at bounding box center [414, 669] width 141 height 18
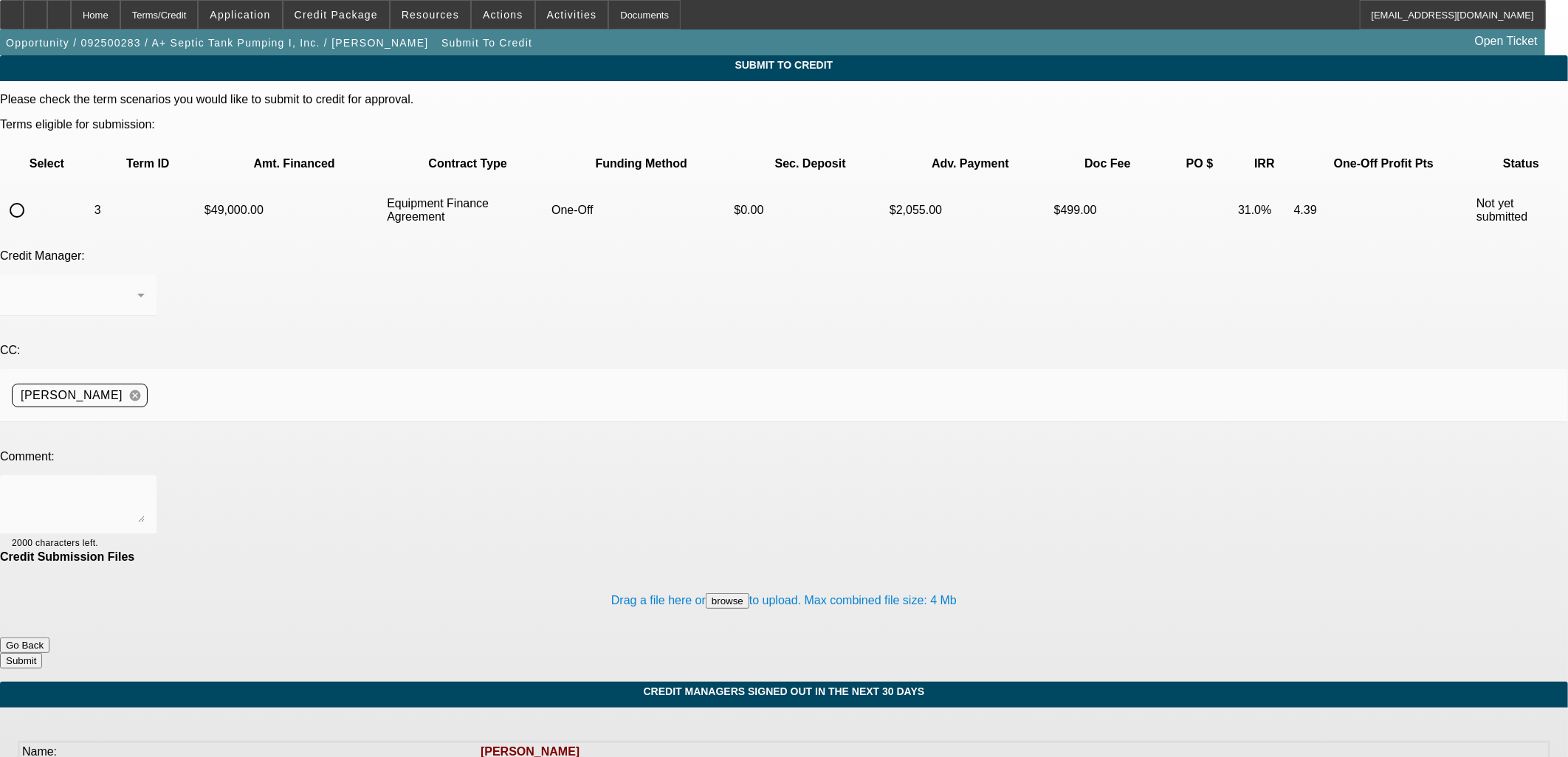
click at [32, 196] on input "radio" at bounding box center [16, 210] width 30 height 30
radio input "true"
click at [144, 487] on textarea at bounding box center [78, 504] width 133 height 35
type textarea "Doesn't FinPac offer a sale leaseback program? Or was that another FS? Or am I …"
click at [42, 653] on button "Submit" at bounding box center [21, 660] width 42 height 15
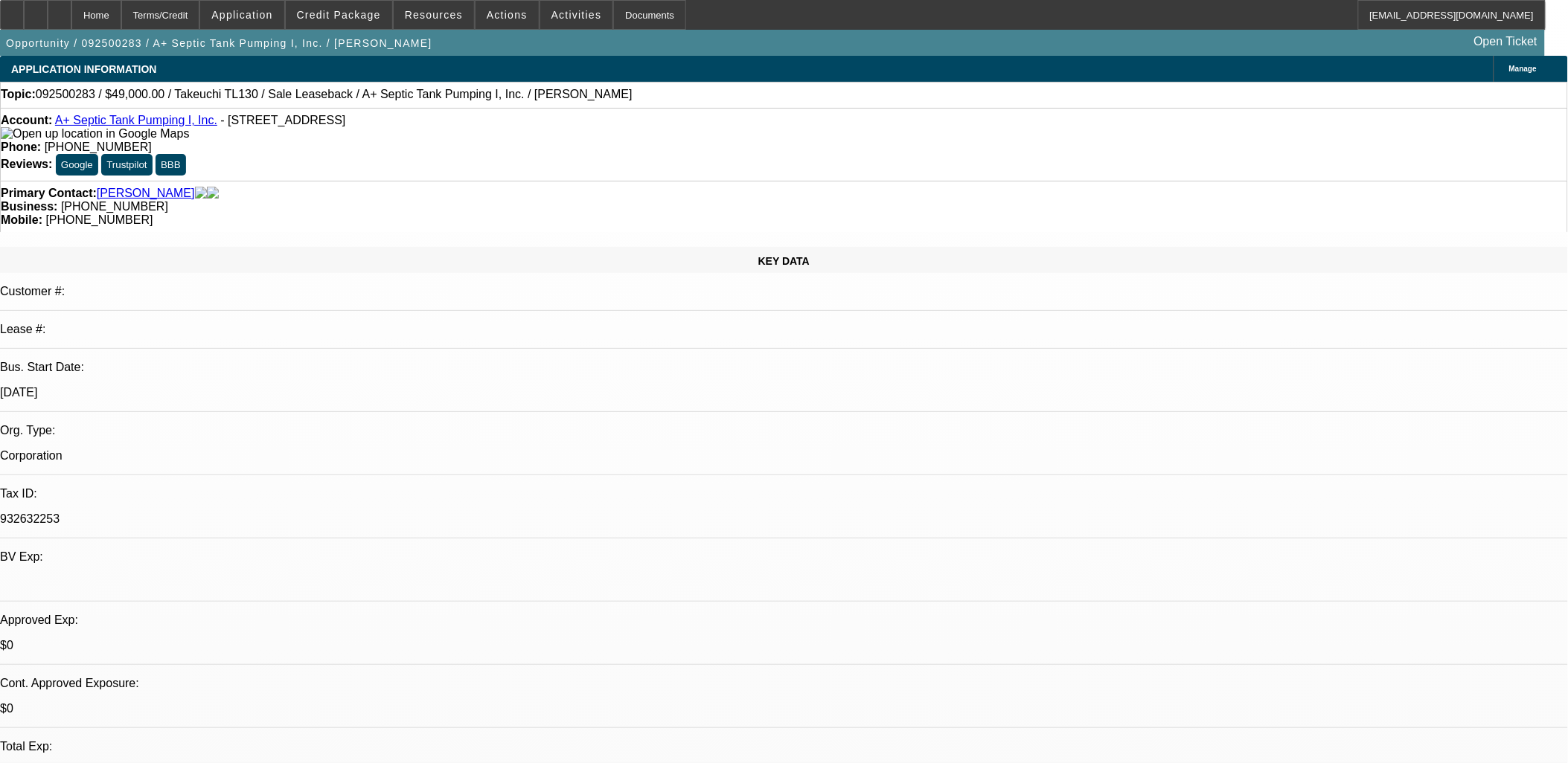
select select "0"
select select "3"
select select "0"
select select "6"
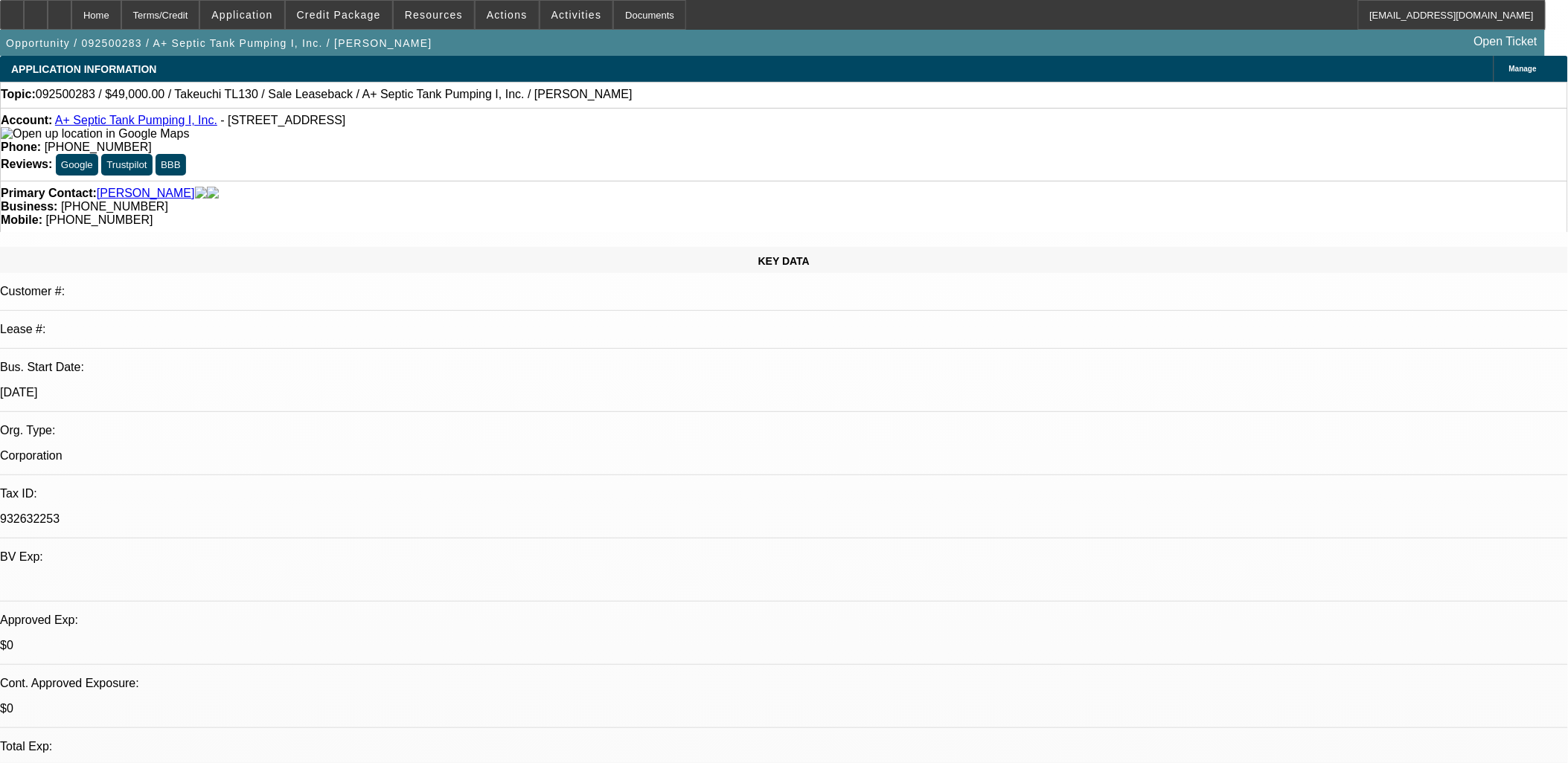
select select "0"
select select "2"
select select "0"
select select "6"
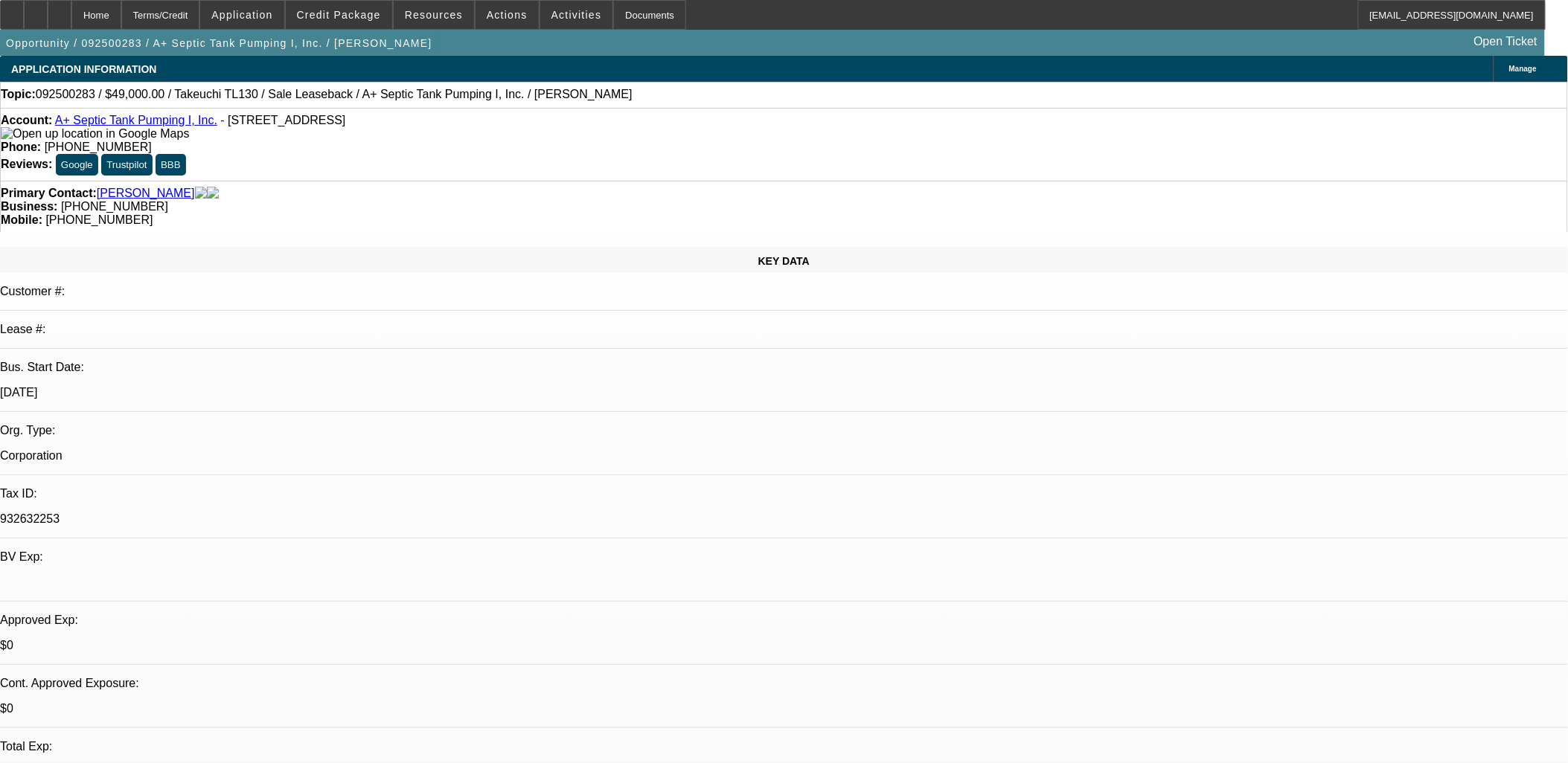
select select "0"
select select "2"
select select "0"
select select "6"
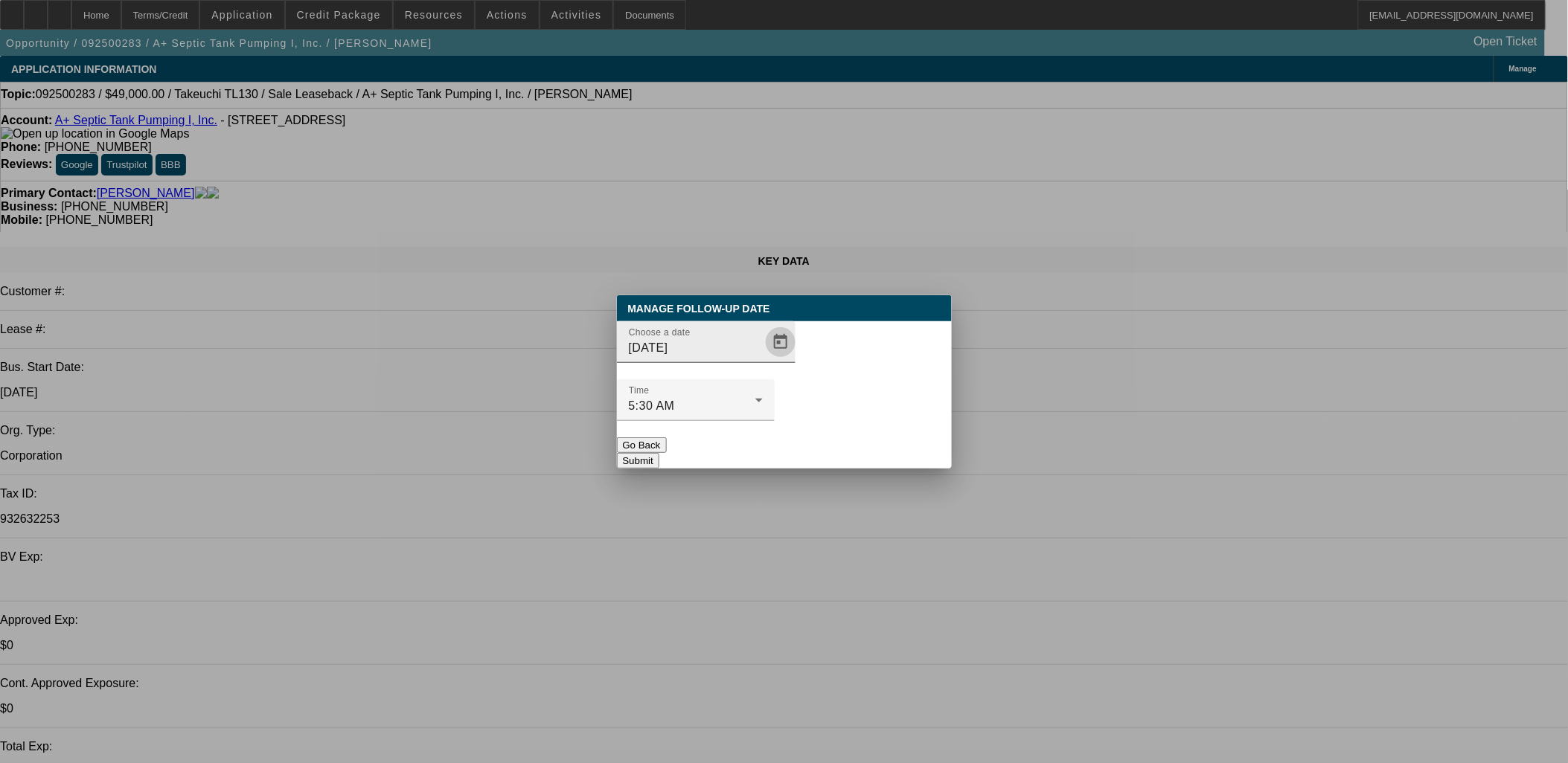
click at [763, 360] on span "Open calendar" at bounding box center [780, 342] width 35 height 35
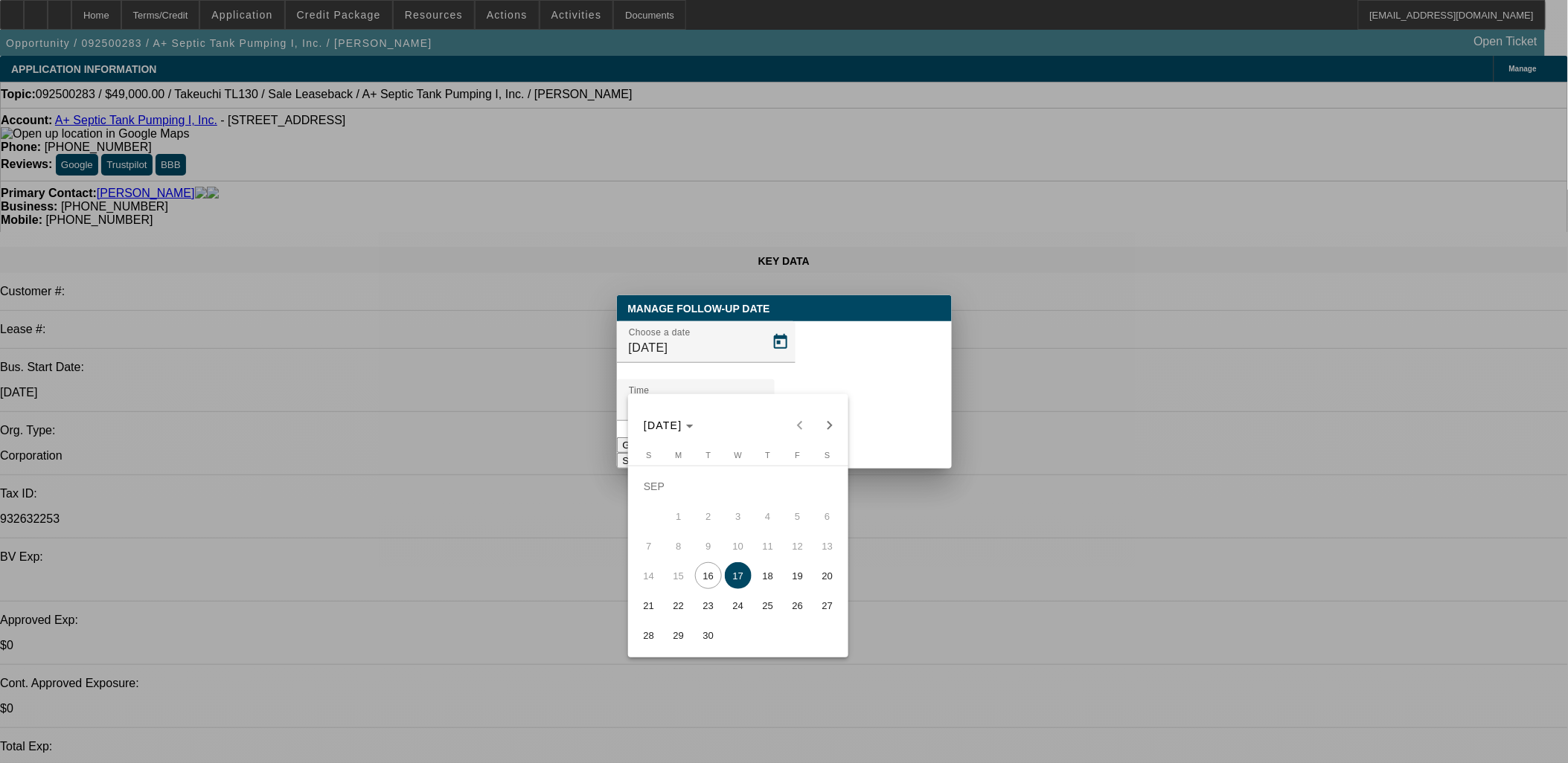
click at [739, 577] on span "17" at bounding box center [738, 576] width 26 height 26
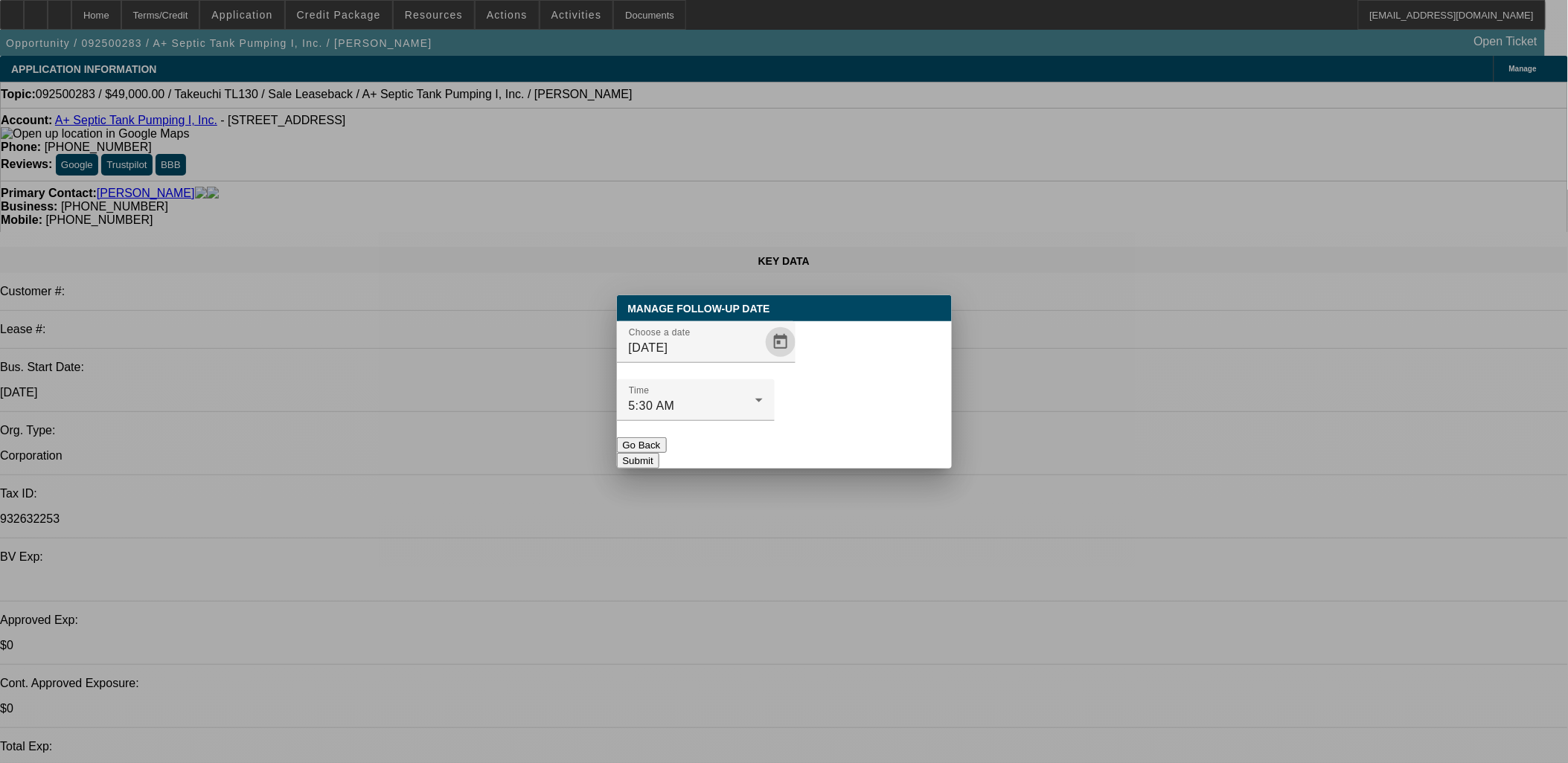
click at [659, 453] on button "Submit" at bounding box center [638, 460] width 43 height 15
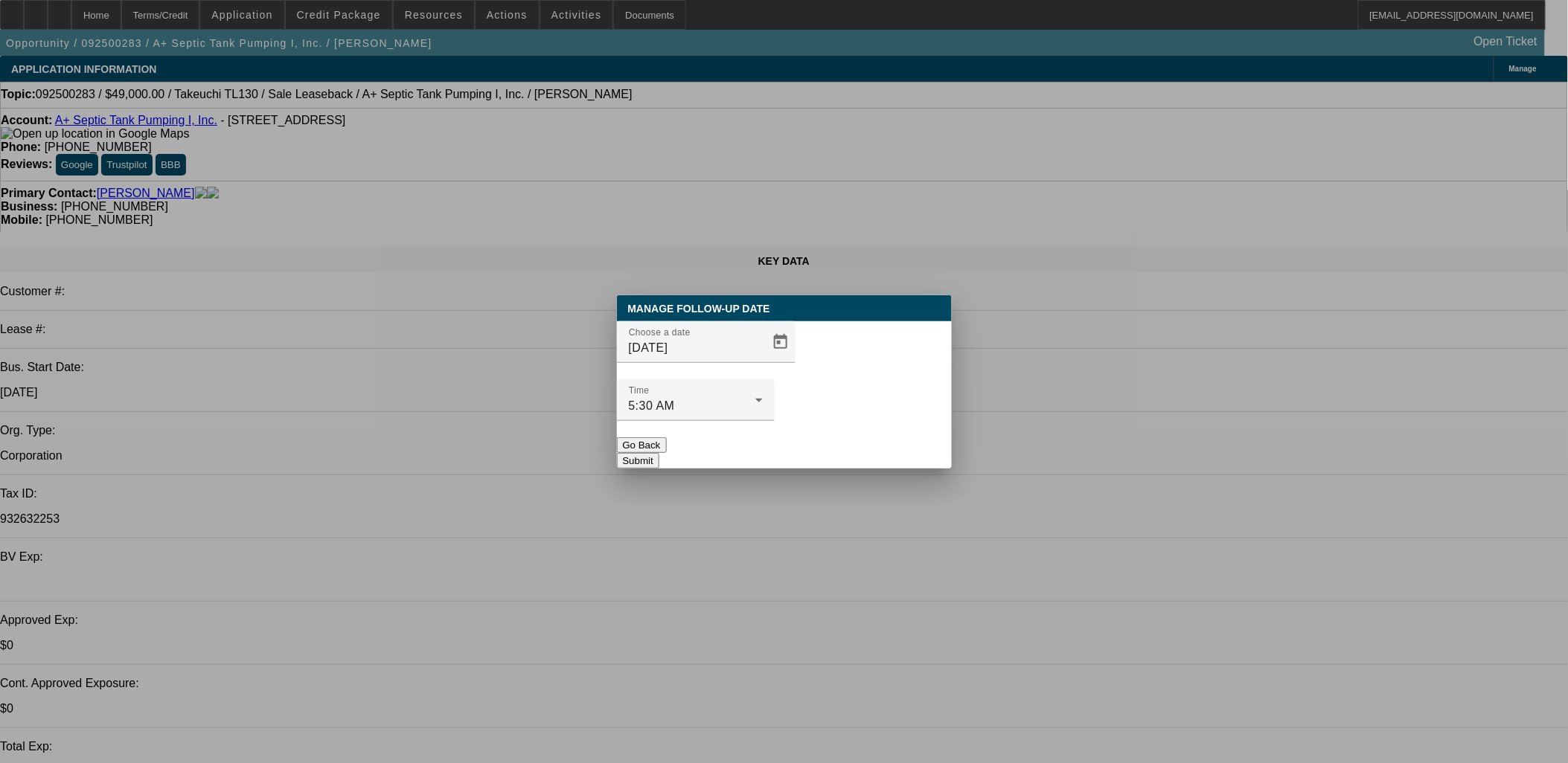
click at [659, 453] on button "Submit" at bounding box center [638, 460] width 43 height 15
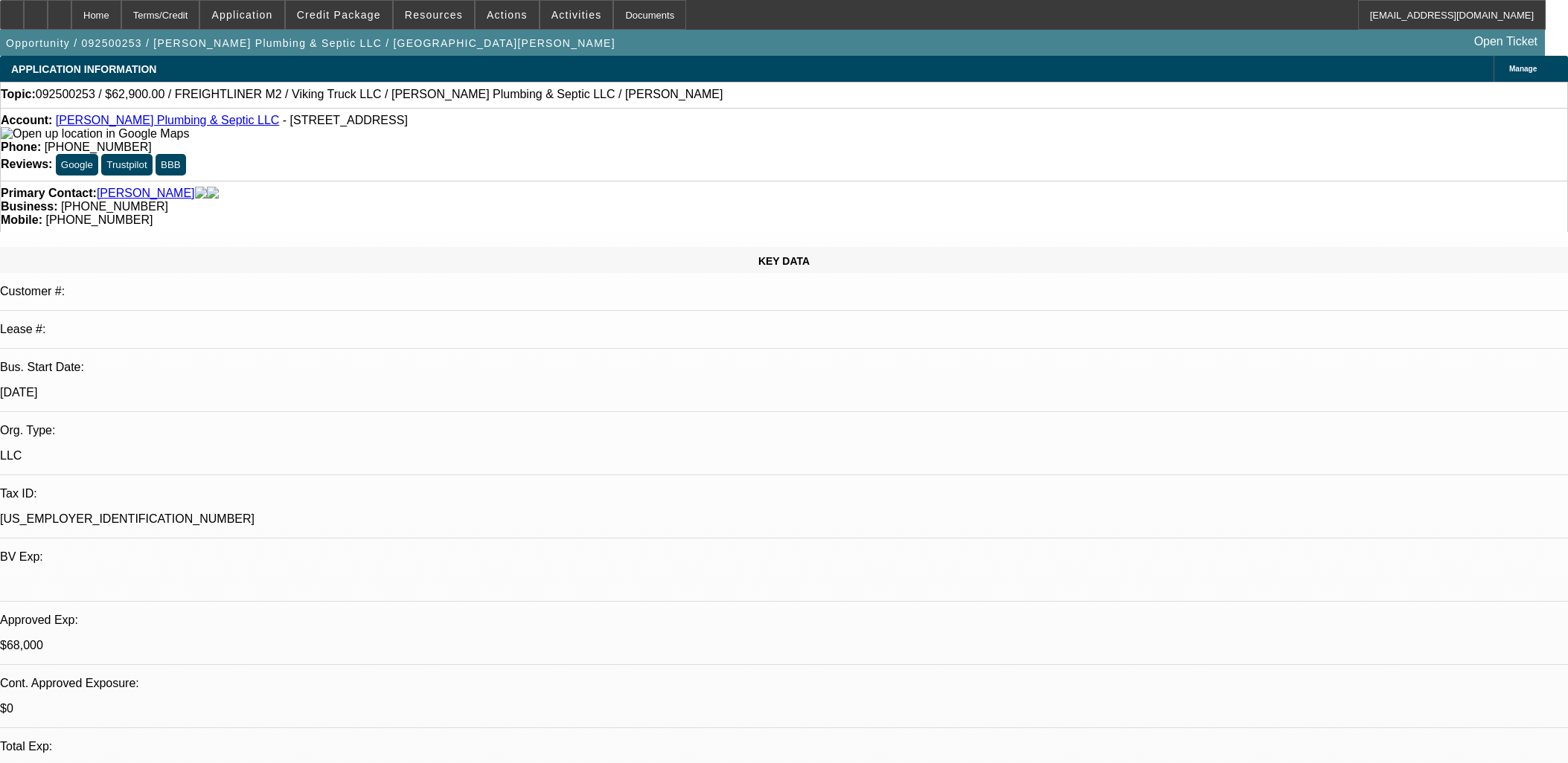
select select "0"
select select "2"
select select "0"
select select "6"
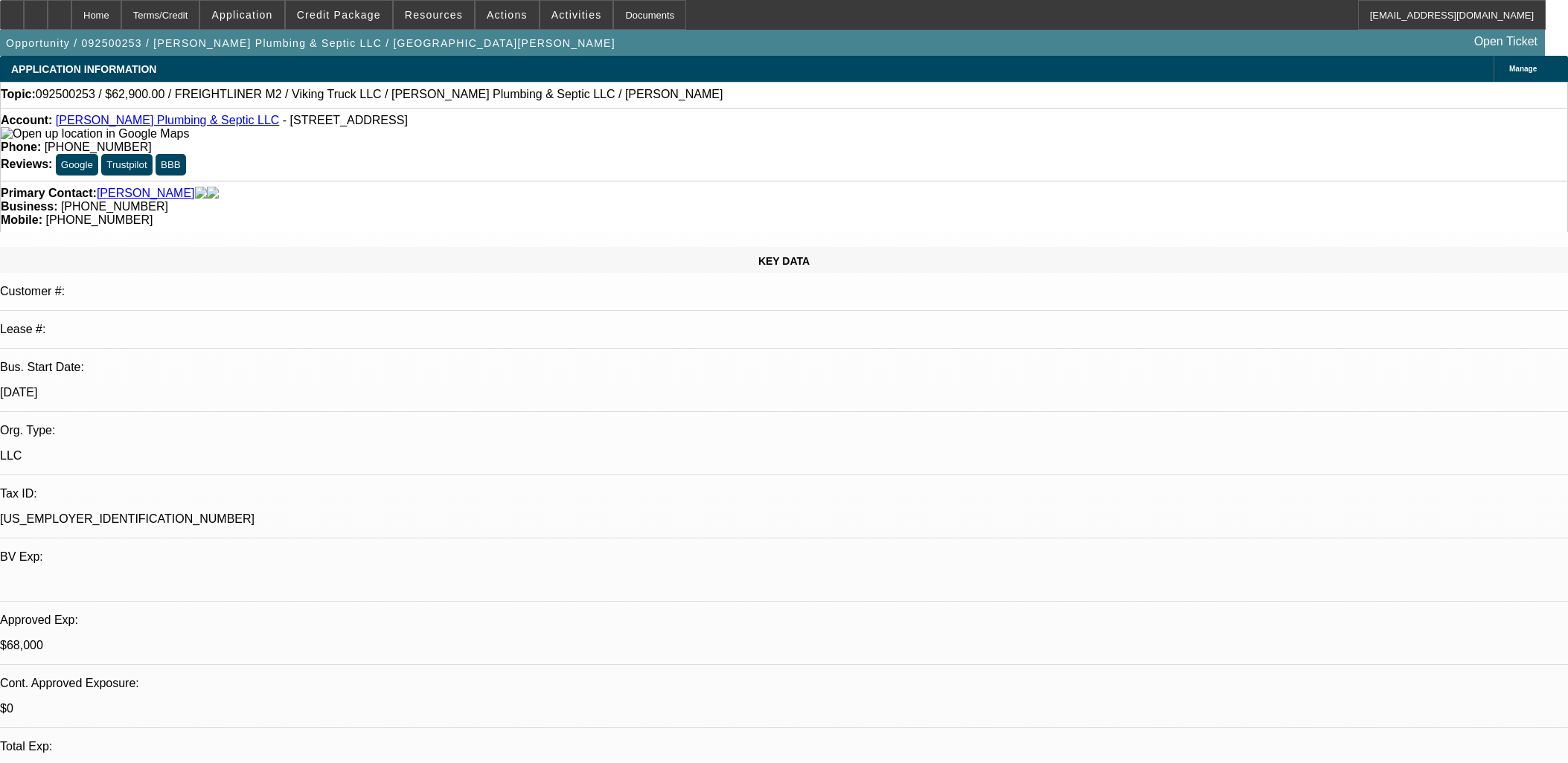
select select "0.1"
select select "2"
select select "0"
select select "6"
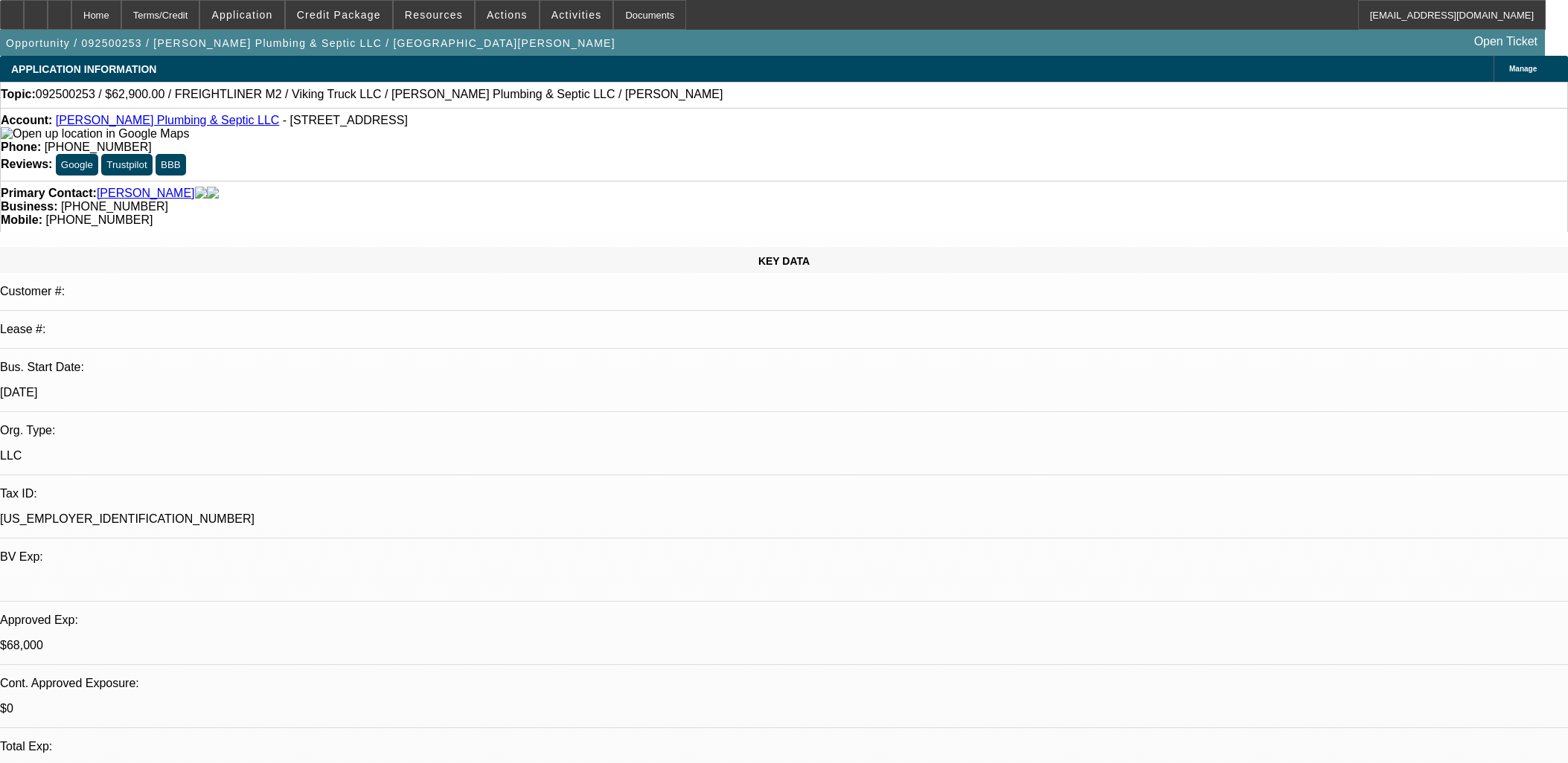
select select "0"
select select "2"
select select "0"
select select "6"
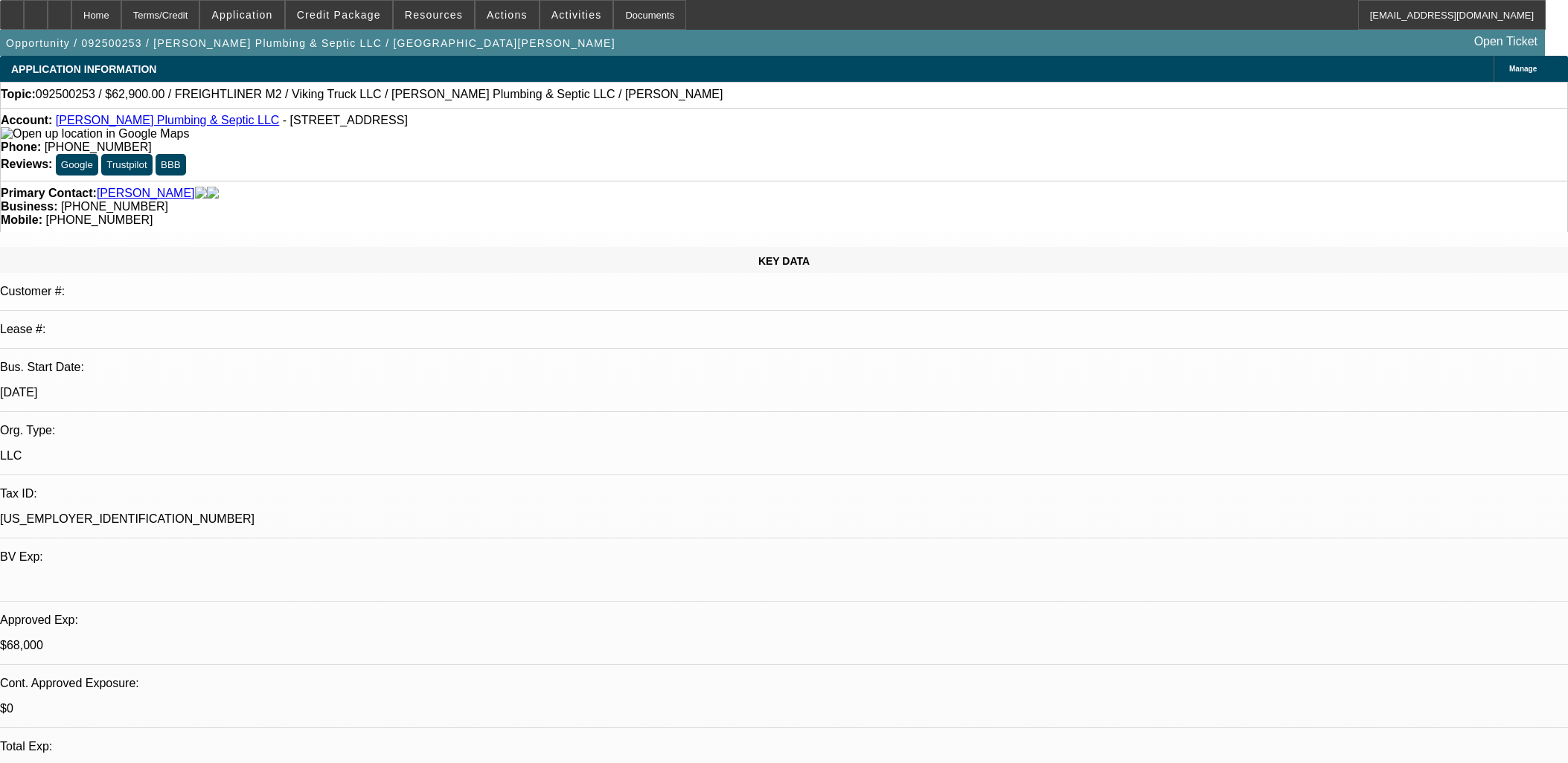
select select "0.1"
select select "2"
select select "0"
select select "6"
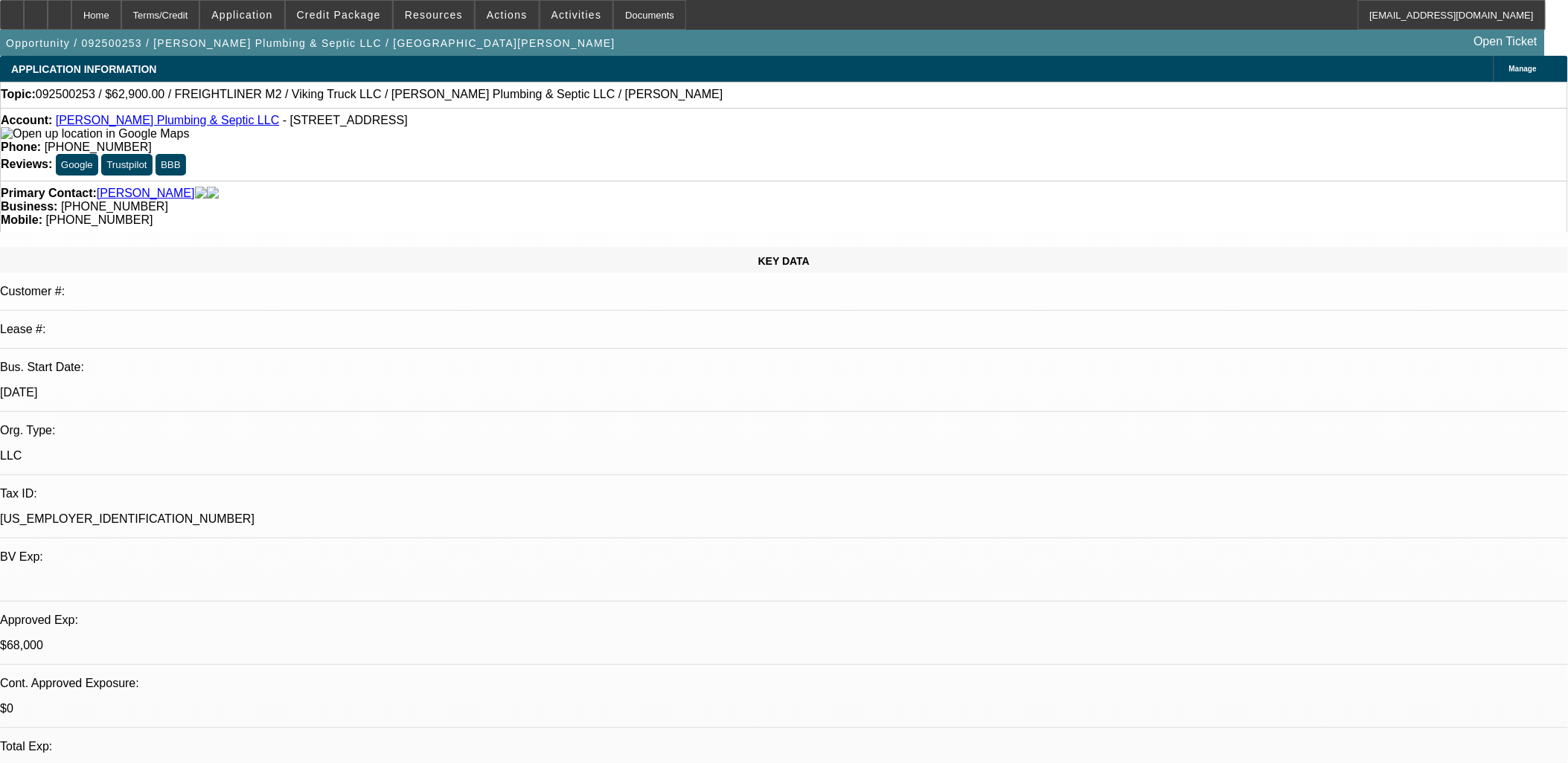
scroll to position [423, 0]
